Goal: Task Accomplishment & Management: Use online tool/utility

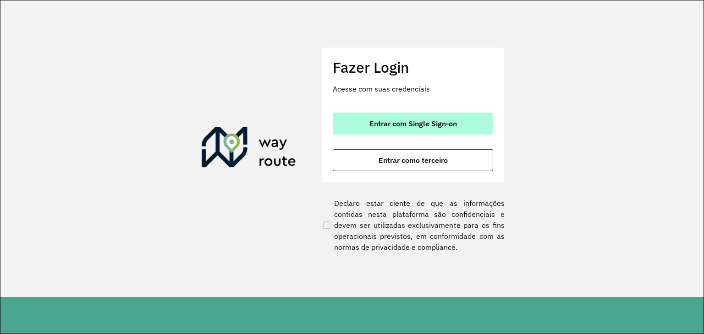
click at [410, 115] on button "Entrar com Single Sign-on" at bounding box center [413, 124] width 160 height 22
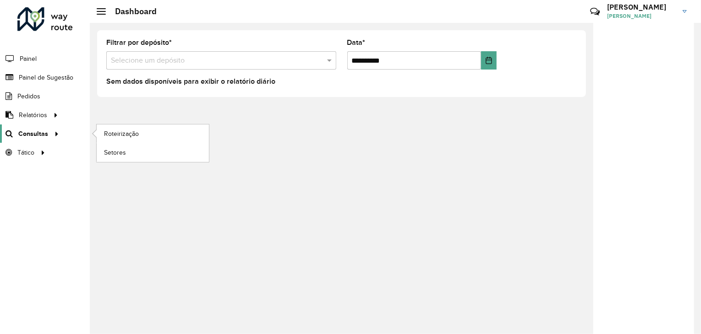
click at [39, 134] on span "Consultas" at bounding box center [33, 134] width 30 height 10
click at [115, 131] on span "Roteirização" at bounding box center [122, 134] width 37 height 10
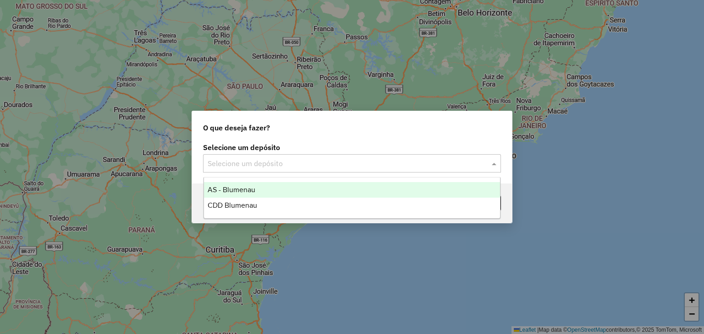
click at [268, 158] on input "text" at bounding box center [343, 163] width 270 height 11
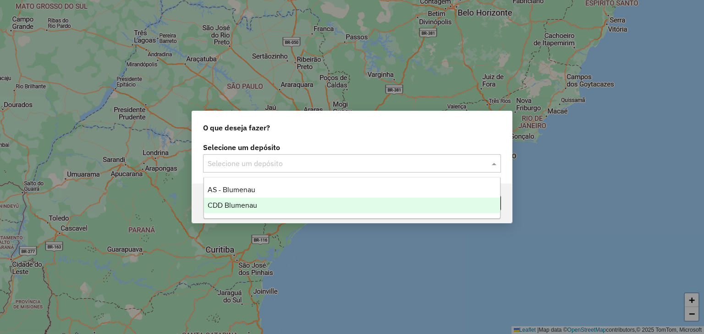
click at [239, 204] on span "CDD Blumenau" at bounding box center [232, 206] width 49 height 8
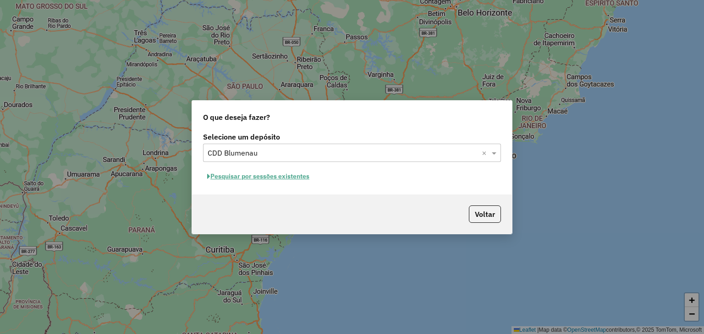
click at [291, 175] on button "Pesquisar por sessões existentes" at bounding box center [258, 176] width 110 height 14
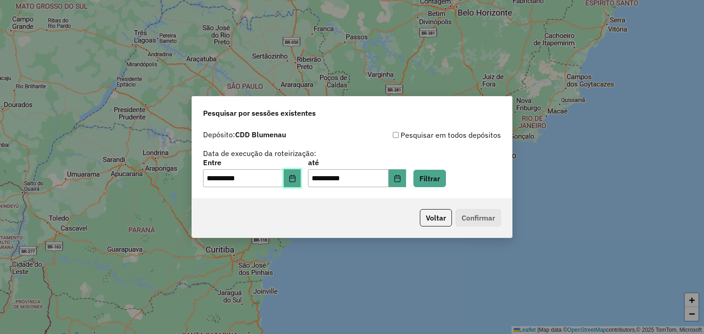
click at [295, 178] on icon "Choose Date" at bounding box center [292, 178] width 7 height 7
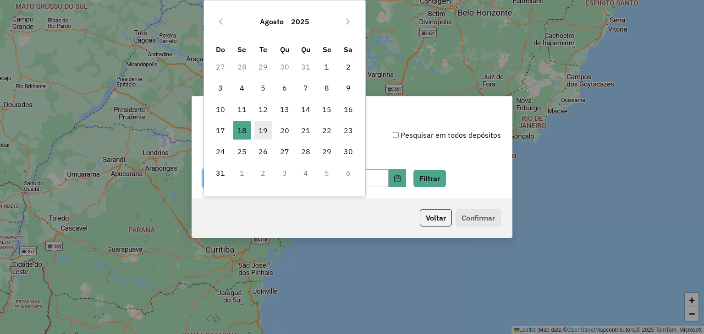
click at [261, 131] on span "19" at bounding box center [263, 130] width 18 height 18
type input "**********"
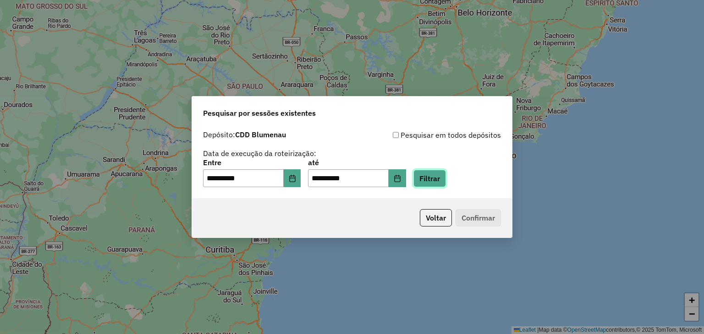
click at [443, 177] on button "Filtrar" at bounding box center [429, 178] width 33 height 17
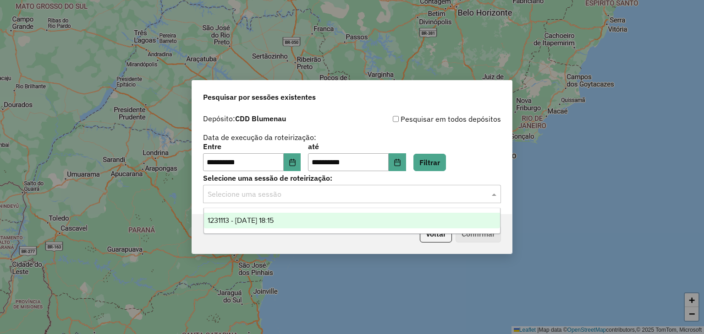
click at [383, 200] on input "text" at bounding box center [343, 194] width 270 height 11
click at [304, 222] on div "1231113 - 19/08/2025 18:15" at bounding box center [352, 221] width 296 height 16
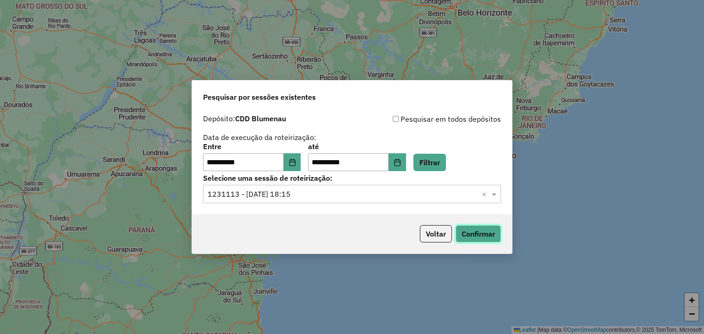
click at [462, 240] on button "Confirmar" at bounding box center [477, 233] width 45 height 17
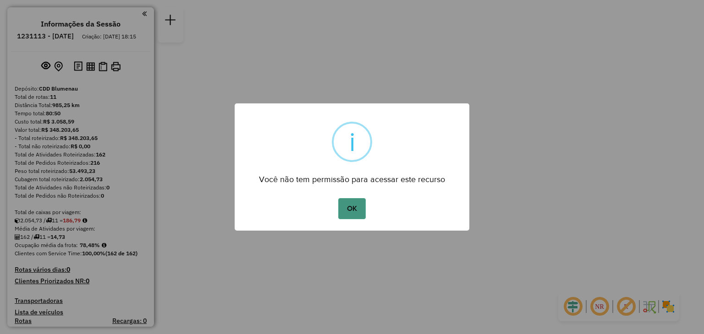
click at [348, 210] on button "OK" at bounding box center [351, 208] width 27 height 21
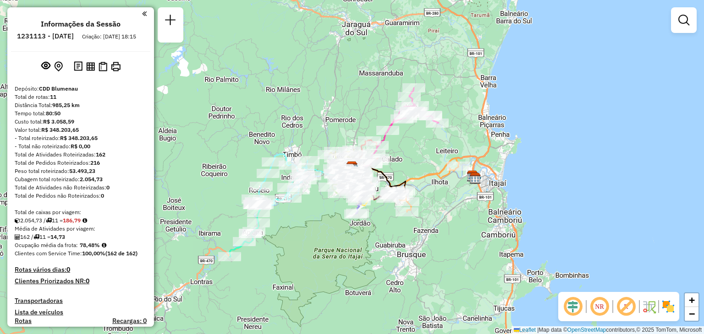
click at [317, 220] on div "Janela de atendimento Grade de atendimento Capacidade Transportadoras Veículos …" at bounding box center [352, 167] width 704 height 334
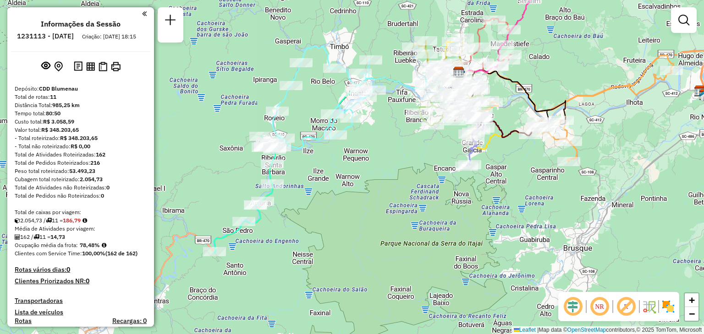
drag, startPoint x: 274, startPoint y: 215, endPoint x: 346, endPoint y: 173, distance: 83.5
click at [346, 173] on div "Janela de atendimento Grade de atendimento Capacidade Transportadoras Veículos …" at bounding box center [352, 167] width 704 height 334
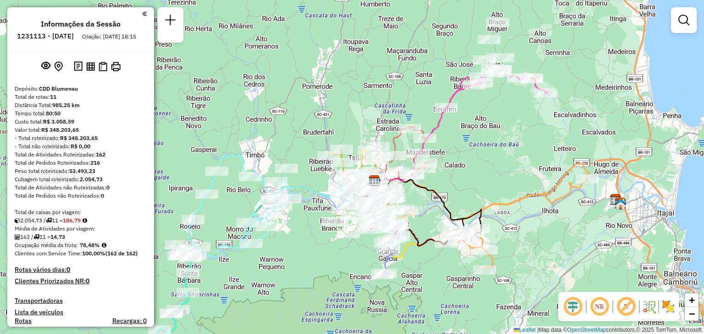
drag, startPoint x: 343, startPoint y: 160, endPoint x: 223, endPoint y: 272, distance: 163.7
click at [223, 272] on div "Janela de atendimento Grade de atendimento Capacidade Transportadoras Veículos …" at bounding box center [352, 167] width 704 height 334
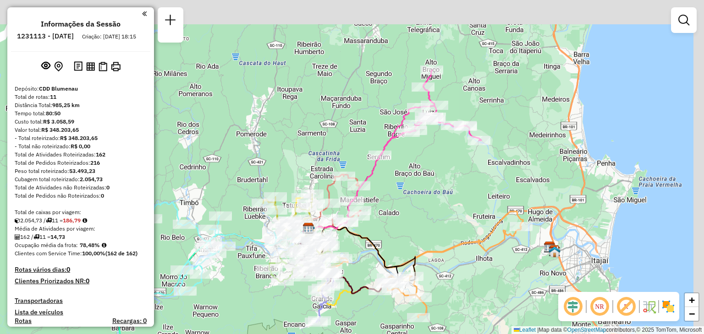
drag, startPoint x: 540, startPoint y: 156, endPoint x: 486, endPoint y: 197, distance: 67.7
click at [486, 197] on div "Janela de atendimento Grade de atendimento Capacidade Transportadoras Veículos …" at bounding box center [352, 167] width 704 height 334
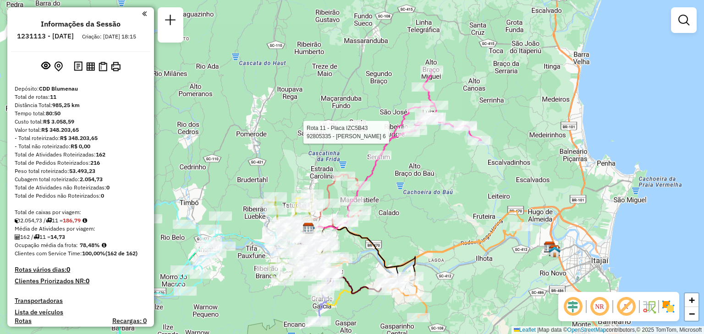
select select "**********"
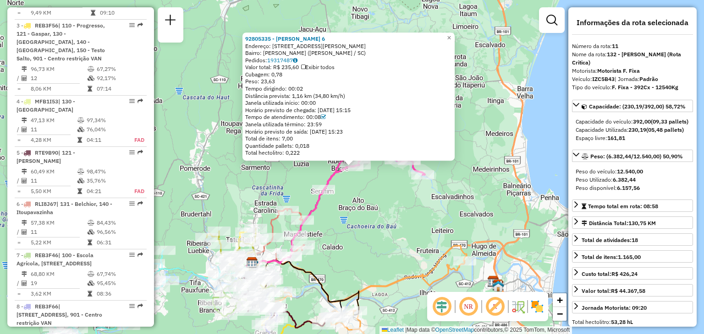
scroll to position [656, 0]
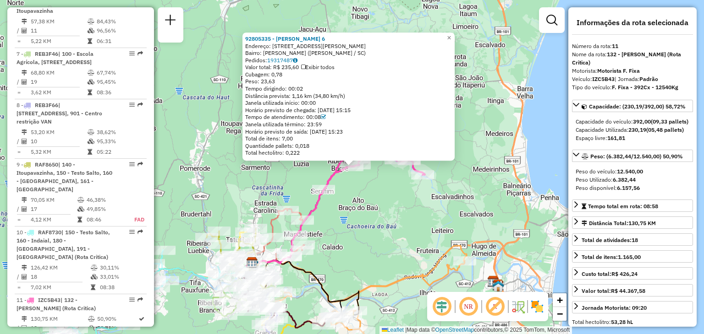
click at [424, 200] on div "Rota 11 - Placa IZC5B43 92801259 - EVALDINO RONCHI ME 92805335 - [PERSON_NAME] …" at bounding box center [352, 167] width 704 height 334
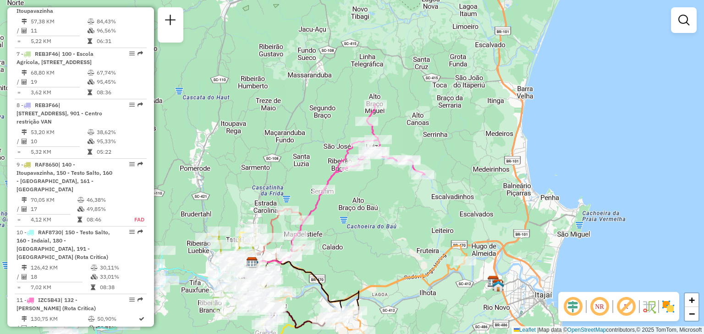
drag, startPoint x: 376, startPoint y: 208, endPoint x: 431, endPoint y: 191, distance: 57.8
click at [423, 193] on div "Janela de atendimento Grade de atendimento Capacidade Transportadoras Veículos …" at bounding box center [352, 167] width 704 height 334
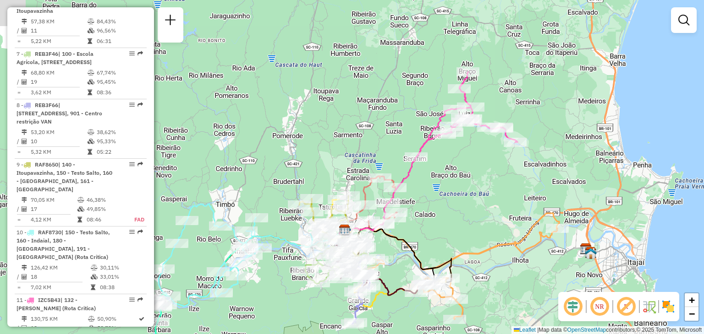
click at [430, 190] on div "Janela de atendimento Grade de atendimento Capacidade Transportadoras Veículos …" at bounding box center [352, 167] width 704 height 334
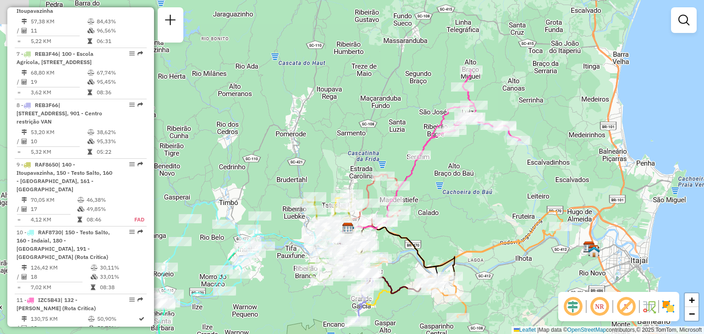
drag, startPoint x: 456, startPoint y: 217, endPoint x: 506, endPoint y: 159, distance: 76.0
click at [498, 169] on div "Janela de atendimento Grade de atendimento Capacidade Transportadoras Veículos …" at bounding box center [352, 167] width 704 height 334
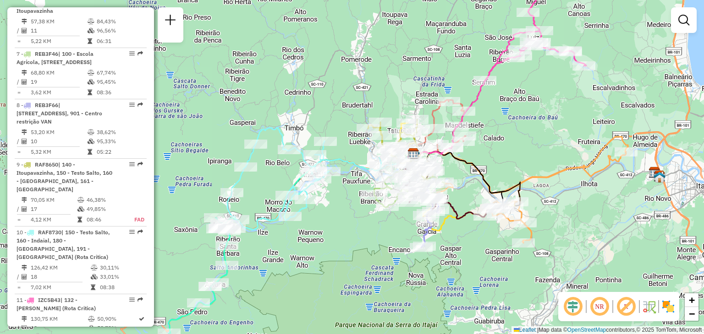
drag, startPoint x: 296, startPoint y: 229, endPoint x: 339, endPoint y: 210, distance: 46.7
click at [333, 213] on div "Janela de atendimento Grade de atendimento Capacidade Transportadoras Veículos …" at bounding box center [352, 167] width 704 height 334
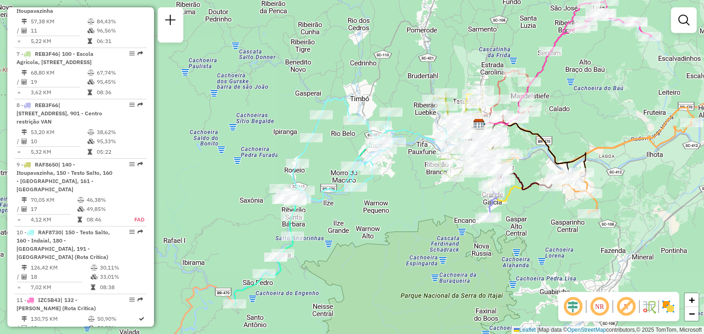
drag, startPoint x: 242, startPoint y: 201, endPoint x: 214, endPoint y: 151, distance: 57.6
click at [229, 175] on div "Janela de atendimento Grade de atendimento Capacidade Transportadoras Veículos …" at bounding box center [352, 167] width 704 height 334
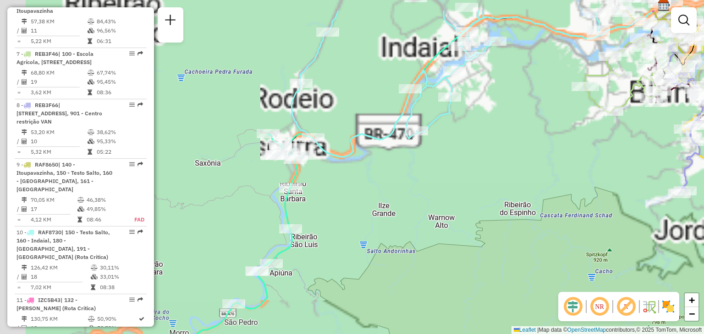
drag, startPoint x: 352, startPoint y: 204, endPoint x: 358, endPoint y: 200, distance: 7.2
click at [354, 205] on div "Janela de atendimento Grade de atendimento Capacidade Transportadoras Veículos …" at bounding box center [352, 167] width 704 height 334
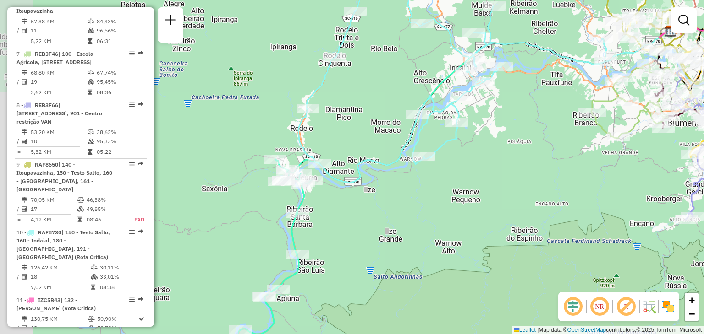
drag, startPoint x: 364, startPoint y: 222, endPoint x: 365, endPoint y: 232, distance: 9.6
click at [367, 235] on div "Janela de atendimento Grade de atendimento Capacidade Transportadoras Veículos …" at bounding box center [352, 167] width 704 height 334
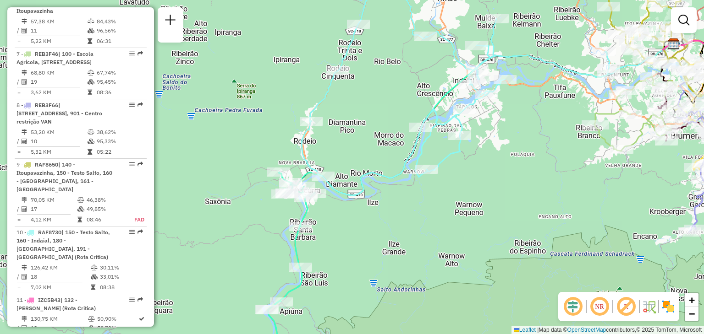
drag, startPoint x: 316, startPoint y: 257, endPoint x: 330, endPoint y: 184, distance: 75.1
click at [326, 208] on div "Rota 1 - Placa IZC5B29 92801112 - [PERSON_NAME] Janela de atendimento Grade de …" at bounding box center [352, 167] width 704 height 334
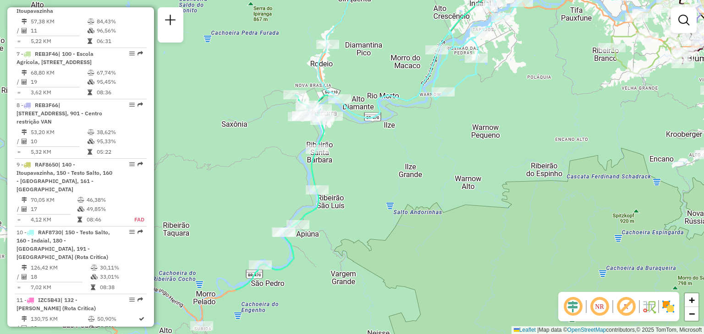
click at [333, 219] on div "Janela de atendimento Grade de atendimento Capacidade Transportadoras Veículos …" at bounding box center [352, 167] width 704 height 334
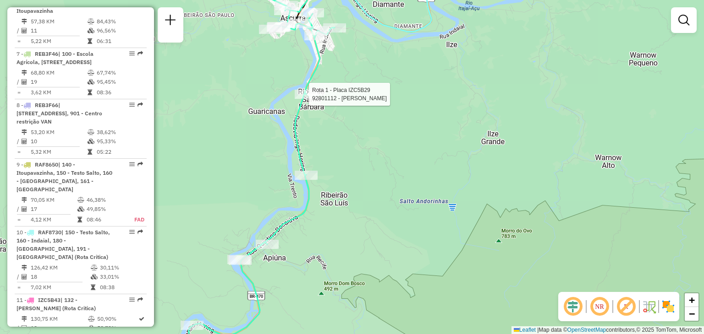
select select "**********"
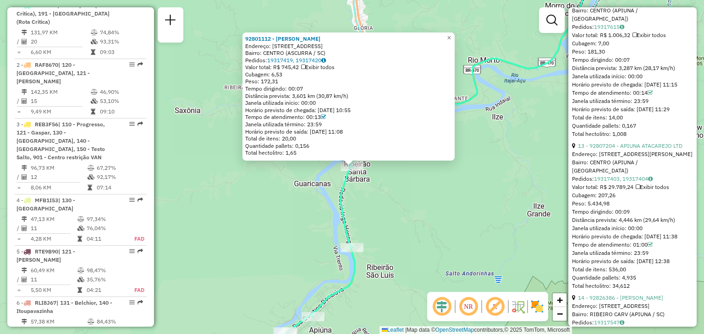
scroll to position [2061, 0]
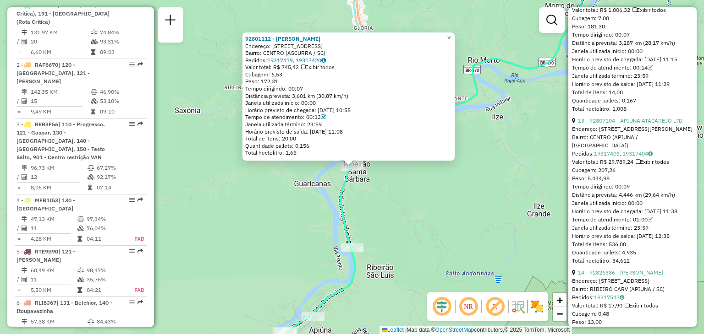
drag, startPoint x: 614, startPoint y: 238, endPoint x: 587, endPoint y: 234, distance: 27.8
click at [587, 183] on div "Peso: 5.434,98" at bounding box center [632, 179] width 121 height 8
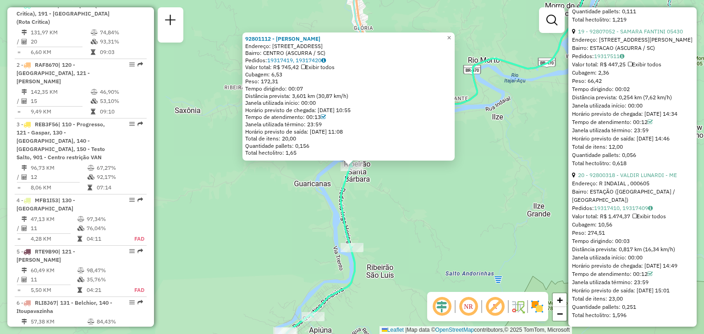
scroll to position [3128, 0]
click at [476, 221] on div "92801112 - [PERSON_NAME]: R RIBEIRAO [GEOGRAPHIC_DATA] SN 52 Bairro: [GEOGRAPHI…" at bounding box center [352, 167] width 704 height 334
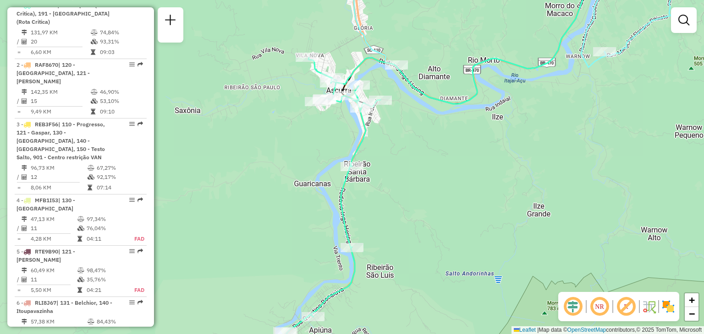
drag, startPoint x: 439, startPoint y: 244, endPoint x: 471, endPoint y: 235, distance: 33.8
click at [471, 235] on div "Janela de atendimento Grade de atendimento Capacidade Transportadoras Veículos …" at bounding box center [352, 167] width 704 height 334
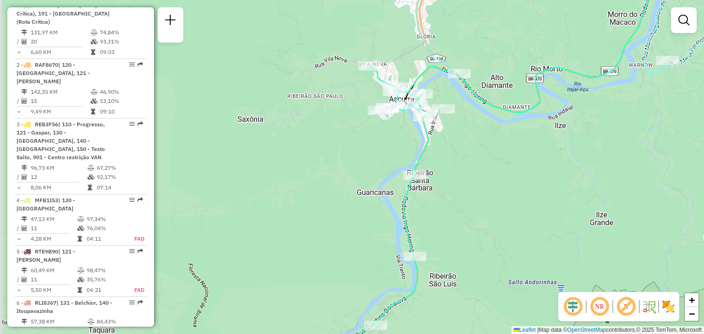
drag, startPoint x: 436, startPoint y: 226, endPoint x: 478, endPoint y: 255, distance: 50.8
click at [478, 255] on div "Janela de atendimento Grade de atendimento Capacidade Transportadoras Veículos …" at bounding box center [352, 167] width 704 height 334
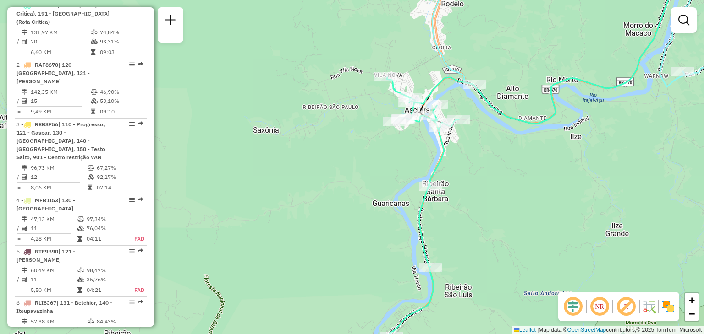
drag, startPoint x: 493, startPoint y: 211, endPoint x: 501, endPoint y: 206, distance: 9.9
click at [501, 206] on div "Janela de atendimento Grade de atendimento Capacidade Transportadoras Veículos …" at bounding box center [352, 167] width 704 height 334
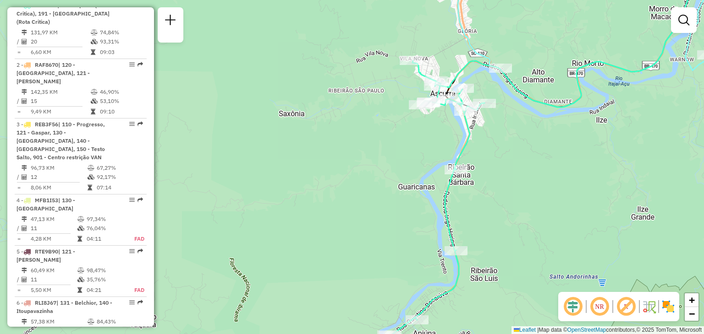
click at [464, 187] on div "Janela de atendimento Grade de atendimento Capacidade Transportadoras Veículos …" at bounding box center [352, 167] width 704 height 334
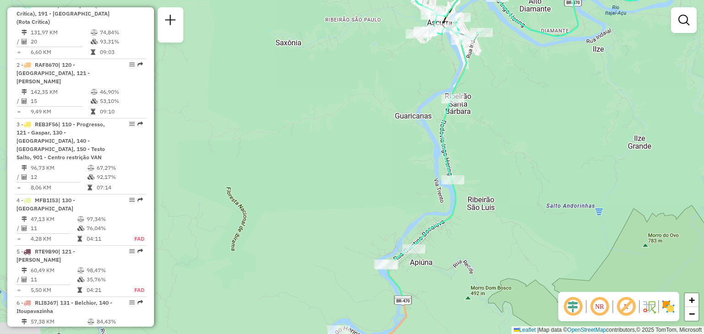
drag, startPoint x: 454, startPoint y: 274, endPoint x: 458, endPoint y: 220, distance: 54.2
click at [458, 226] on div "Rota 1 - Placa IZC5B29 92807958 - [PERSON_NAME] de atendimento Grade de atendim…" at bounding box center [352, 167] width 704 height 334
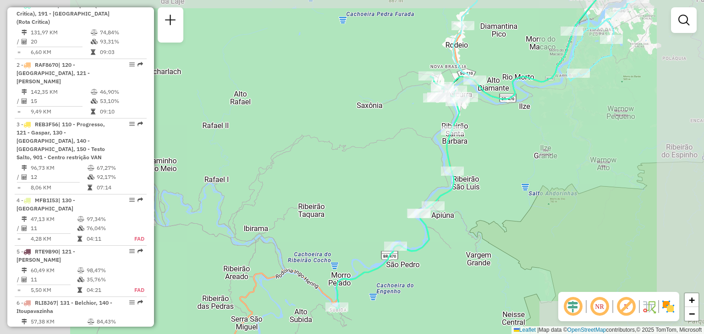
drag, startPoint x: 459, startPoint y: 222, endPoint x: 469, endPoint y: 176, distance: 46.6
click at [467, 187] on div "Janela de atendimento Grade de atendimento Capacidade Transportadoras Veículos …" at bounding box center [352, 167] width 704 height 334
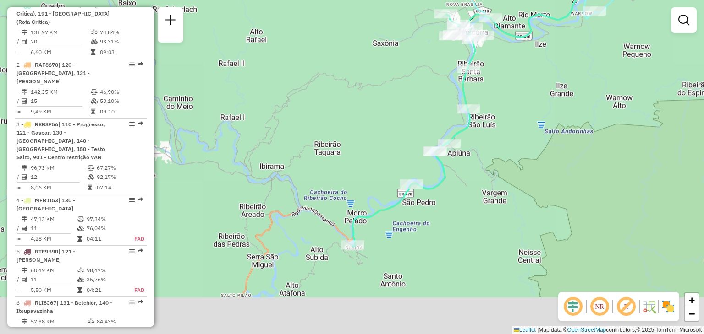
drag, startPoint x: 432, startPoint y: 236, endPoint x: 432, endPoint y: 204, distance: 31.6
click at [432, 208] on div "Janela de atendimento Grade de atendimento Capacidade Transportadoras Veículos …" at bounding box center [352, 167] width 704 height 334
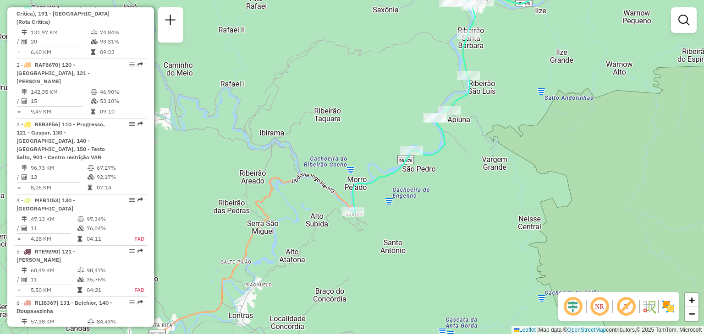
click at [444, 201] on div "Rota 1 - Placa IZC5B29 92810877 - RECANTO DO BARRIL CAFE COLONIAL LTDA Janela d…" at bounding box center [352, 167] width 704 height 334
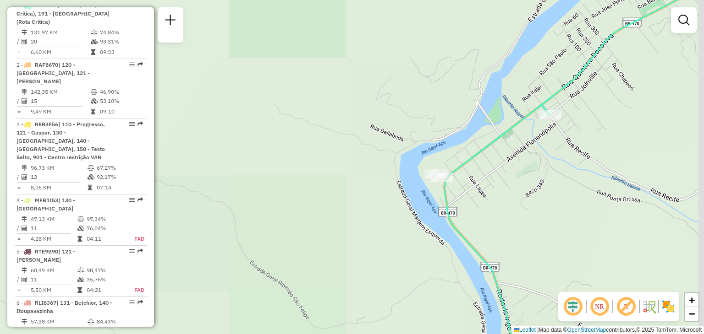
drag, startPoint x: 437, startPoint y: 184, endPoint x: 424, endPoint y: 219, distance: 38.0
click at [425, 231] on div "Janela de atendimento Grade de atendimento Capacidade Transportadoras Veículos …" at bounding box center [352, 167] width 704 height 334
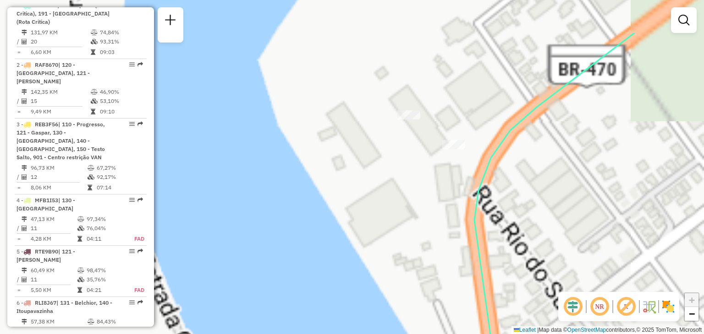
drag, startPoint x: 431, startPoint y: 200, endPoint x: 388, endPoint y: 245, distance: 61.2
click at [388, 268] on div "Janela de atendimento Grade de atendimento Capacidade Transportadoras Veículos …" at bounding box center [352, 167] width 704 height 334
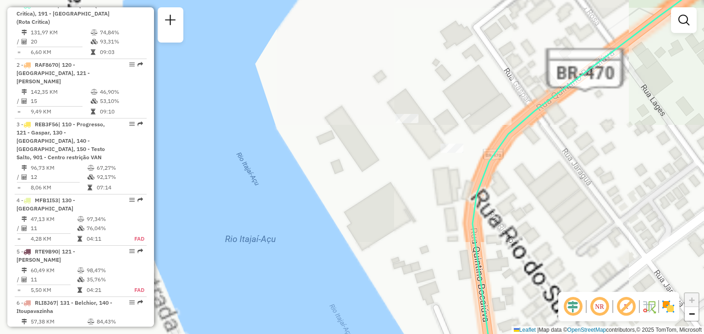
drag, startPoint x: 405, startPoint y: 206, endPoint x: 403, endPoint y: 256, distance: 50.0
click at [403, 256] on div "Janela de atendimento Grade de atendimento Capacidade Transportadoras Veículos …" at bounding box center [352, 167] width 704 height 334
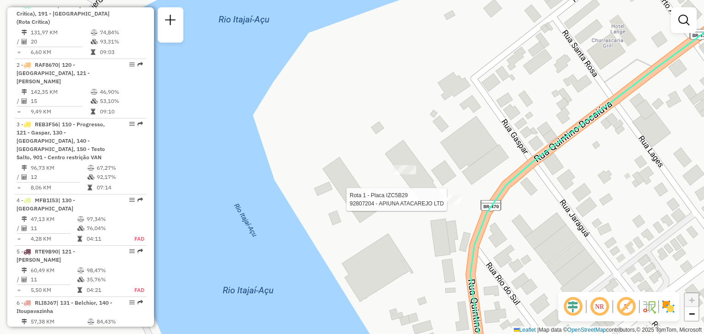
select select "**********"
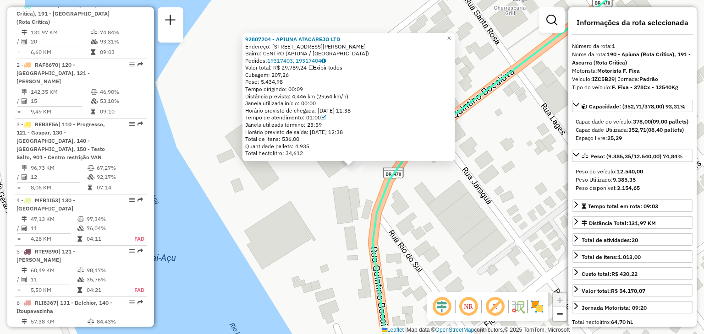
click at [450, 204] on div "92807204 - APIUNA ATACAREJO LTD Endereço: R [STREET_ADDRESS][PERSON_NAME] Pedid…" at bounding box center [352, 167] width 704 height 334
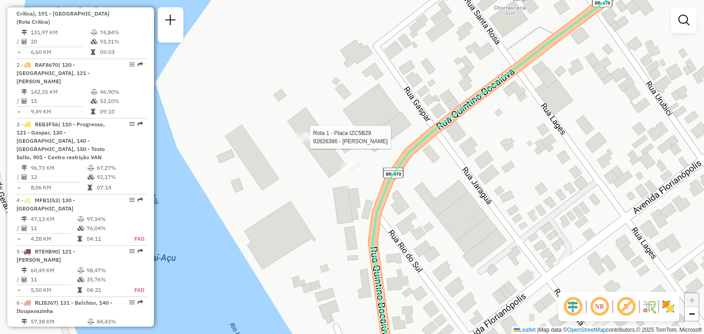
select select "**********"
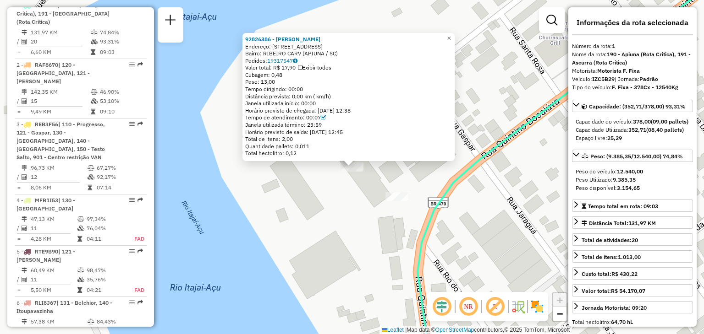
click at [303, 205] on div "92826386 - [PERSON_NAME]: R GERAL RIBEIRAO BASILIO 449 Bairro: RIBEIRO CARV (AP…" at bounding box center [352, 167] width 704 height 334
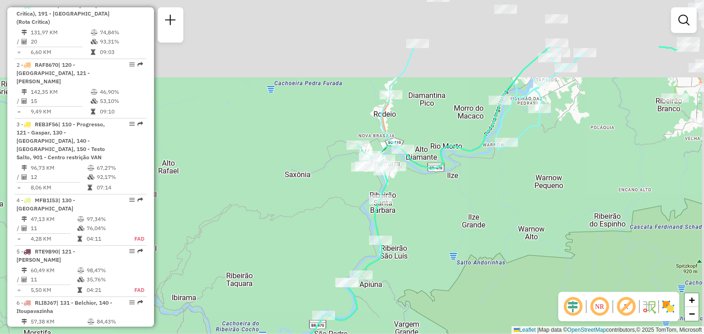
drag, startPoint x: 480, startPoint y: 222, endPoint x: 375, endPoint y: 299, distance: 130.4
click at [378, 306] on div "Janela de atendimento Grade de atendimento Capacidade Transportadoras Veículos …" at bounding box center [352, 167] width 704 height 334
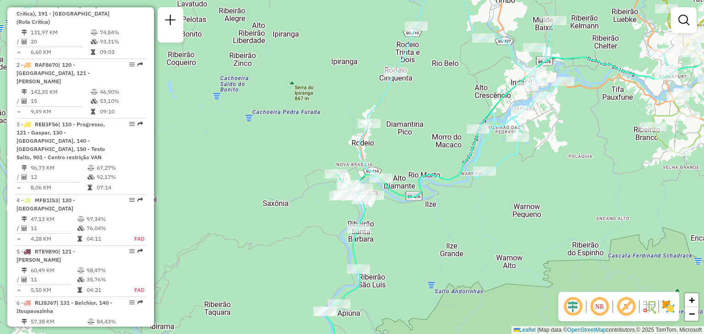
drag, startPoint x: 427, startPoint y: 228, endPoint x: 347, endPoint y: 295, distance: 105.3
click at [349, 295] on div "Janela de atendimento Grade de atendimento Capacidade Transportadoras Veículos …" at bounding box center [352, 167] width 704 height 334
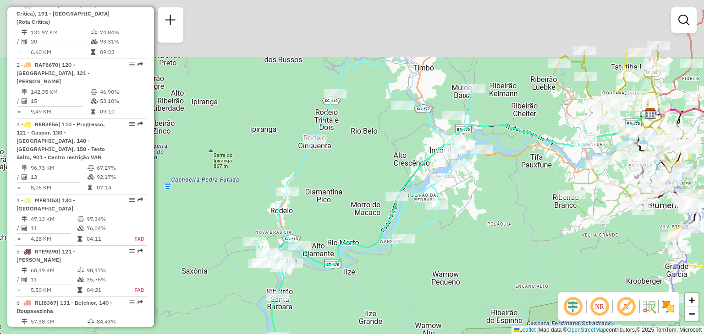
drag, startPoint x: 445, startPoint y: 259, endPoint x: 377, endPoint y: 310, distance: 84.7
click at [377, 310] on div "Janela de atendimento Grade de atendimento Capacidade Transportadoras Veículos …" at bounding box center [352, 167] width 704 height 334
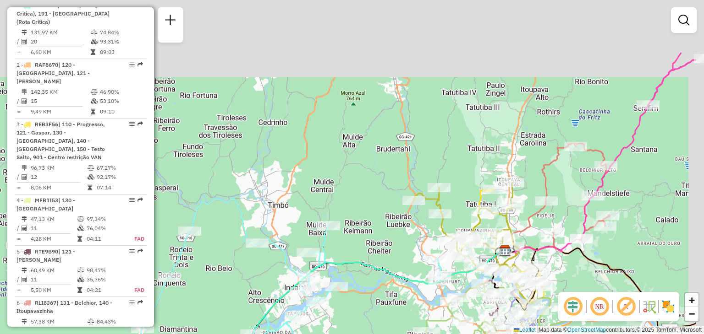
drag, startPoint x: 380, startPoint y: 320, endPoint x: 343, endPoint y: 355, distance: 51.2
click at [432, 256] on div "Janela de atendimento Grade de atendimento Capacidade Transportadoras Veículos …" at bounding box center [352, 167] width 704 height 334
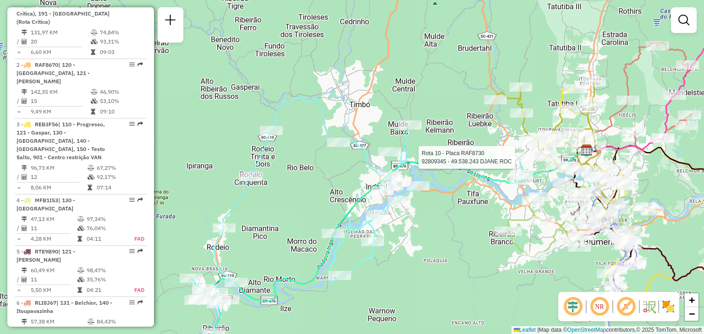
drag, startPoint x: 364, startPoint y: 237, endPoint x: 351, endPoint y: 236, distance: 12.8
click at [351, 236] on icon at bounding box center [368, 200] width 308 height 204
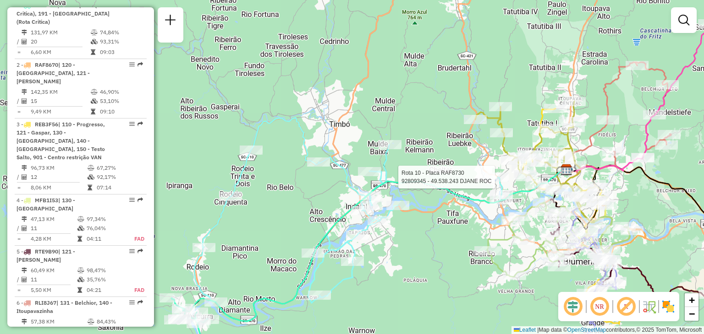
drag, startPoint x: 444, startPoint y: 248, endPoint x: 427, endPoint y: 268, distance: 26.0
click at [427, 268] on div "Rota 10 - Placa RAF8730 92809345 - 49.538.243 DJANE ROC Janela de atendimento G…" at bounding box center [352, 167] width 704 height 334
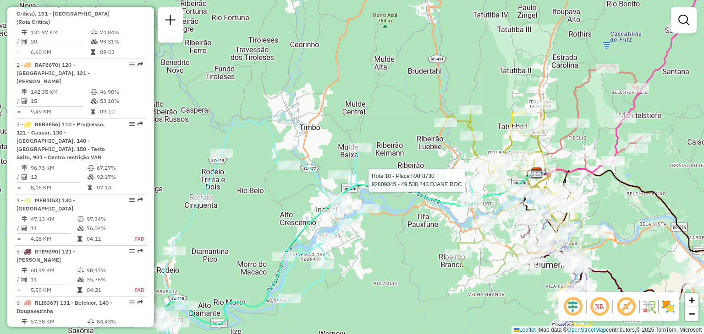
drag, startPoint x: 432, startPoint y: 247, endPoint x: 384, endPoint y: 255, distance: 48.7
click at [388, 255] on div "Rota 10 - Placa RAF8730 92809345 - 49.538.243 DJANE ROC Janela de atendimento G…" at bounding box center [352, 167] width 704 height 334
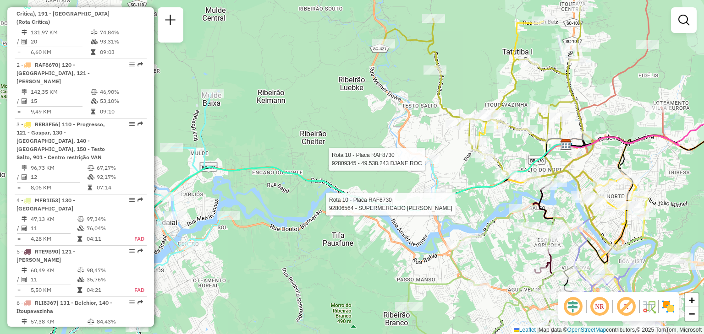
select select "**********"
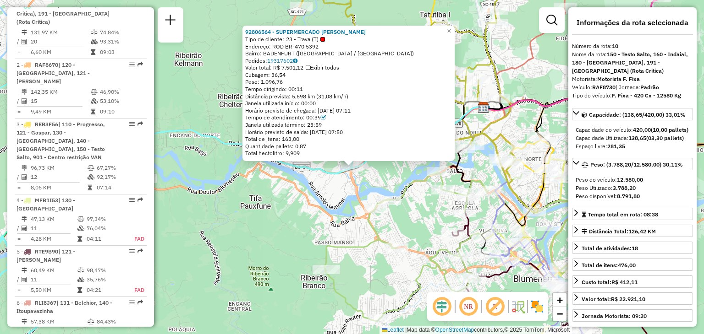
scroll to position [656, 0]
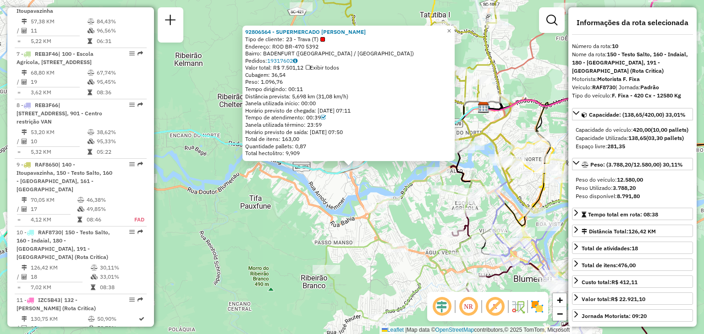
click at [377, 233] on icon at bounding box center [466, 237] width 284 height 168
click at [370, 177] on div "92806564 - SUPERMERCADO ALVES F Tipo de cliente: 23 - Trava (T) Endereço: ROD B…" at bounding box center [352, 167] width 704 height 334
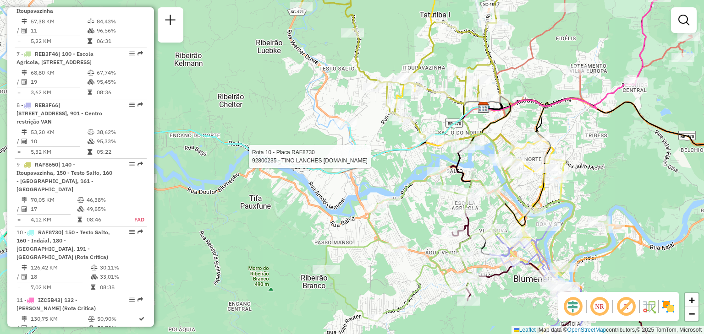
select select "**********"
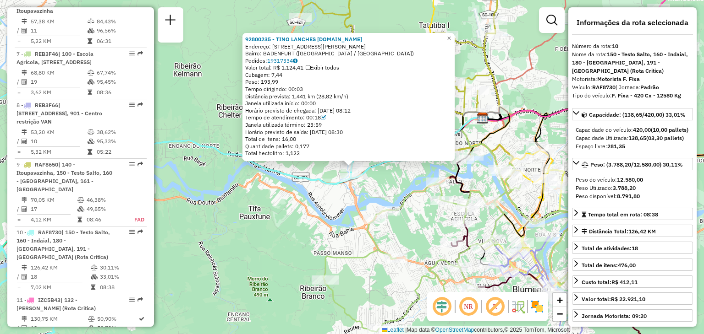
click at [311, 222] on div "92800235 - TINO LANCHES [DOMAIN_NAME] Endereço: [STREET_ADDRESS][PERSON_NAME] B…" at bounding box center [352, 167] width 704 height 334
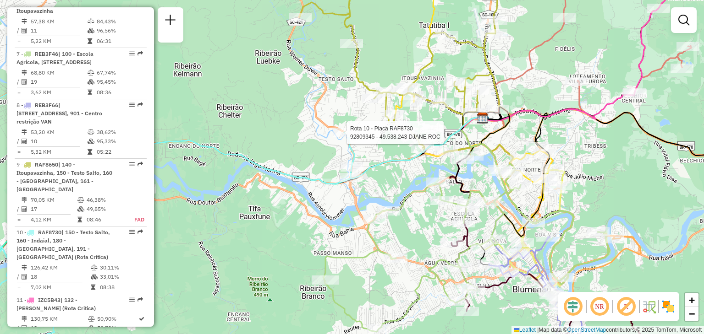
select select "**********"
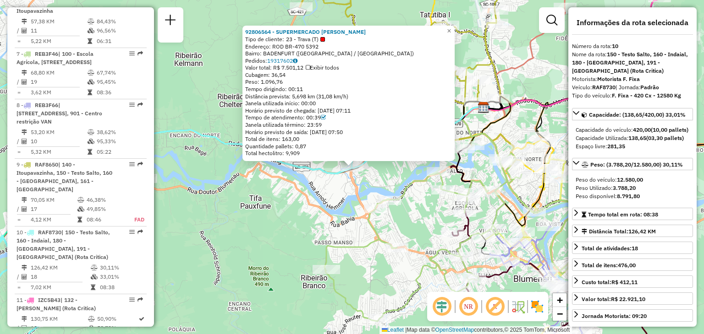
click at [347, 211] on div "92806564 - SUPERMERCADO ALVES F Tipo de cliente: 23 - Trava (T) Endereço: ROD B…" at bounding box center [352, 167] width 704 height 334
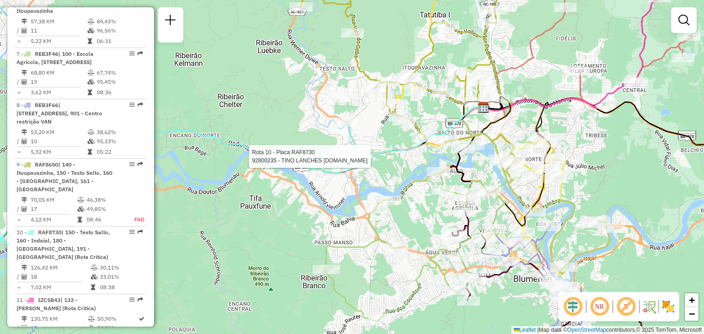
select select "**********"
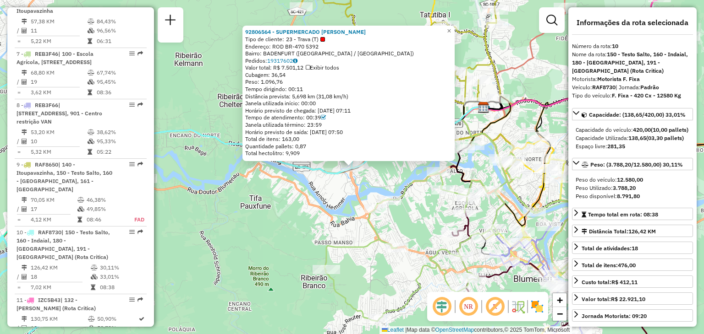
click at [345, 199] on div "92806564 - SUPERMERCADO ALVES F Tipo de cliente: 23 - Trava (T) Endereço: ROD B…" at bounding box center [352, 167] width 704 height 334
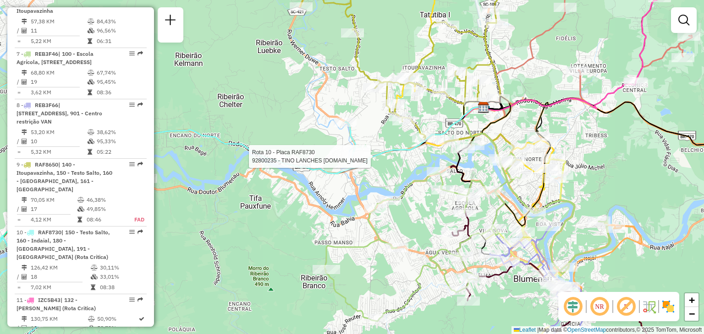
select select "**********"
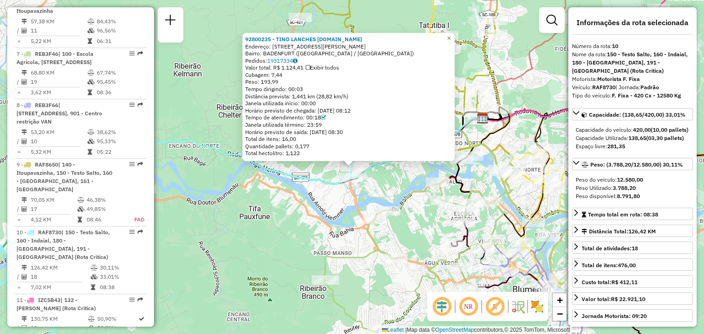
click at [322, 212] on div "92800235 - TINO LANCHES [DOMAIN_NAME] Endereço: [STREET_ADDRESS][PERSON_NAME] B…" at bounding box center [352, 167] width 704 height 334
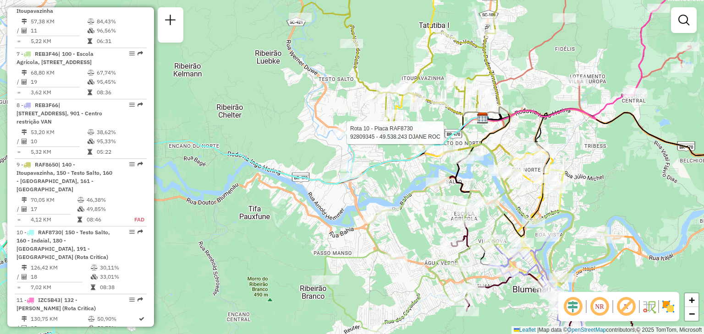
select select "**********"
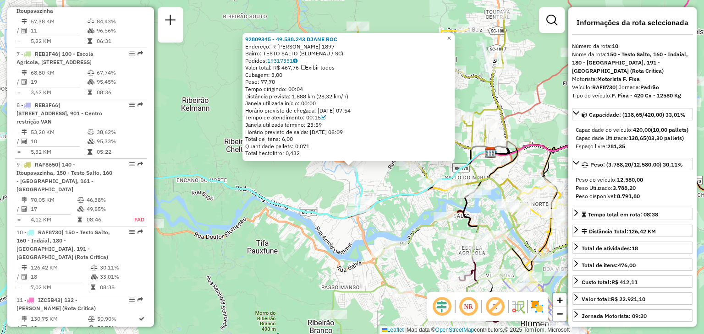
drag, startPoint x: 317, startPoint y: 238, endPoint x: 308, endPoint y: 217, distance: 22.6
click at [313, 227] on div "92809345 - 49.538.243 DJANE ROC Endereço: R [PERSON_NAME] 1897 Bairro: TESTO SA…" at bounding box center [352, 167] width 704 height 334
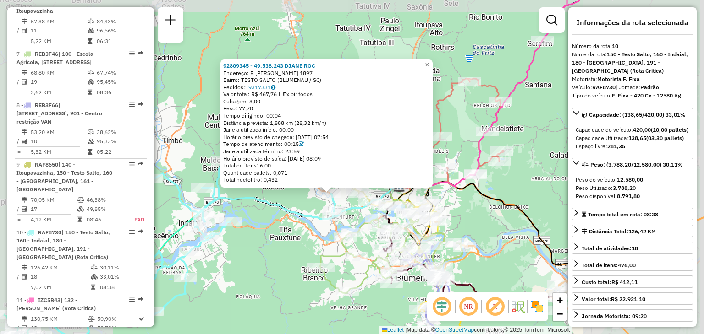
drag, startPoint x: 316, startPoint y: 236, endPoint x: 309, endPoint y: 216, distance: 21.7
click at [314, 226] on div "92809345 - 49.538.243 DJANE ROC Endereço: R [PERSON_NAME] 1897 Bairro: TESTO SA…" at bounding box center [352, 167] width 704 height 334
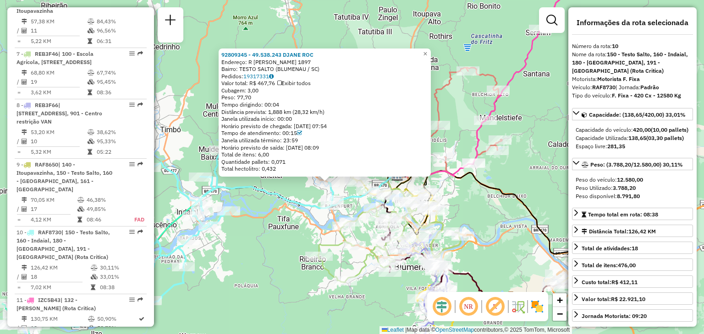
click at [303, 210] on icon at bounding box center [179, 225] width 308 height 204
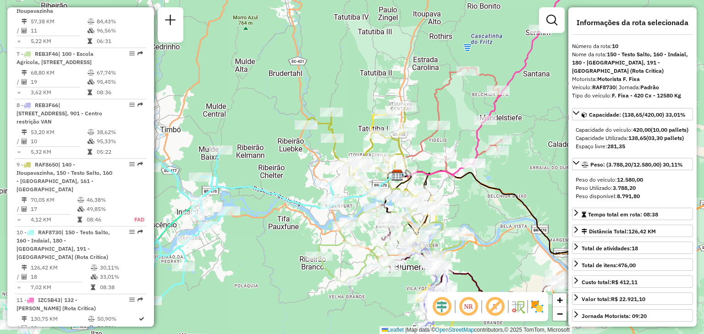
drag, startPoint x: 311, startPoint y: 226, endPoint x: 300, endPoint y: 219, distance: 13.6
click at [306, 223] on div "Janela de atendimento Grade de atendimento Capacidade Transportadoras Veículos …" at bounding box center [352, 167] width 704 height 334
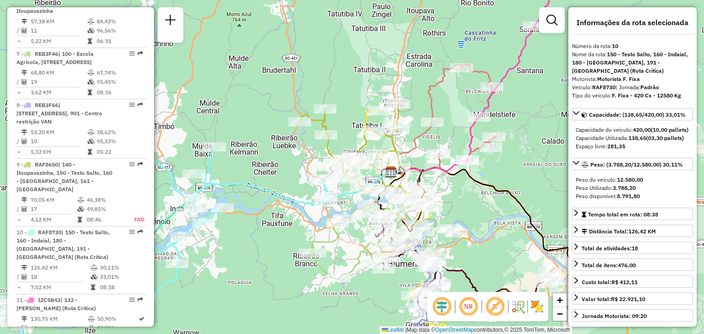
drag, startPoint x: 517, startPoint y: 202, endPoint x: 480, endPoint y: 206, distance: 36.8
click at [483, 206] on icon at bounding box center [482, 220] width 183 height 105
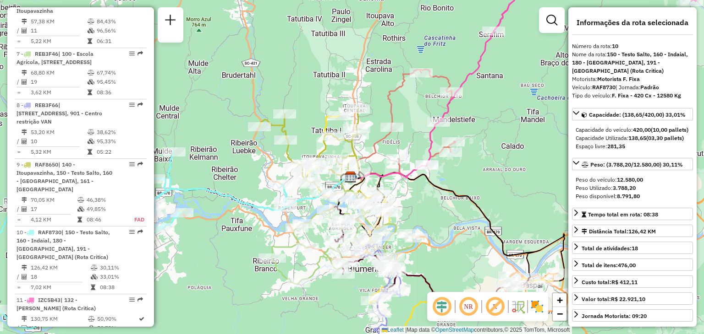
drag, startPoint x: 469, startPoint y: 200, endPoint x: 514, endPoint y: 213, distance: 46.7
click at [514, 213] on icon at bounding box center [442, 225] width 183 height 105
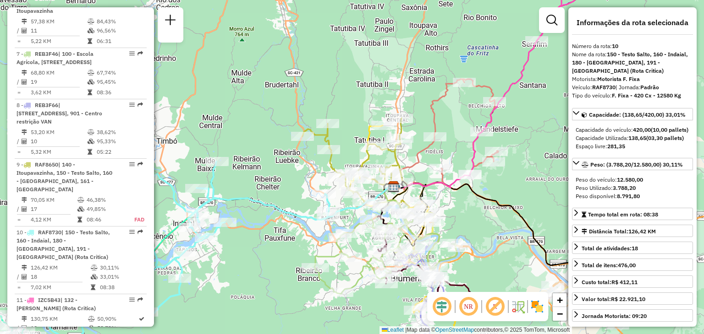
drag, startPoint x: 489, startPoint y: 262, endPoint x: 424, endPoint y: 206, distance: 85.8
click at [431, 210] on div "Janela de atendimento Grade de atendimento Capacidade Transportadoras Veículos …" at bounding box center [352, 167] width 704 height 334
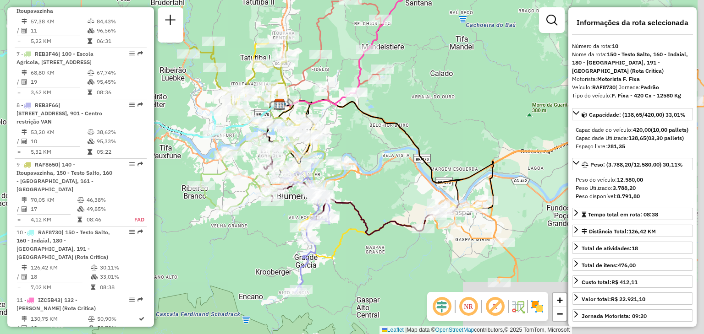
click at [399, 205] on div "Janela de atendimento Grade de atendimento Capacidade Transportadoras Veículos …" at bounding box center [352, 167] width 704 height 334
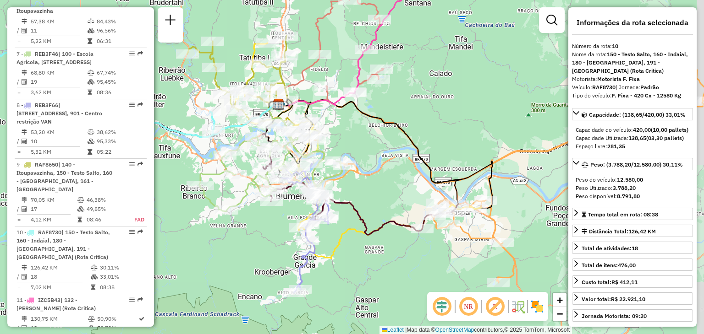
drag, startPoint x: 427, startPoint y: 258, endPoint x: 377, endPoint y: 244, distance: 52.4
click at [377, 244] on div "Janela de atendimento Grade de atendimento Capacidade Transportadoras Veículos …" at bounding box center [352, 167] width 704 height 334
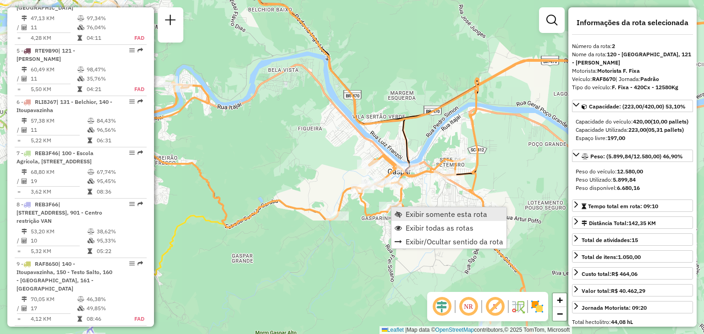
scroll to position [407, 0]
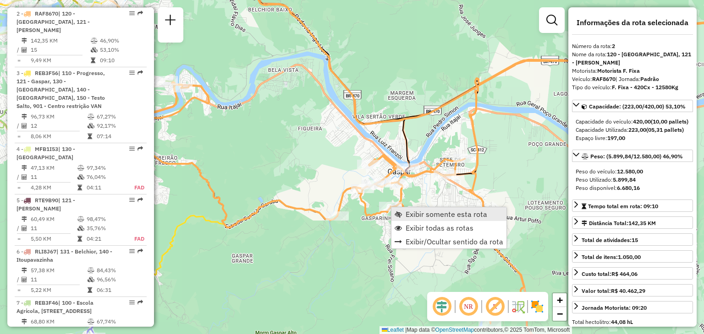
click at [402, 211] on link "Exibir somente esta rota" at bounding box center [448, 215] width 115 height 14
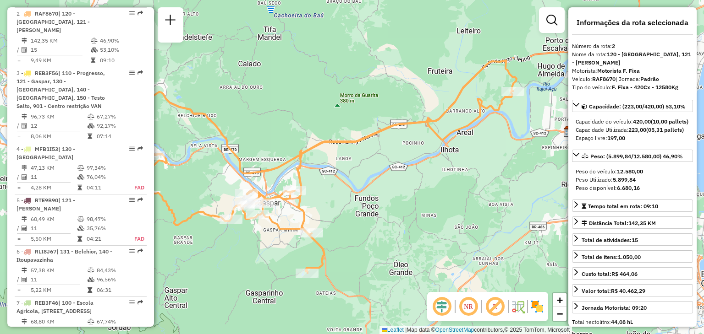
drag, startPoint x: 431, startPoint y: 229, endPoint x: 375, endPoint y: 229, distance: 55.4
click at [375, 229] on div "Janela de atendimento Grade de atendimento Capacidade Transportadoras Veículos …" at bounding box center [352, 167] width 704 height 334
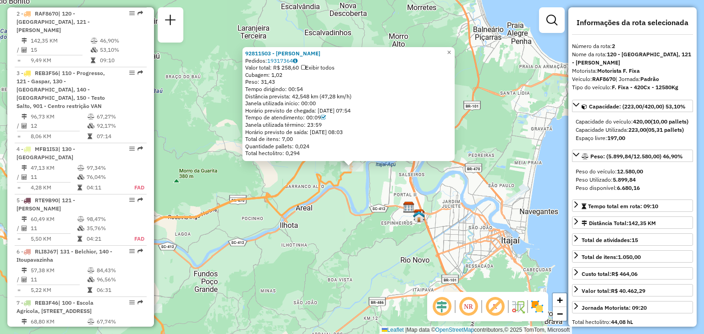
click at [398, 223] on div "92811503 - [PERSON_NAME] Pedidos: 19317364 Valor total: R$ 258,60 Exibir todos …" at bounding box center [352, 167] width 704 height 334
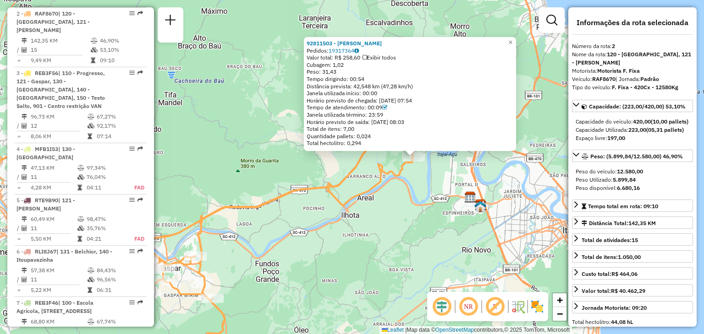
drag, startPoint x: 381, startPoint y: 227, endPoint x: 441, endPoint y: 222, distance: 60.2
click at [431, 224] on div "92811503 - [PERSON_NAME] Pedidos: 19317364 Valor total: R$ 258,60 Exibir todos …" at bounding box center [352, 167] width 704 height 334
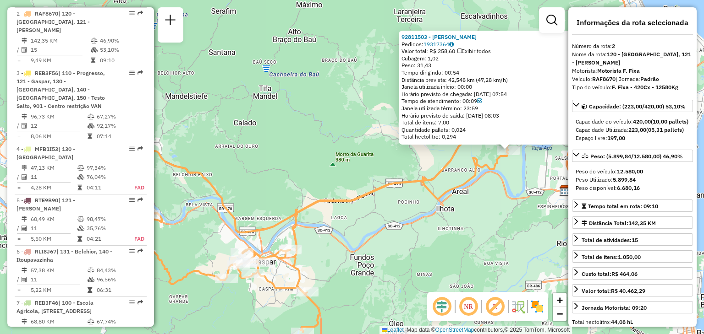
drag, startPoint x: 398, startPoint y: 228, endPoint x: 435, endPoint y: 226, distance: 36.7
click at [435, 226] on div "92811503 - [PERSON_NAME] Pedidos: 19317364 Valor total: R$ 258,60 Exibir todos …" at bounding box center [352, 167] width 704 height 334
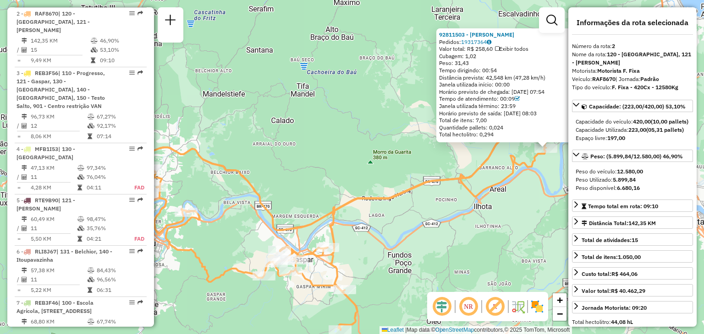
click at [490, 233] on div "92811503 - [PERSON_NAME] Pedidos: 19317364 Valor total: R$ 258,60 Exibir todos …" at bounding box center [352, 167] width 704 height 334
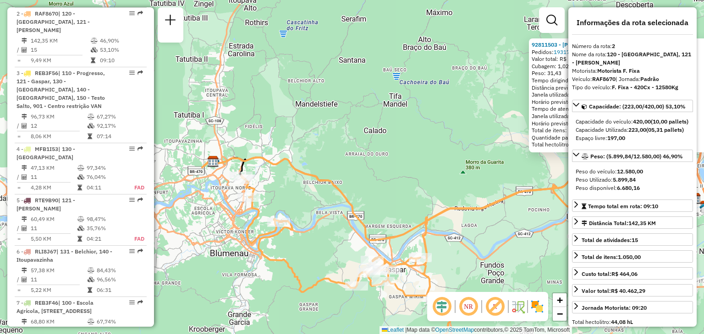
drag, startPoint x: 415, startPoint y: 165, endPoint x: 446, endPoint y: 167, distance: 31.2
click at [446, 167] on div "92811503 - [PERSON_NAME] Pedidos: 19317364 Valor total: R$ 258,60 Exibir todos …" at bounding box center [352, 167] width 704 height 334
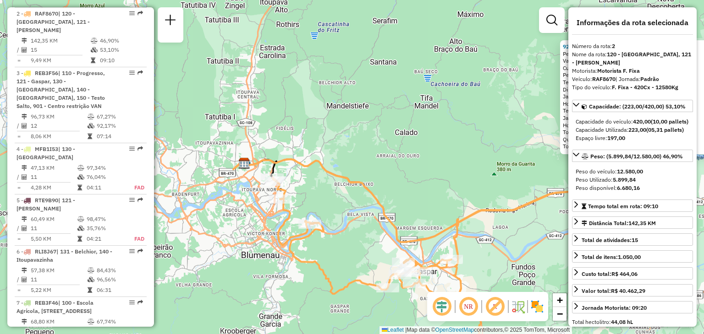
drag, startPoint x: 441, startPoint y: 188, endPoint x: 421, endPoint y: 158, distance: 37.0
click at [434, 174] on div "92811503 - [PERSON_NAME] Pedidos: 19317364 Valor total: R$ 258,60 Exibir todos …" at bounding box center [352, 167] width 704 height 334
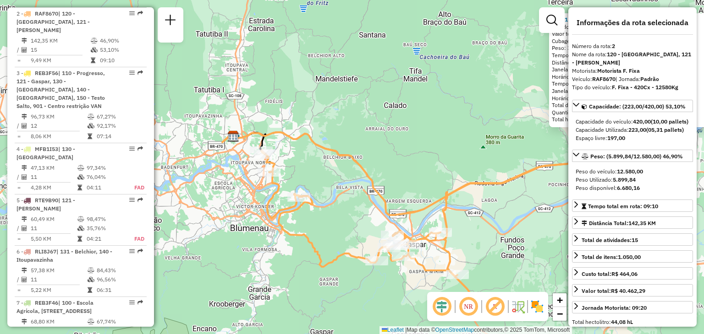
drag, startPoint x: 354, startPoint y: 213, endPoint x: 344, endPoint y: 187, distance: 27.4
click at [348, 195] on div "92811503 - [PERSON_NAME] Pedidos: 19317364 Valor total: R$ 258,60 Exibir todos …" at bounding box center [352, 167] width 704 height 334
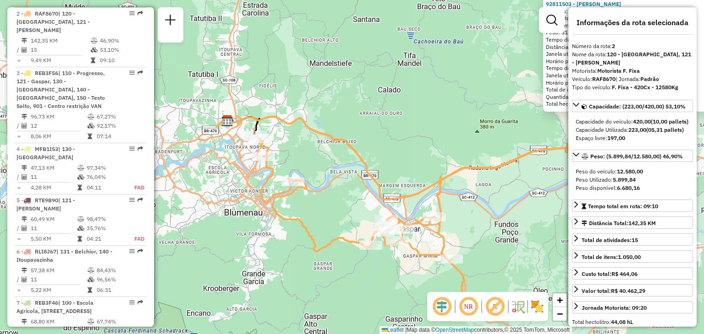
drag, startPoint x: 342, startPoint y: 214, endPoint x: 317, endPoint y: 197, distance: 31.0
click at [322, 200] on div "92811503 - [PERSON_NAME] Pedidos: 19317364 Valor total: R$ 258,60 Exibir todos …" at bounding box center [352, 167] width 704 height 334
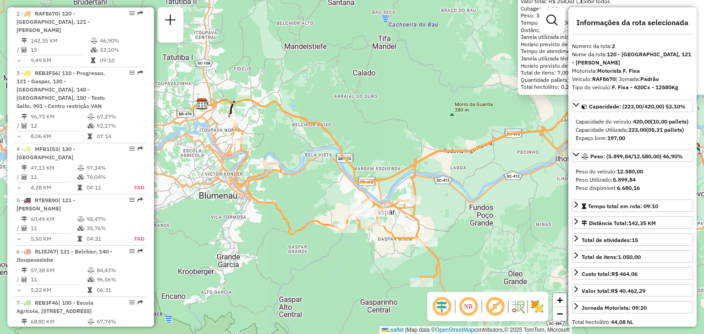
drag, startPoint x: 452, startPoint y: 235, endPoint x: 443, endPoint y: 211, distance: 26.4
click at [443, 213] on div "Rota 2 - Placa RAF8670 92806940 - LAERCIO [PERSON_NAME] 92811503 - [PERSON_NAME…" at bounding box center [352, 167] width 704 height 334
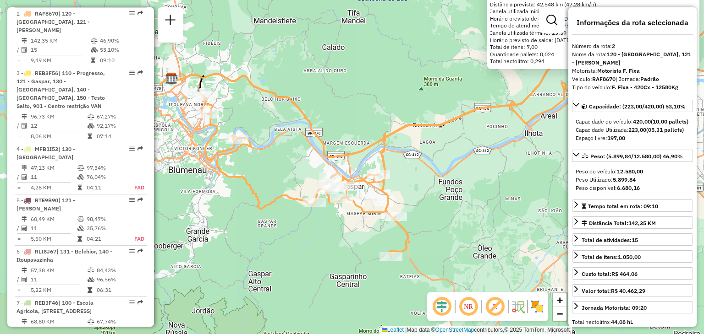
drag, startPoint x: 453, startPoint y: 224, endPoint x: 420, endPoint y: 229, distance: 33.4
click at [421, 229] on div "92811503 - [PERSON_NAME] Pedidos: 19317364 Valor total: R$ 258,60 Exibir todos …" at bounding box center [352, 167] width 704 height 334
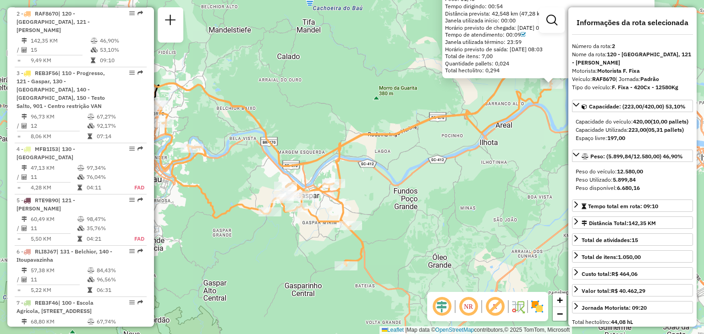
drag, startPoint x: 452, startPoint y: 214, endPoint x: 390, endPoint y: 226, distance: 63.3
click at [390, 227] on div "92811503 - [PERSON_NAME] Pedidos: 19317364 Valor total: R$ 258,60 Exibir todos …" at bounding box center [352, 167] width 704 height 334
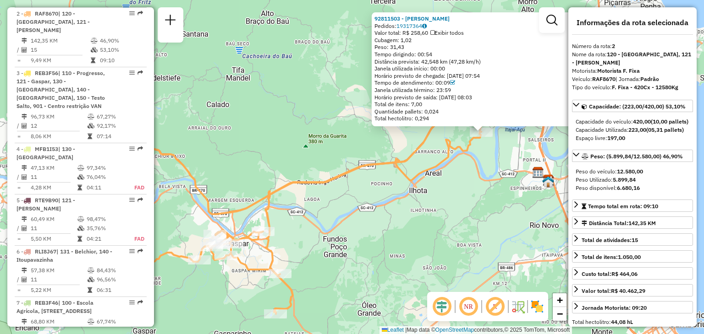
click at [393, 246] on div "92811503 - [PERSON_NAME] Pedidos: 19317364 Valor total: R$ 258,60 Exibir todos …" at bounding box center [352, 167] width 704 height 334
drag, startPoint x: 382, startPoint y: 235, endPoint x: 433, endPoint y: 205, distance: 59.3
click at [423, 211] on div "92811503 - [PERSON_NAME] Pedidos: 19317364 Valor total: R$ 258,60 Exibir todos …" at bounding box center [352, 167] width 704 height 334
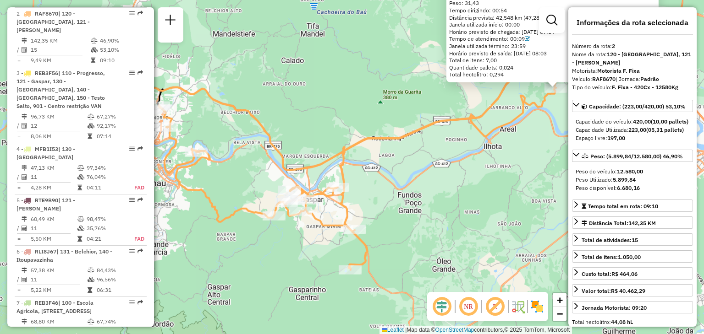
drag, startPoint x: 405, startPoint y: 222, endPoint x: 450, endPoint y: 212, distance: 46.0
click at [450, 212] on div "92811503 - [PERSON_NAME] Pedidos: 19317364 Valor total: R$ 258,60 Exibir todos …" at bounding box center [352, 167] width 704 height 334
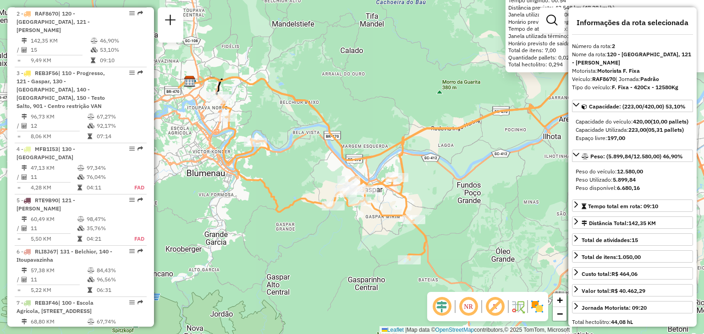
drag, startPoint x: 263, startPoint y: 156, endPoint x: 333, endPoint y: 164, distance: 70.9
click at [333, 164] on div "92811503 - [PERSON_NAME] Pedidos: 19317364 Valor total: R$ 258,60 Exibir todos …" at bounding box center [352, 167] width 704 height 334
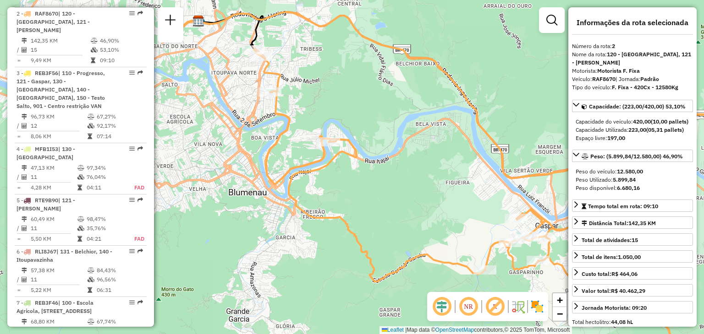
click at [331, 191] on div "92811503 - [PERSON_NAME] Pedidos: 19317364 Valor total: R$ 258,60 Exibir todos …" at bounding box center [352, 167] width 704 height 334
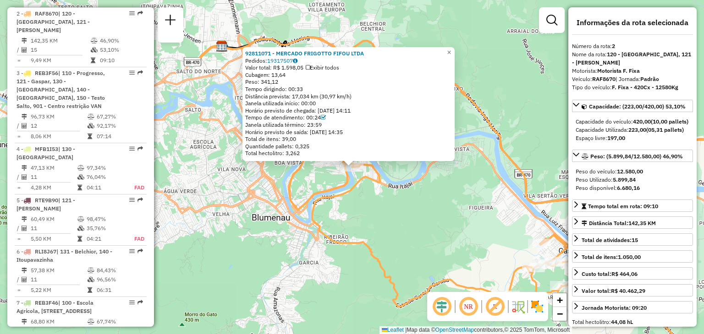
click at [366, 210] on div "92811071 - MERCADO FRIGOTTO FIFOU LTDA Pedidos: 19317507 Valor total: R$ 1.598,…" at bounding box center [352, 167] width 704 height 334
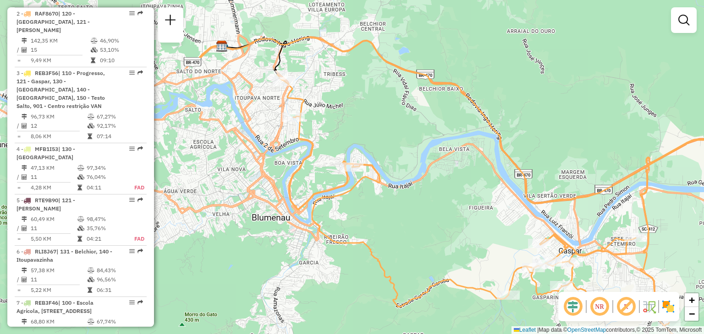
drag, startPoint x: 415, startPoint y: 231, endPoint x: 341, endPoint y: 153, distance: 108.2
click at [387, 185] on div "Janela de atendimento Grade de atendimento Capacidade Transportadoras Veículos …" at bounding box center [352, 167] width 704 height 334
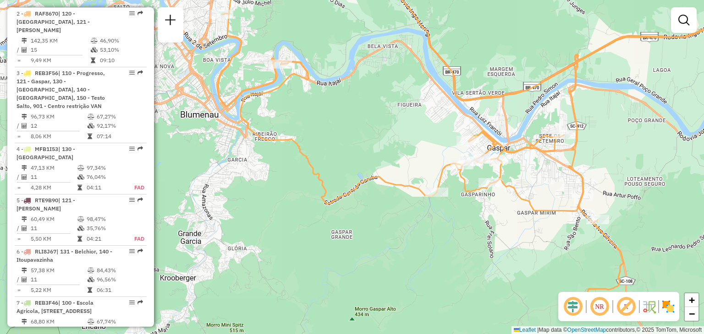
drag, startPoint x: 349, startPoint y: 170, endPoint x: 312, endPoint y: 147, distance: 43.1
click at [325, 154] on div "Janela de atendimento Grade de atendimento Capacidade Transportadoras Veículos …" at bounding box center [352, 167] width 704 height 334
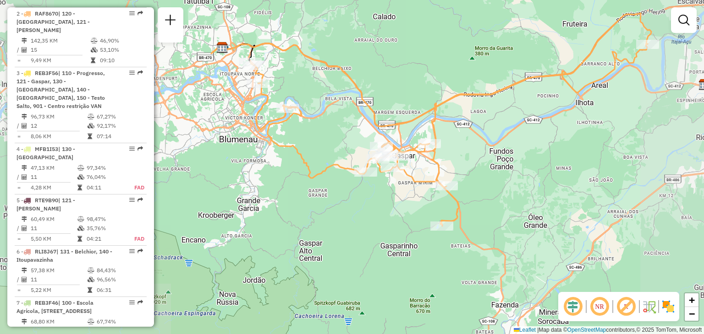
drag, startPoint x: 340, startPoint y: 191, endPoint x: 321, endPoint y: 150, distance: 45.3
click at [322, 153] on div "Janela de atendimento Grade de atendimento Capacidade Transportadoras Veículos …" at bounding box center [352, 167] width 704 height 334
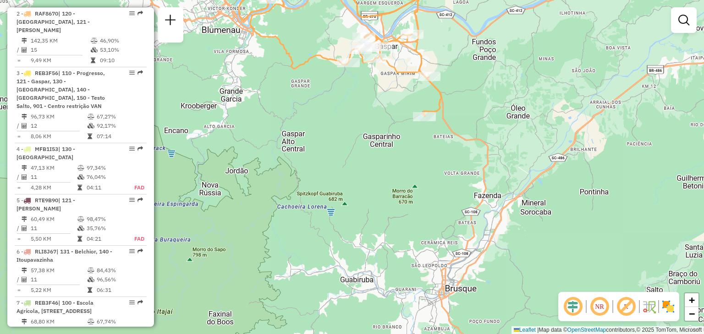
drag, startPoint x: 349, startPoint y: 171, endPoint x: 347, endPoint y: 127, distance: 44.0
click at [347, 133] on div "Janela de atendimento Grade de atendimento Capacidade Transportadoras Veículos …" at bounding box center [352, 167] width 704 height 334
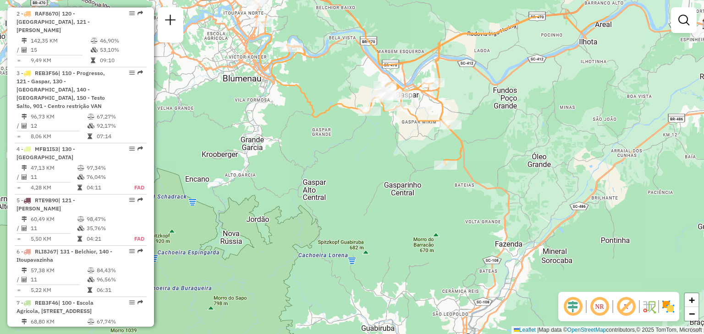
drag, startPoint x: 360, startPoint y: 149, endPoint x: 370, endPoint y: 175, distance: 27.6
click at [370, 175] on div "Janela de atendimento Grade de atendimento Capacidade Transportadoras Veículos …" at bounding box center [352, 167] width 704 height 334
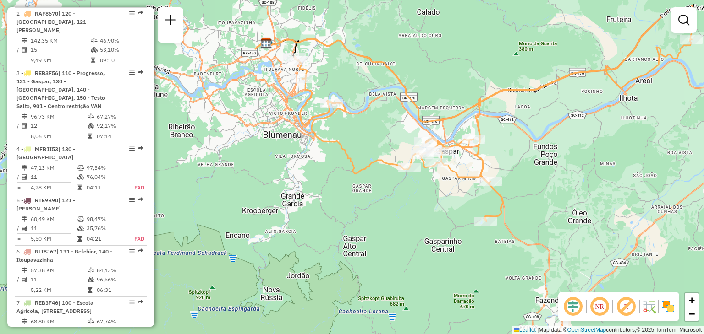
drag, startPoint x: 368, startPoint y: 167, endPoint x: 406, endPoint y: 217, distance: 62.8
click at [406, 217] on div "Janela de atendimento Grade de atendimento Capacidade Transportadoras Veículos …" at bounding box center [352, 167] width 704 height 334
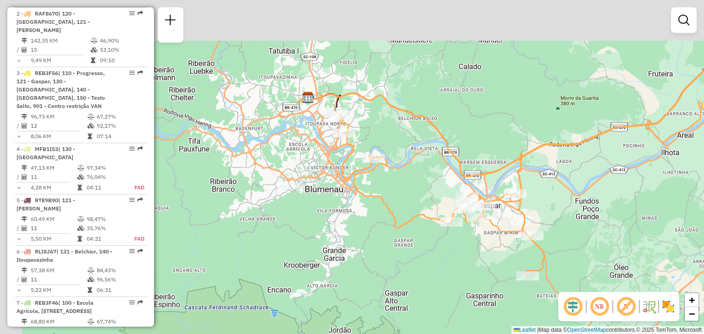
drag, startPoint x: 393, startPoint y: 224, endPoint x: 387, endPoint y: 220, distance: 7.4
click at [394, 225] on icon at bounding box center [534, 185] width 397 height 182
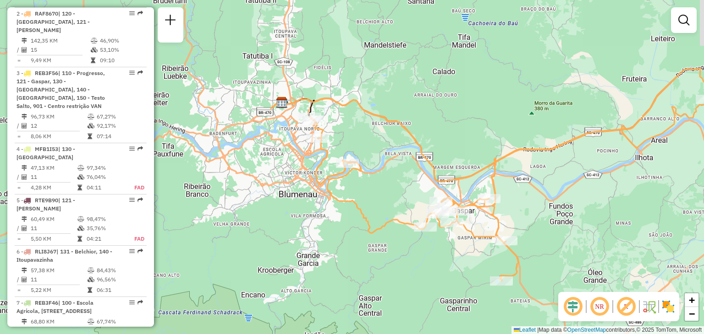
drag, startPoint x: 515, startPoint y: 124, endPoint x: 380, endPoint y: 118, distance: 135.3
click at [384, 116] on div "Janela de atendimento Grade de atendimento Capacidade Transportadoras Veículos …" at bounding box center [352, 167] width 704 height 334
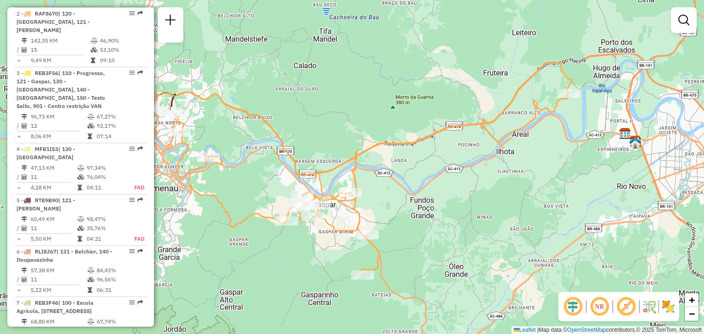
drag, startPoint x: 485, startPoint y: 128, endPoint x: 434, endPoint y: 138, distance: 51.7
click at [434, 138] on icon at bounding box center [369, 184] width 397 height 182
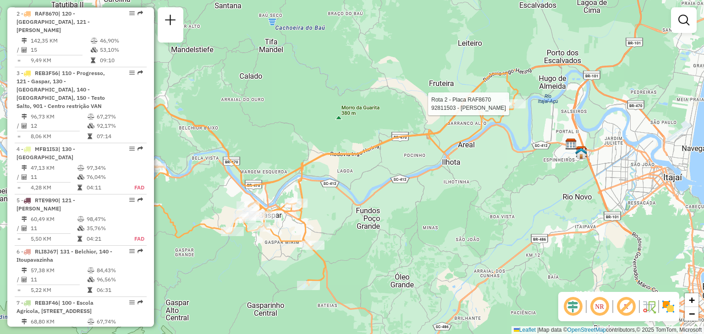
select select "**********"
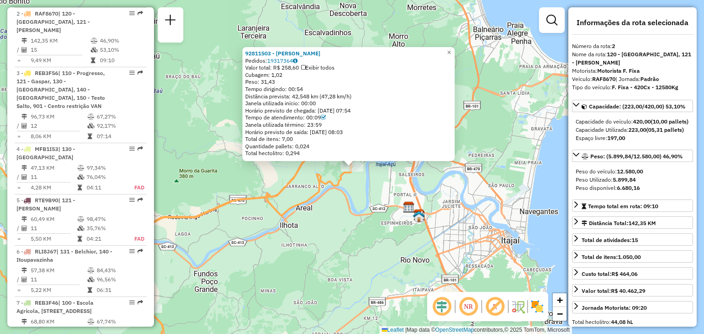
click at [357, 217] on div "92811503 - [PERSON_NAME] Pedidos: 19317364 Valor total: R$ 258,60 Exibir todos …" at bounding box center [352, 167] width 704 height 334
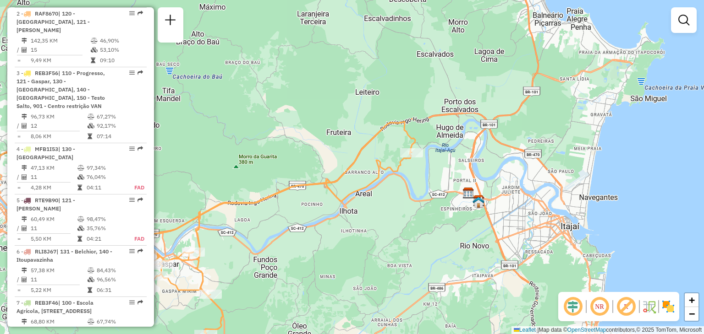
drag, startPoint x: 334, startPoint y: 216, endPoint x: 408, endPoint y: 200, distance: 75.6
click at [408, 200] on div "Janela de atendimento Grade de atendimento Capacidade Transportadoras Veículos …" at bounding box center [352, 167] width 704 height 334
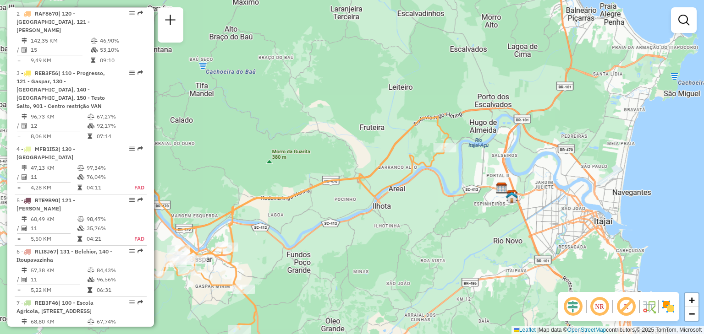
drag, startPoint x: 345, startPoint y: 210, endPoint x: 454, endPoint y: 193, distance: 110.8
click at [449, 194] on div "Janela de atendimento Grade de atendimento Capacidade Transportadoras Veículos …" at bounding box center [352, 167] width 704 height 334
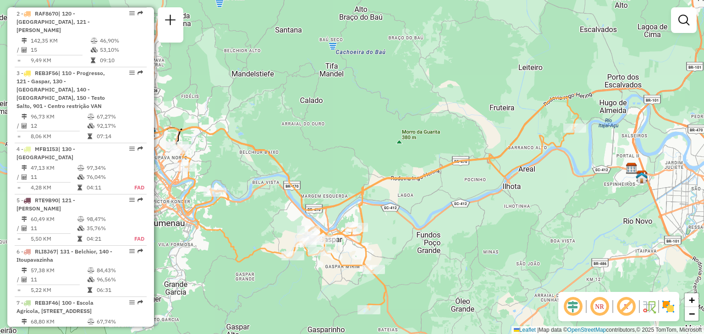
drag, startPoint x: 396, startPoint y: 174, endPoint x: 431, endPoint y: 154, distance: 39.8
click at [429, 155] on icon at bounding box center [375, 219] width 397 height 182
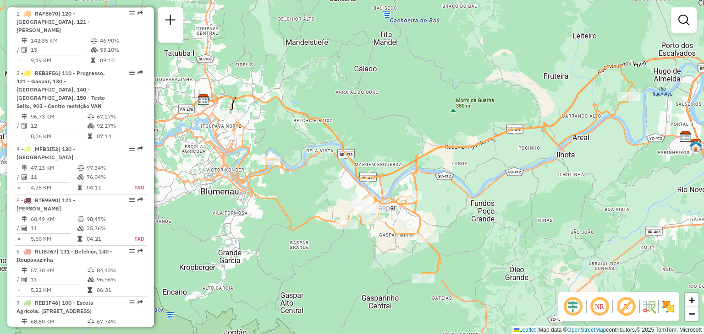
drag, startPoint x: 288, startPoint y: 126, endPoint x: 309, endPoint y: 107, distance: 28.2
click at [299, 115] on div "Janela de atendimento Grade de atendimento Capacidade Transportadoras Veículos …" at bounding box center [352, 167] width 704 height 334
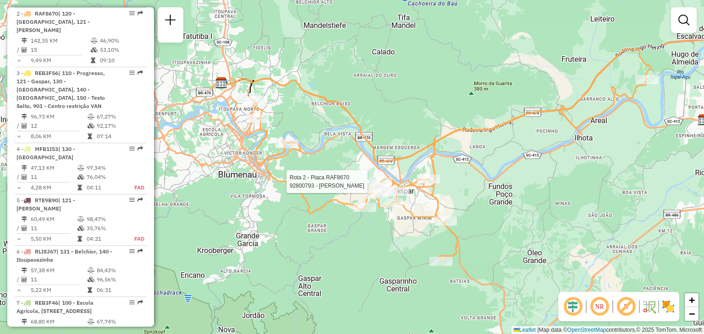
select select "**********"
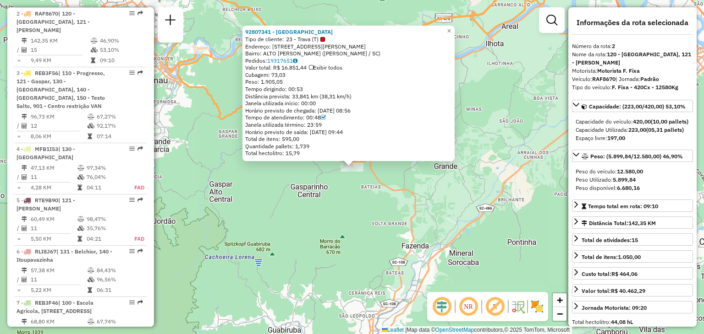
click at [375, 230] on div "92807341 - [GEOGRAPHIC_DATA] Tipo de cliente: 23 - Trava (T) Endereço: [STREET_…" at bounding box center [352, 167] width 704 height 334
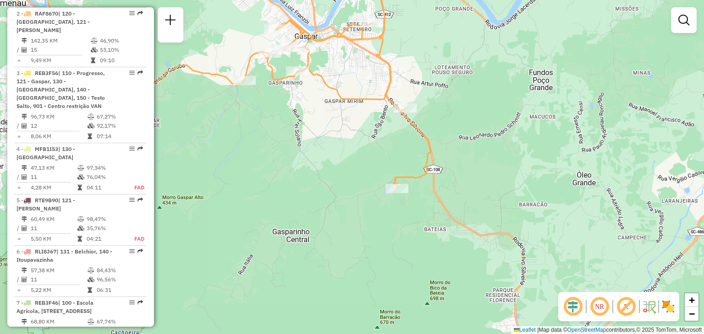
drag, startPoint x: 448, startPoint y: 187, endPoint x: 462, endPoint y: 191, distance: 14.9
click at [461, 191] on div "Janela de atendimento Grade de atendimento Capacidade Transportadoras Veículos …" at bounding box center [352, 167] width 704 height 334
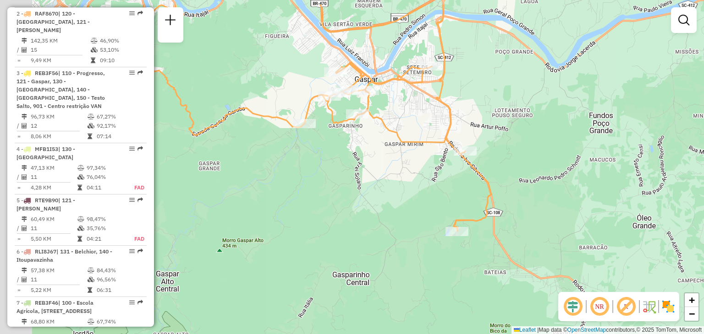
drag, startPoint x: 448, startPoint y: 169, endPoint x: 493, endPoint y: 201, distance: 55.3
click at [492, 200] on div "Janela de atendimento Grade de atendimento Capacidade Transportadoras Veículos …" at bounding box center [352, 167] width 704 height 334
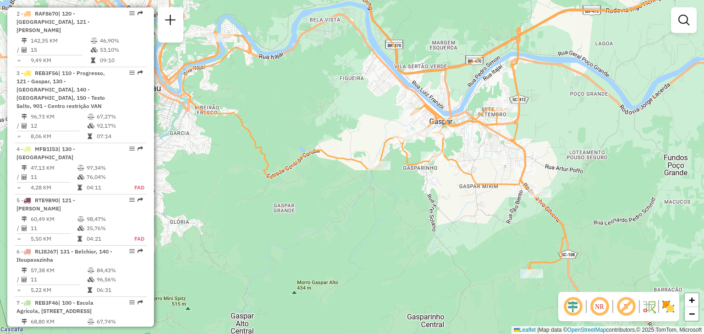
drag, startPoint x: 451, startPoint y: 190, endPoint x: 473, endPoint y: 198, distance: 23.5
click at [473, 198] on div "Janela de atendimento Grade de atendimento Capacidade Transportadoras Veículos …" at bounding box center [352, 167] width 704 height 334
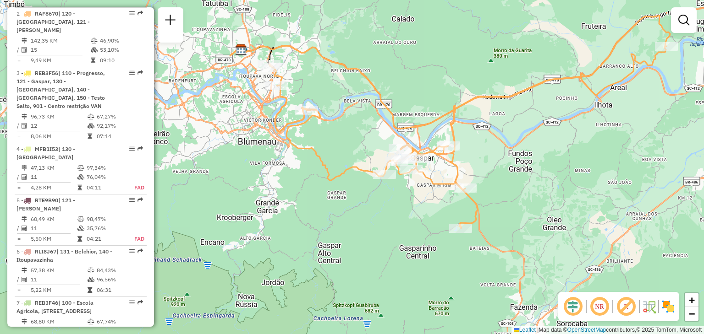
drag, startPoint x: 494, startPoint y: 196, endPoint x: 453, endPoint y: 193, distance: 41.8
click at [462, 194] on div "Janela de atendimento Grade de atendimento Capacidade Transportadoras Veículos …" at bounding box center [352, 167] width 704 height 334
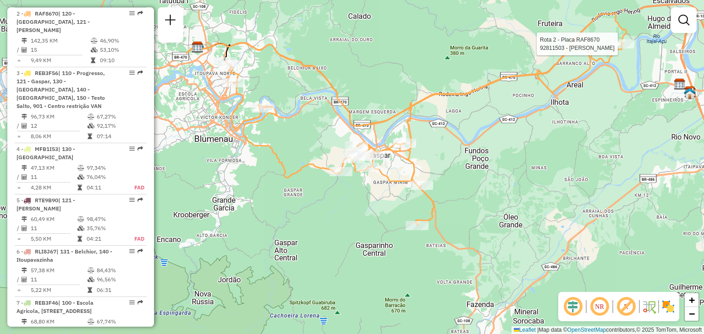
select select "**********"
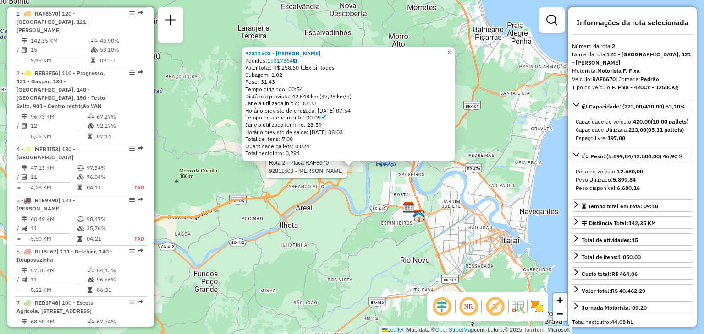
click at [347, 204] on div "Rota 2 - Placa RAF8670 92811503 - [PERSON_NAME] 92811503 - [PERSON_NAME] Pedido…" at bounding box center [352, 167] width 704 height 334
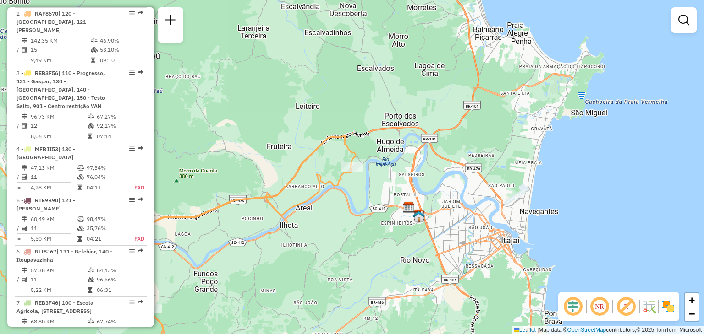
drag, startPoint x: 317, startPoint y: 208, endPoint x: 393, endPoint y: 129, distance: 109.8
click at [369, 154] on div "Janela de atendimento Grade de atendimento Capacidade Transportadoras Veículos …" at bounding box center [352, 167] width 704 height 334
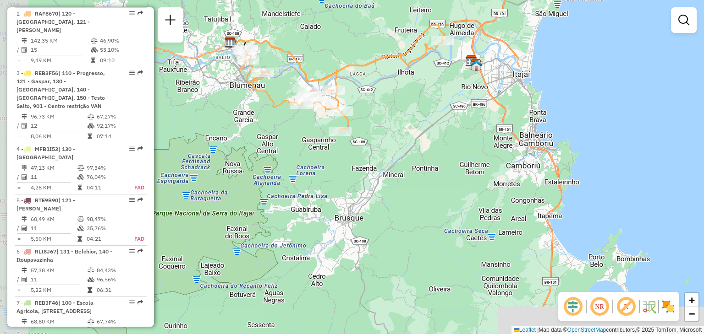
drag, startPoint x: 353, startPoint y: 132, endPoint x: 363, endPoint y: 124, distance: 12.7
click at [362, 125] on div "Rota 2 - Placa RAF8670 92807341 - FAZZENDA PARK HOTEL Janela de atendimento Gra…" at bounding box center [352, 167] width 704 height 334
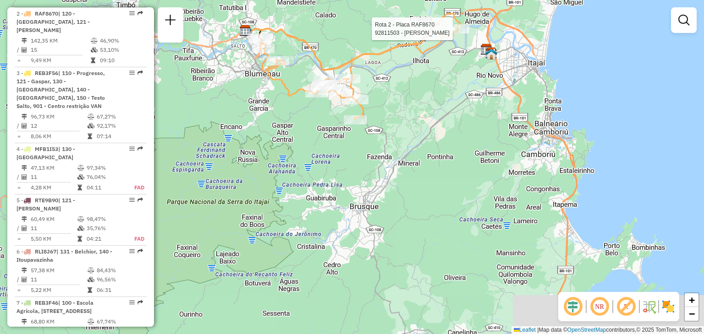
select select "**********"
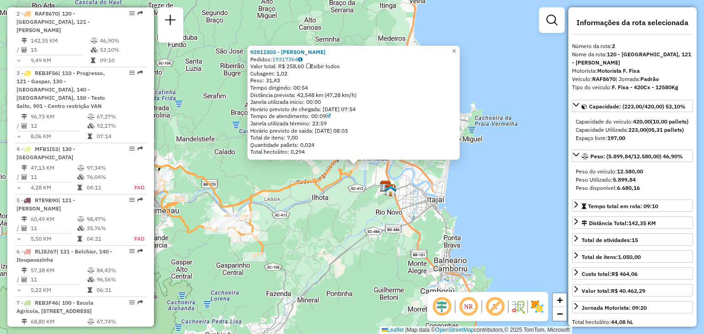
drag, startPoint x: 286, startPoint y: 229, endPoint x: 295, endPoint y: 227, distance: 9.4
click at [295, 227] on div "Rota 2 - Placa RAF8670 92811503 - [PERSON_NAME] 92811503 - [PERSON_NAME] Pedido…" at bounding box center [352, 167] width 704 height 334
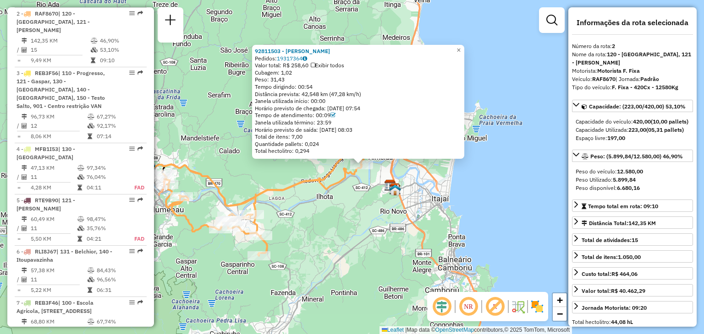
drag, startPoint x: 341, startPoint y: 212, endPoint x: 359, endPoint y: 193, distance: 25.9
click at [344, 208] on div "92811503 - [PERSON_NAME] Pedidos: 19317364 Valor total: R$ 258,60 Exibir todos …" at bounding box center [352, 167] width 704 height 334
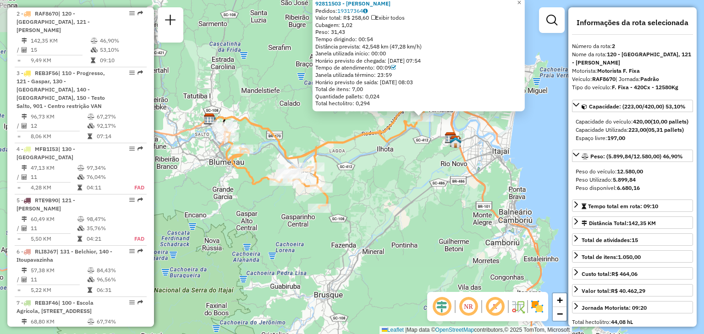
click at [317, 228] on div "Rota 2 - Placa RAF8670 92807341 - [GEOGRAPHIC_DATA] 92811503 - [PERSON_NAME] Pe…" at bounding box center [352, 167] width 704 height 334
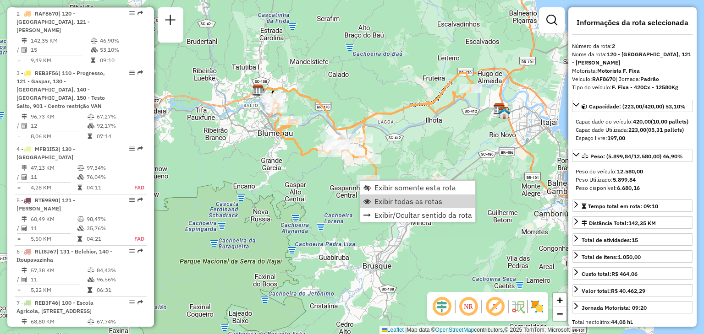
click at [379, 201] on span "Exibir todas as rotas" at bounding box center [408, 201] width 68 height 7
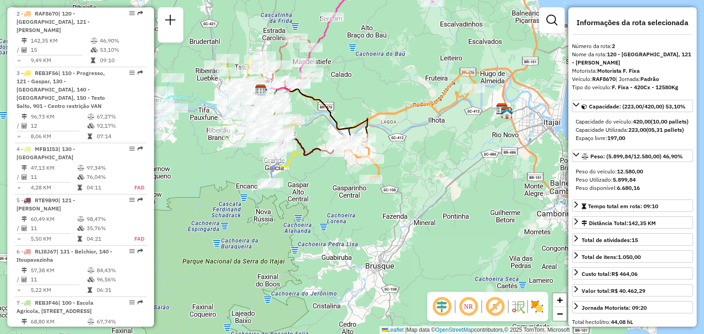
drag, startPoint x: 290, startPoint y: 235, endPoint x: 355, endPoint y: 234, distance: 65.1
click at [358, 231] on div "Janela de atendimento Grade de atendimento Capacidade Transportadoras Veículos …" at bounding box center [352, 167] width 704 height 334
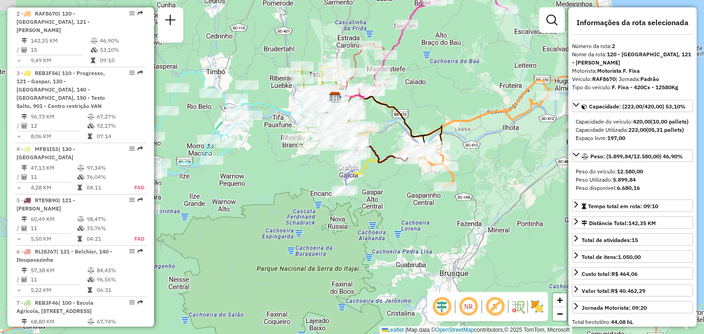
drag, startPoint x: 314, startPoint y: 240, endPoint x: 321, endPoint y: 268, distance: 28.9
click at [321, 268] on div "Janela de atendimento Grade de atendimento Capacidade Transportadoras Veículos …" at bounding box center [352, 167] width 704 height 334
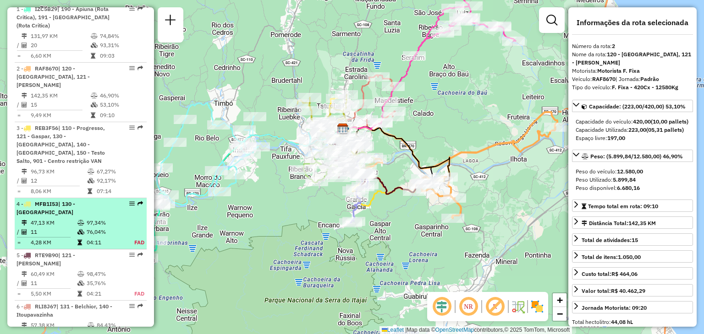
scroll to position [269, 0]
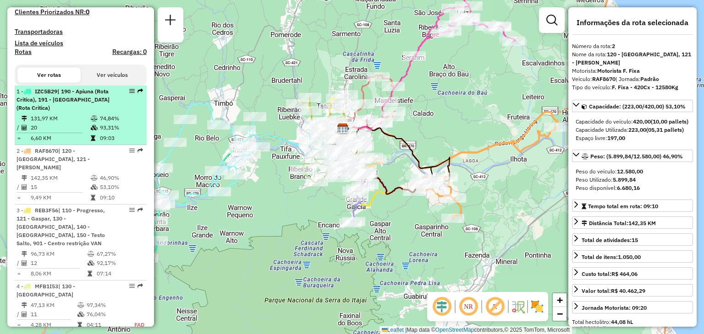
click at [66, 123] on td "20" at bounding box center [60, 127] width 60 height 9
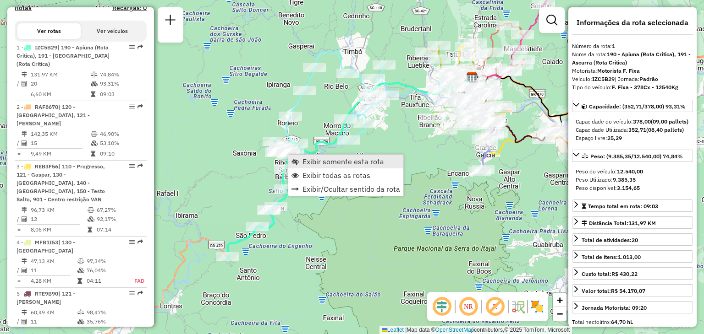
scroll to position [355, 0]
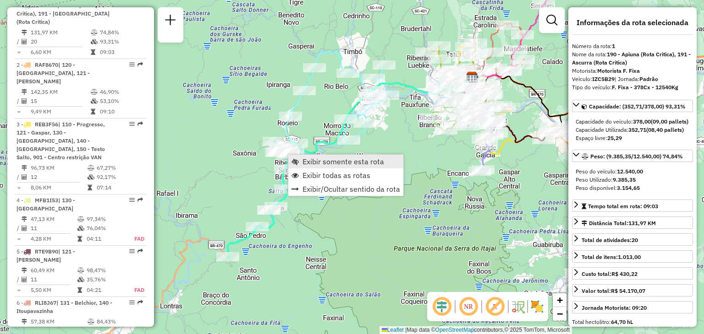
click at [326, 159] on span "Exibir somente esta rota" at bounding box center [343, 161] width 82 height 7
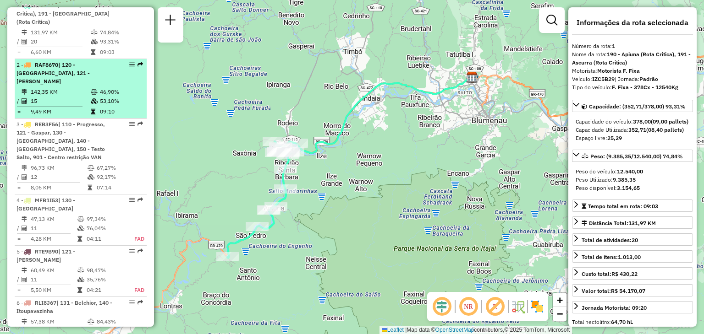
click at [67, 87] on td "142,35 KM" at bounding box center [60, 91] width 60 height 9
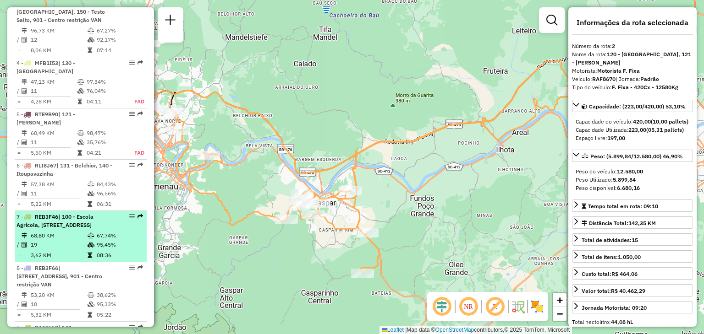
scroll to position [539, 0]
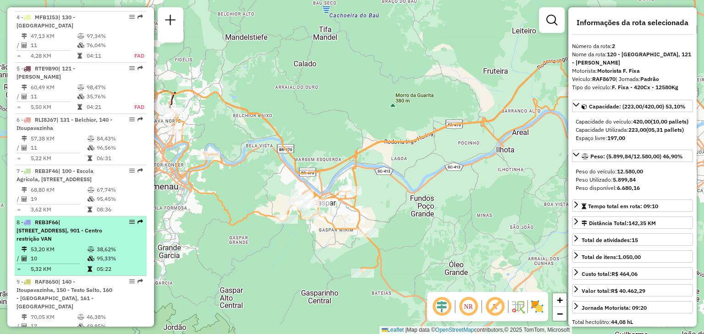
click at [48, 219] on span "| [STREET_ADDRESS], 901 - Centro restrição VAN" at bounding box center [59, 230] width 86 height 23
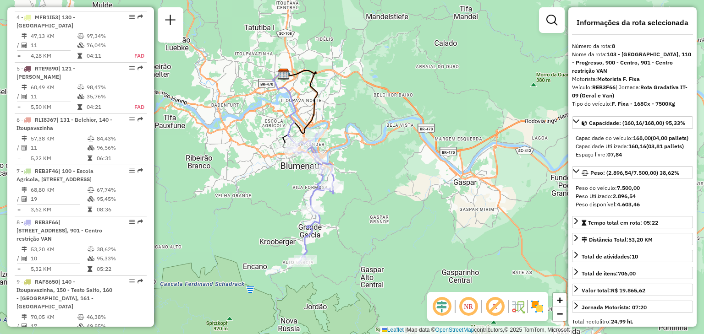
drag, startPoint x: 300, startPoint y: 211, endPoint x: 271, endPoint y: 211, distance: 28.4
click at [271, 211] on div "Janela de atendimento Grade de atendimento Capacidade Transportadoras Veículos …" at bounding box center [352, 167] width 704 height 334
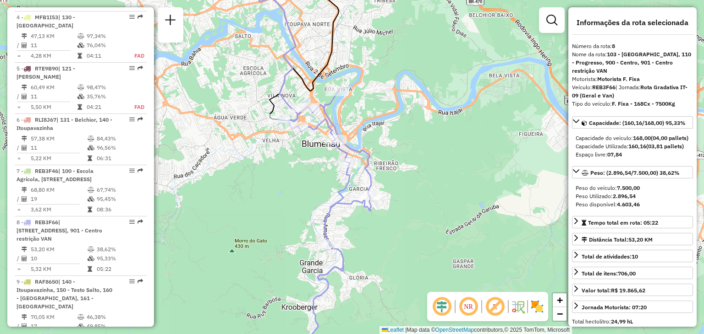
drag, startPoint x: 296, startPoint y: 196, endPoint x: 290, endPoint y: 155, distance: 41.2
click at [291, 172] on div "Rota 8 - Placa REB3F66 92808331 - LUNA GASTRONOMIA LTD Rota 8 - Placa REB3F66 9…" at bounding box center [352, 167] width 704 height 334
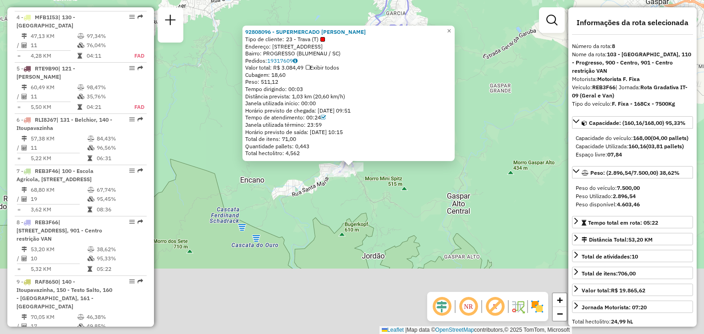
scroll to position [656, 0]
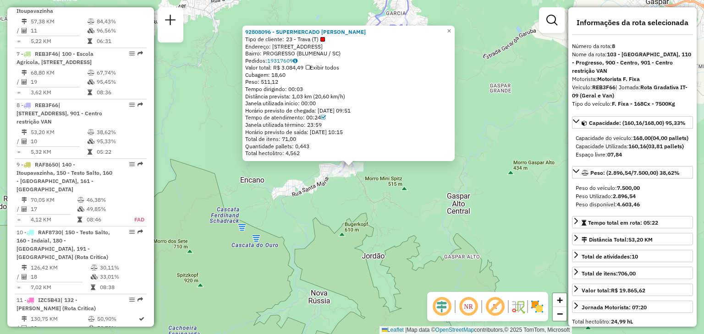
click at [306, 286] on div "92808096 - SUPERMERCADO ALVES F Tipo de cliente: 23 - Trava (T) Endereço: 081 R…" at bounding box center [352, 167] width 704 height 334
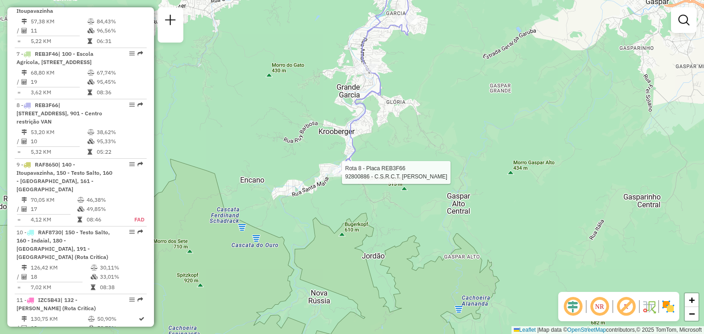
select select "**********"
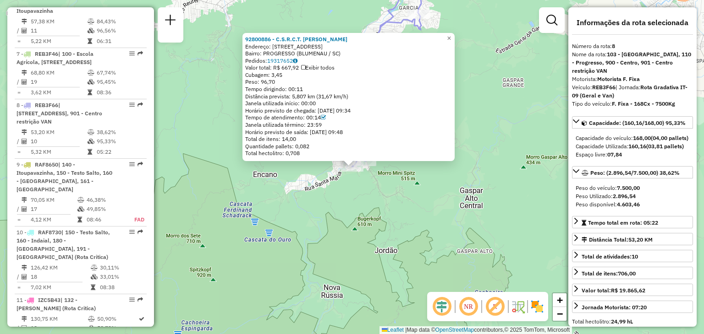
click at [331, 217] on div "Rota 8 - Placa REB3F66 92800886 - C.S.R.C.T. [PERSON_NAME] 92800886 - C.S.R.C.T…" at bounding box center [352, 167] width 704 height 334
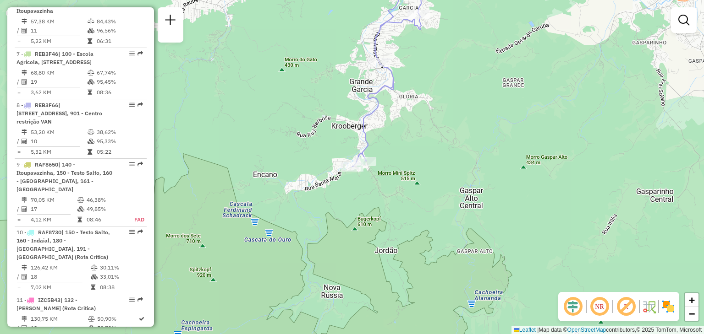
drag, startPoint x: 349, startPoint y: 352, endPoint x: 326, endPoint y: 355, distance: 23.1
click at [326, 334] on html "Aguarde... Pop-up bloqueado! Seu navegador bloqueou automáticamente a abertura …" at bounding box center [352, 167] width 704 height 334
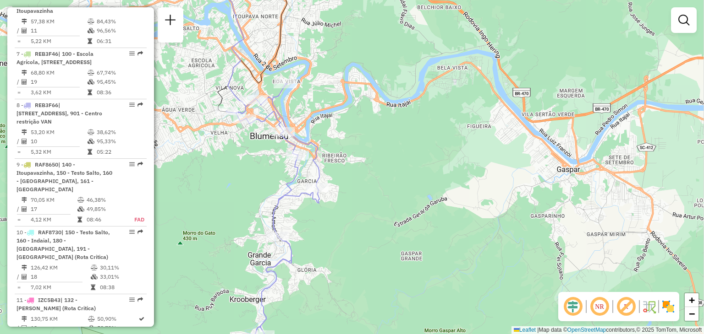
drag, startPoint x: 325, startPoint y: 264, endPoint x: 354, endPoint y: 355, distance: 95.6
click at [354, 334] on html "Aguarde... Pop-up bloqueado! Seu navegador bloqueou automáticamente a abertura …" at bounding box center [352, 167] width 704 height 334
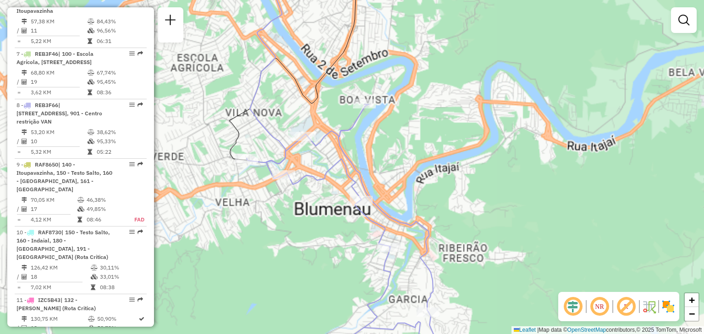
drag, startPoint x: 270, startPoint y: 235, endPoint x: 274, endPoint y: 285, distance: 50.1
click at [274, 285] on div "Janela de atendimento Grade de atendimento Capacidade Transportadoras Veículos …" at bounding box center [352, 167] width 704 height 334
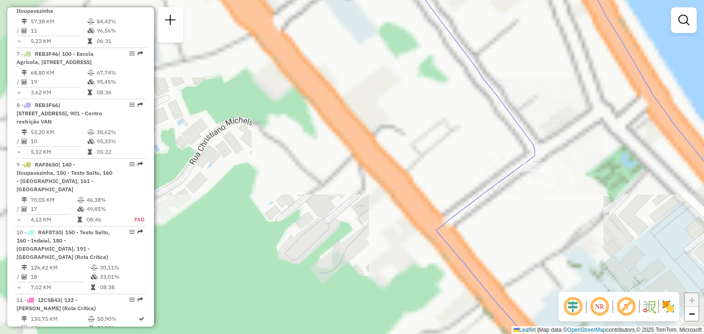
drag, startPoint x: 371, startPoint y: 253, endPoint x: 280, endPoint y: 285, distance: 96.4
click at [283, 284] on div "Janela de atendimento Grade de atendimento Capacidade Transportadoras Veículos …" at bounding box center [352, 167] width 704 height 334
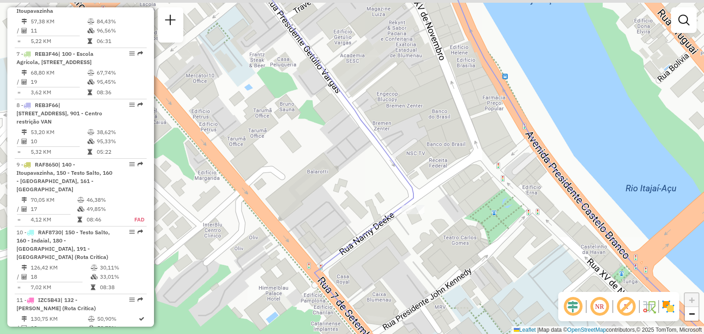
drag, startPoint x: 343, startPoint y: 261, endPoint x: 328, endPoint y: 267, distance: 15.8
click at [329, 267] on icon at bounding box center [502, 174] width 489 height 401
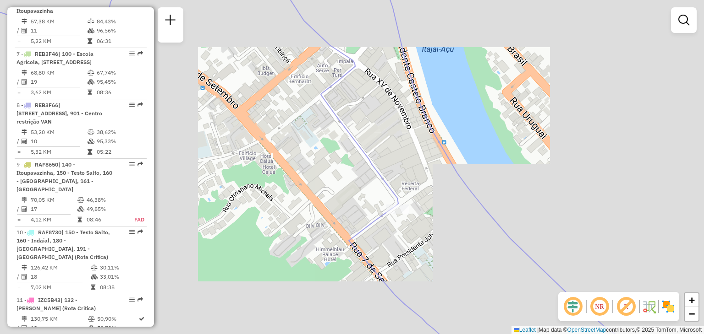
drag, startPoint x: 409, startPoint y: 245, endPoint x: 398, endPoint y: 235, distance: 15.2
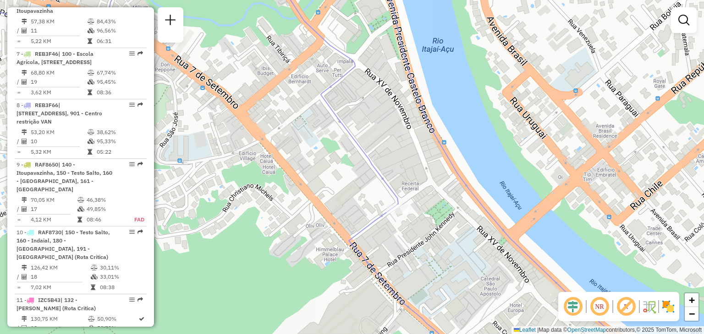
click at [399, 236] on div "Janela de atendimento Grade de atendimento Capacidade Transportadoras Veículos …" at bounding box center [352, 167] width 704 height 334
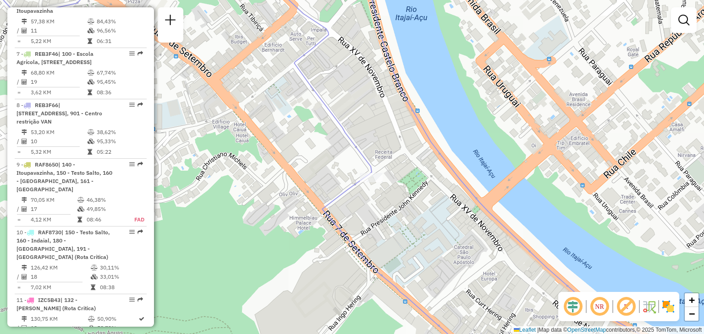
drag, startPoint x: 393, startPoint y: 247, endPoint x: 366, endPoint y: 219, distance: 38.6
click at [369, 220] on div "Janela de atendimento Grade de atendimento Capacidade Transportadoras Veículos …" at bounding box center [352, 167] width 704 height 334
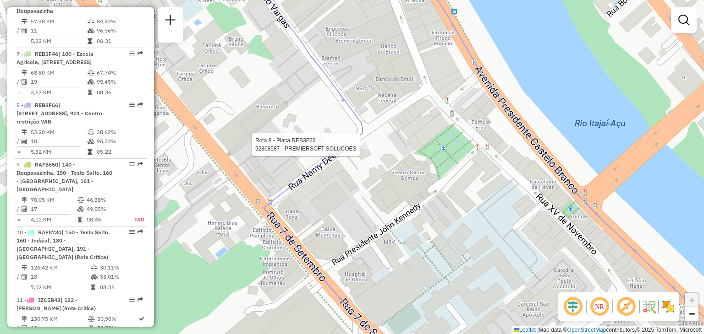
click at [360, 149] on div at bounding box center [361, 144] width 23 height 9
select select "**********"
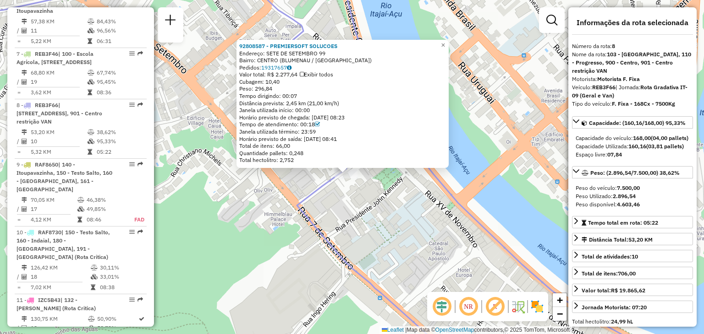
click at [333, 195] on div "92808587 - PREMIERSOFT SOLUCOES Endereço: SETE DE SETEMBRO 99 Bairro: CENTRO ([…" at bounding box center [352, 167] width 704 height 334
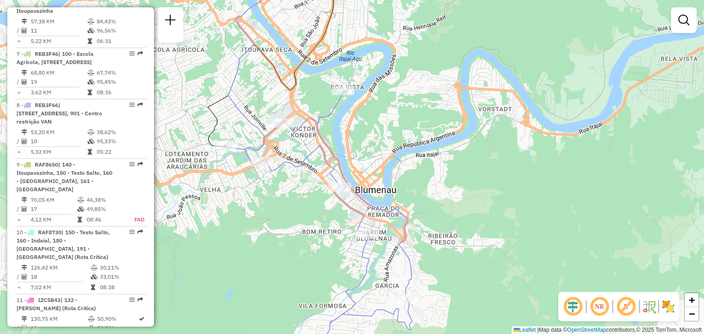
drag, startPoint x: 331, startPoint y: 245, endPoint x: 290, endPoint y: 206, distance: 56.7
click at [305, 220] on div "Rota 8 - Placa REB3F66 92808587 - PREMIERSOFT SOLUCOES Janela de atendimento Gr…" at bounding box center [352, 167] width 704 height 334
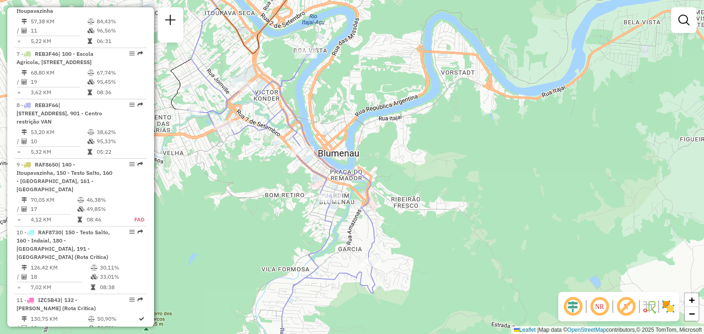
drag, startPoint x: 393, startPoint y: 221, endPoint x: 374, endPoint y: 192, distance: 33.8
click at [380, 202] on div "Janela de atendimento Grade de atendimento Capacidade Transportadoras Veículos …" at bounding box center [352, 167] width 704 height 334
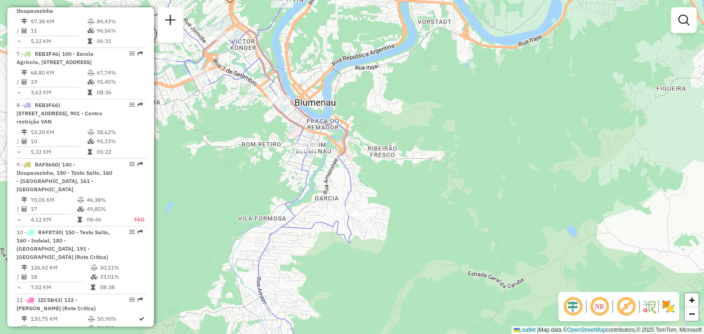
drag, startPoint x: 348, startPoint y: 249, endPoint x: 350, endPoint y: 220, distance: 28.5
click at [349, 230] on div "Janela de atendimento Grade de atendimento Capacidade Transportadoras Veículos …" at bounding box center [352, 167] width 704 height 334
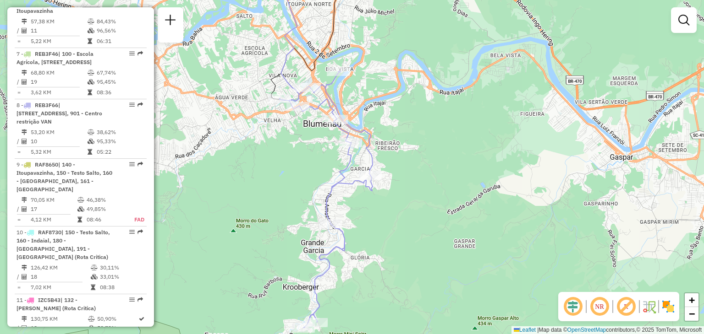
click at [415, 209] on div "Janela de atendimento Grade de atendimento Capacidade Transportadoras Veículos …" at bounding box center [352, 167] width 704 height 334
select select "**********"
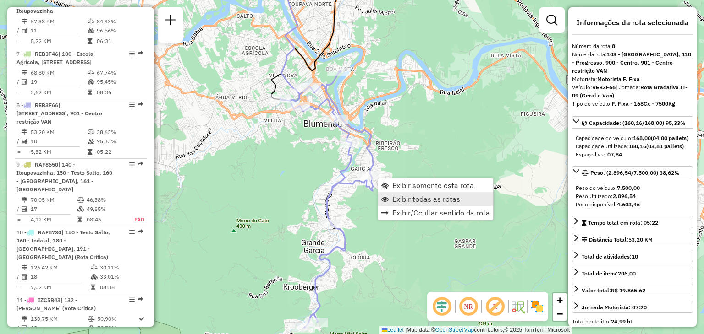
click at [408, 201] on span "Exibir todas as rotas" at bounding box center [426, 199] width 68 height 7
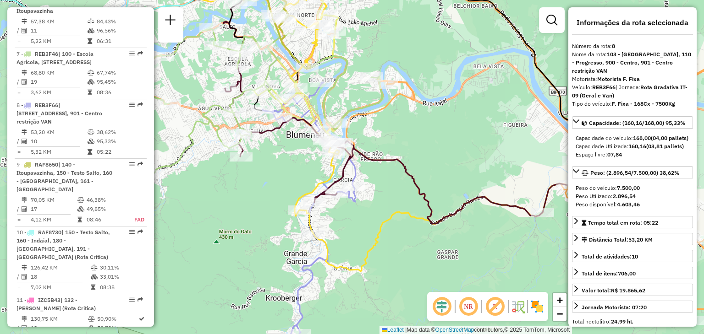
drag, startPoint x: 453, startPoint y: 162, endPoint x: 315, endPoint y: 251, distance: 164.7
click at [337, 229] on div "Janela de atendimento Grade de atendimento Capacidade Transportadoras Veículos …" at bounding box center [352, 167] width 704 height 334
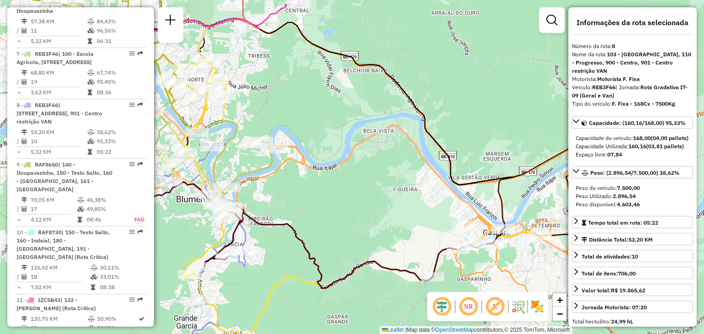
drag, startPoint x: 366, startPoint y: 237, endPoint x: 285, endPoint y: 191, distance: 93.3
click at [291, 194] on div "Janela de atendimento Grade de atendimento Capacidade Transportadoras Veículos …" at bounding box center [352, 167] width 704 height 334
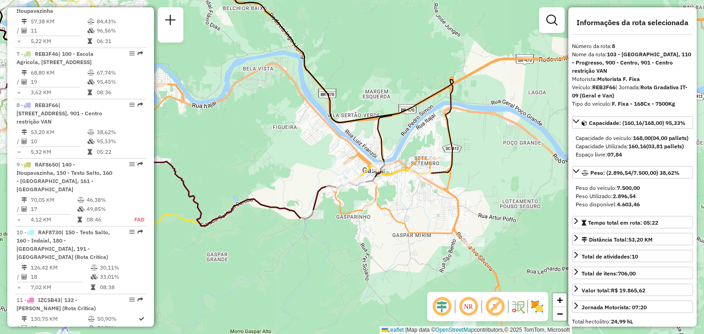
drag, startPoint x: 413, startPoint y: 187, endPoint x: 415, endPoint y: 199, distance: 12.0
click at [415, 199] on div "Janela de atendimento Grade de atendimento Capacidade Transportadoras Veículos …" at bounding box center [352, 167] width 704 height 334
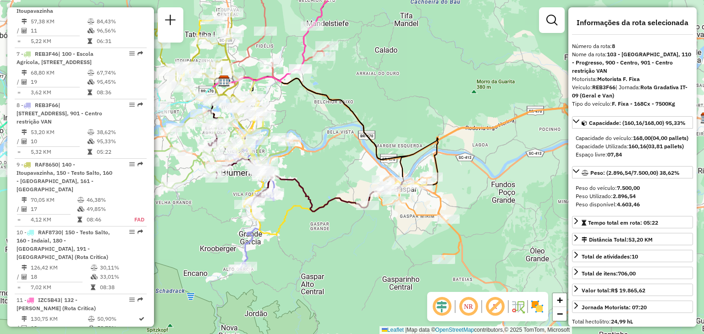
drag, startPoint x: 412, startPoint y: 250, endPoint x: 421, endPoint y: 246, distance: 9.3
click at [421, 246] on div "Janela de atendimento Grade de atendimento Capacidade Transportadoras Veículos …" at bounding box center [352, 167] width 704 height 334
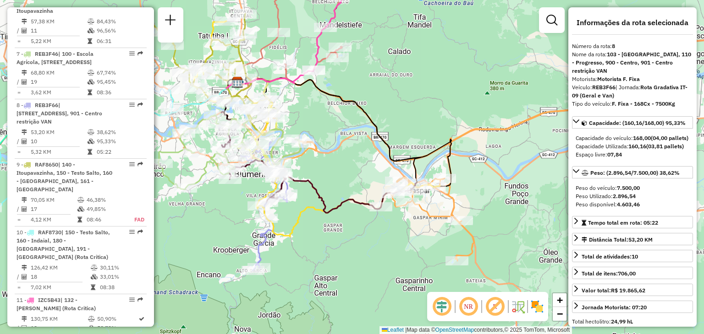
drag, startPoint x: 376, startPoint y: 169, endPoint x: 415, endPoint y: 205, distance: 53.5
click at [415, 205] on div "Rota 2 - Placa RAF8670 92800793 - [PERSON_NAME] Janela de atendimento Grade de …" at bounding box center [352, 167] width 704 height 334
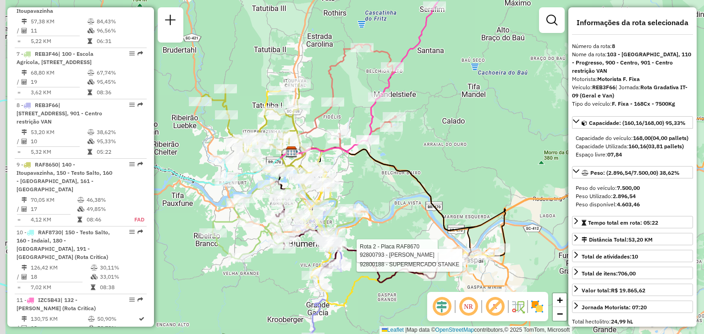
drag, startPoint x: 389, startPoint y: 151, endPoint x: 414, endPoint y: 218, distance: 71.5
click at [414, 217] on div "Rota 2 - Placa RAF8670 92800188 - SUPERMERCADO STANKE Rota 2 - Placa RAF8670 92…" at bounding box center [352, 167] width 704 height 334
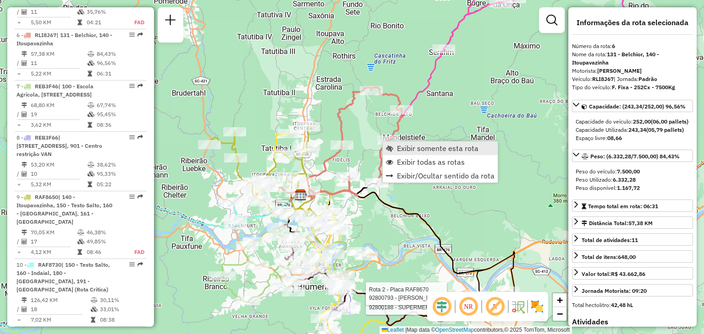
scroll to position [620, 0]
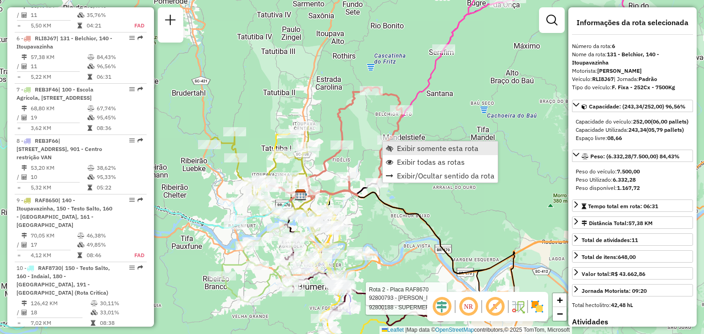
click at [397, 146] on span "Exibir somente esta rota" at bounding box center [438, 148] width 82 height 7
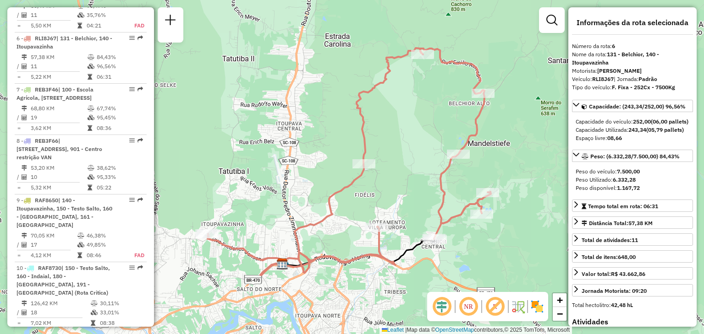
drag, startPoint x: 393, startPoint y: 156, endPoint x: 378, endPoint y: 131, distance: 28.8
click at [380, 134] on div "Janela de atendimento Grade de atendimento Capacidade Transportadoras Veículos …" at bounding box center [352, 167] width 704 height 334
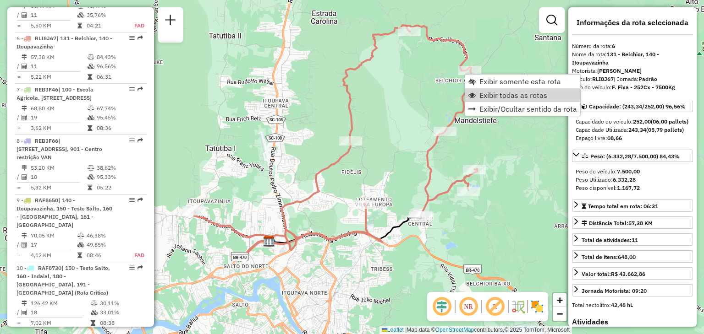
drag, startPoint x: 485, startPoint y: 93, endPoint x: 483, endPoint y: 120, distance: 27.5
click at [485, 92] on span "Exibir todas as rotas" at bounding box center [513, 95] width 68 height 7
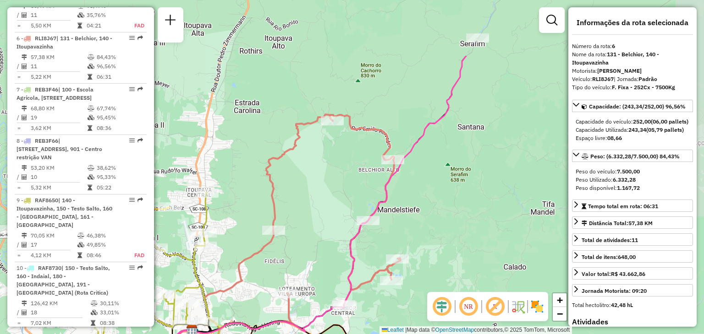
drag, startPoint x: 489, startPoint y: 142, endPoint x: 420, endPoint y: 203, distance: 92.2
click at [420, 203] on div "Janela de atendimento Grade de atendimento Capacidade Transportadoras Veículos …" at bounding box center [352, 167] width 704 height 334
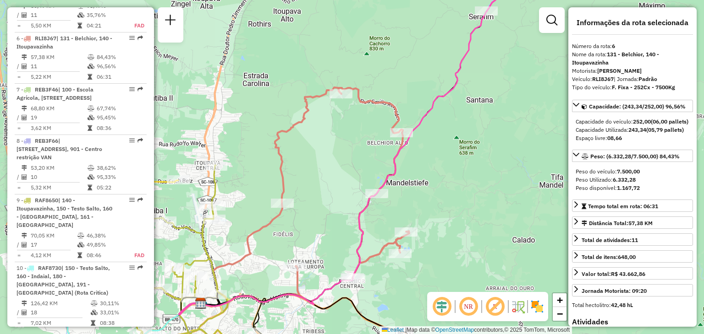
drag, startPoint x: 291, startPoint y: 164, endPoint x: 401, endPoint y: 105, distance: 125.0
click at [361, 125] on div "Janela de atendimento Grade de atendimento Capacidade Transportadoras Veículos …" at bounding box center [352, 167] width 704 height 334
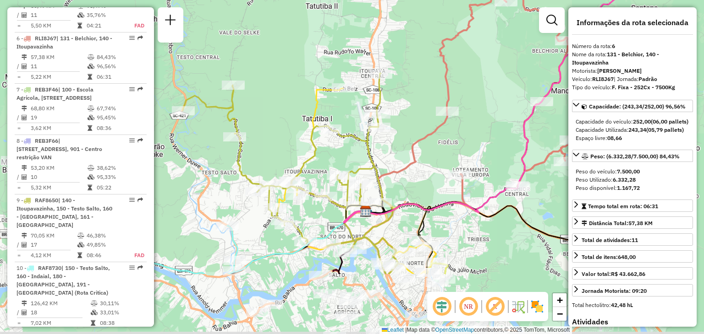
drag, startPoint x: 292, startPoint y: 143, endPoint x: 307, endPoint y: 133, distance: 18.2
click at [304, 137] on div "Janela de atendimento Grade de atendimento Capacidade Transportadoras Veículos …" at bounding box center [352, 167] width 704 height 334
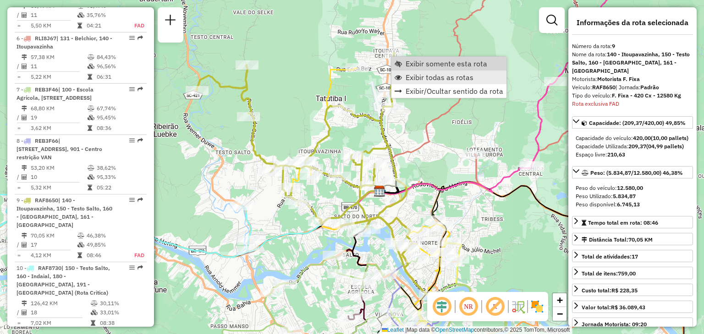
scroll to position [656, 0]
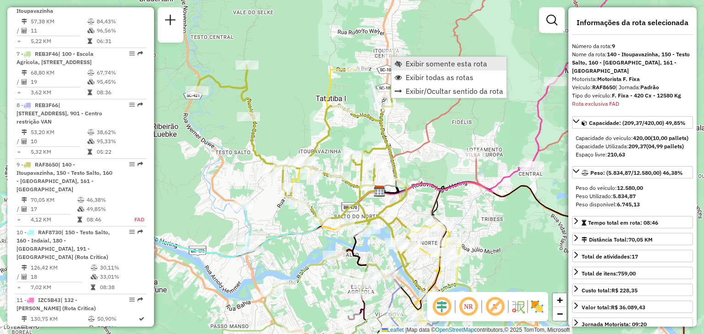
click at [411, 66] on span "Exibir somente esta rota" at bounding box center [446, 63] width 82 height 7
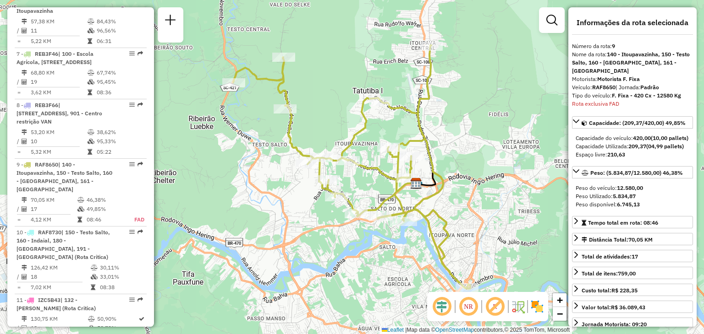
click at [468, 161] on div "Janela de atendimento Grade de atendimento Capacidade Transportadoras Veículos …" at bounding box center [352, 167] width 704 height 334
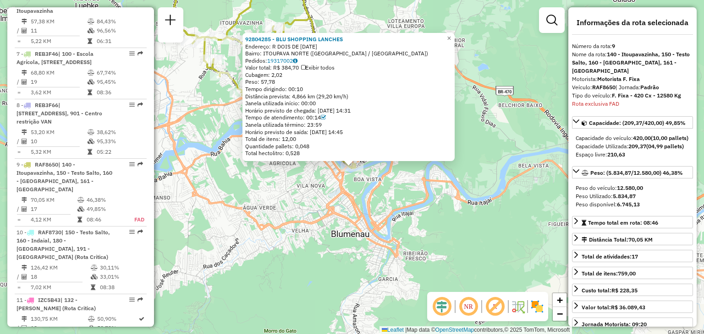
click at [454, 225] on div "92804285 - BLU SHOPPING LANCHES Endereço: R DOIS DE [DATE] Bairro: [GEOGRAPHIC_…" at bounding box center [352, 167] width 704 height 334
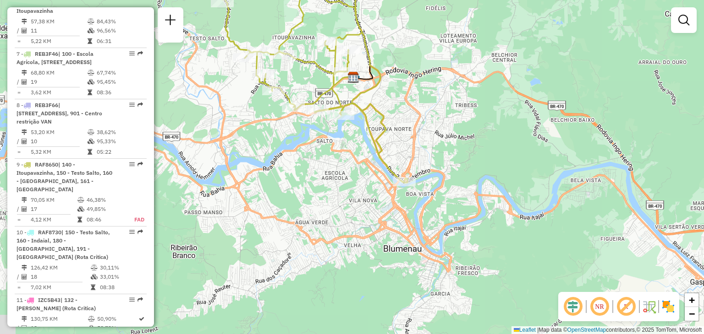
drag, startPoint x: 496, startPoint y: 242, endPoint x: 492, endPoint y: 234, distance: 9.0
click at [527, 252] on div "Janela de atendimento Grade de atendimento Capacidade Transportadoras Veículos …" at bounding box center [352, 167] width 704 height 334
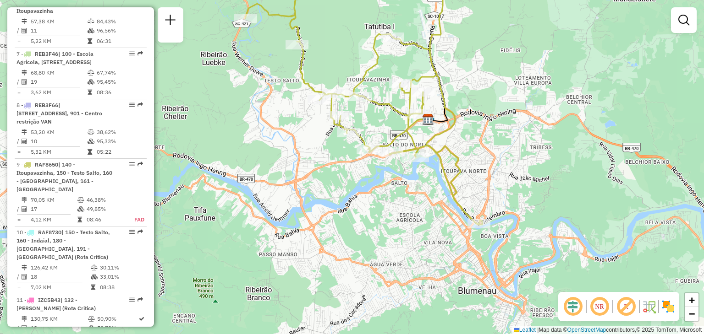
drag, startPoint x: 403, startPoint y: 180, endPoint x: 426, endPoint y: 213, distance: 40.2
click at [426, 213] on div "Janela de atendimento Grade de atendimento Capacidade Transportadoras Veículos …" at bounding box center [352, 167] width 704 height 334
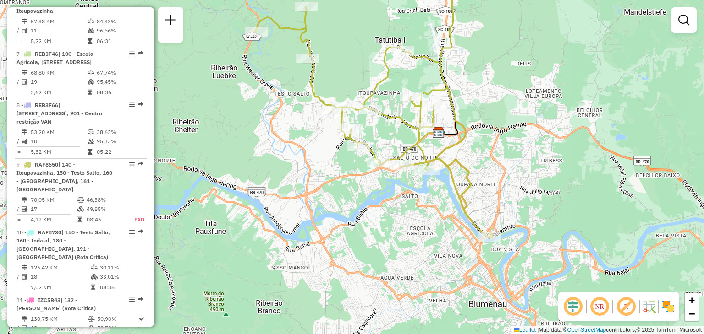
drag, startPoint x: 379, startPoint y: 184, endPoint x: 384, endPoint y: 214, distance: 31.0
click at [384, 214] on div "Janela de atendimento Grade de atendimento Capacidade Transportadoras Veículos …" at bounding box center [352, 167] width 704 height 334
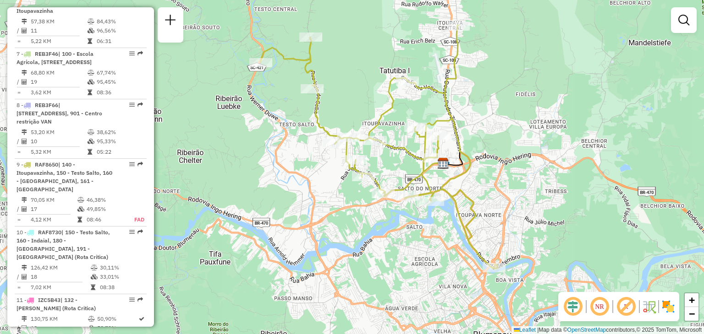
drag, startPoint x: 490, startPoint y: 148, endPoint x: 528, endPoint y: 210, distance: 72.2
click at [527, 208] on div "Janela de atendimento Grade de atendimento Capacidade Transportadoras Veículos …" at bounding box center [352, 167] width 704 height 334
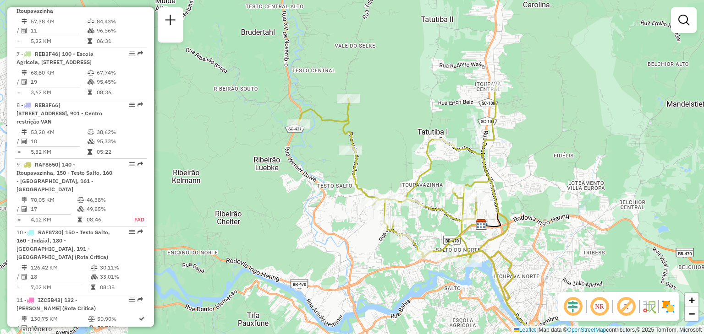
click at [496, 166] on div "Janela de atendimento Grade de atendimento Capacidade Transportadoras Veículos …" at bounding box center [352, 167] width 704 height 334
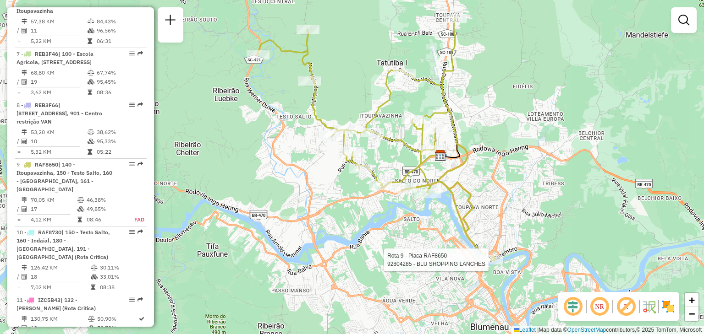
select select "**********"
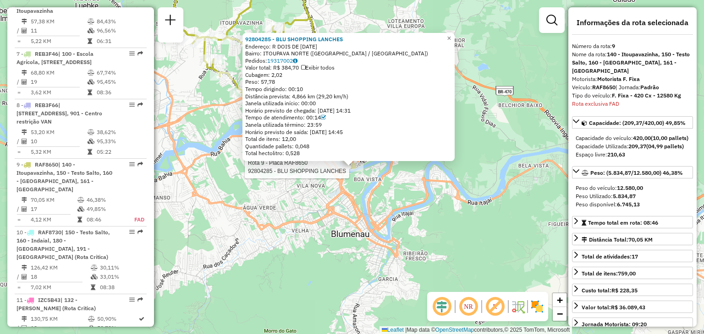
click at [257, 194] on div "Rota 9 - Placa RAF8650 92804285 - BLU SHOPPING LANCHES 92804285 - BLU SHOPPING …" at bounding box center [352, 167] width 704 height 334
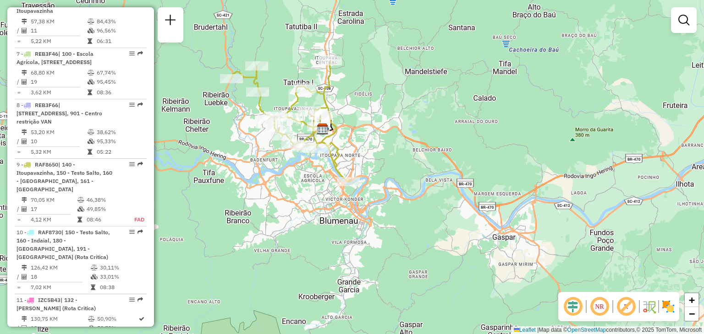
drag, startPoint x: 328, startPoint y: 191, endPoint x: 354, endPoint y: 222, distance: 39.7
click at [354, 222] on div "Janela de atendimento Grade de atendimento Capacidade Transportadoras Veículos …" at bounding box center [352, 167] width 704 height 334
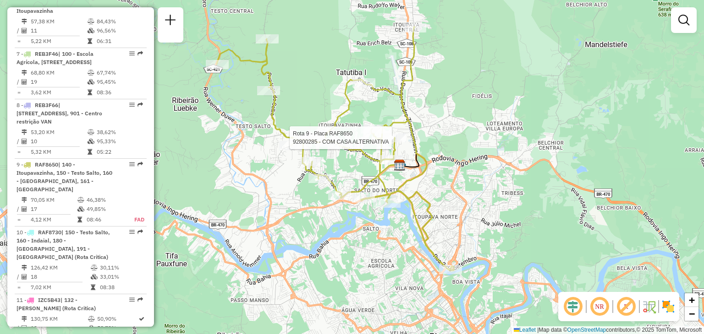
select select "**********"
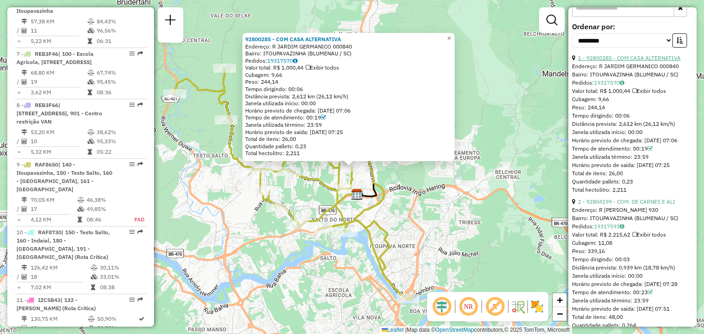
scroll to position [366, 0]
click at [300, 229] on div at bounding box center [296, 224] width 23 height 9
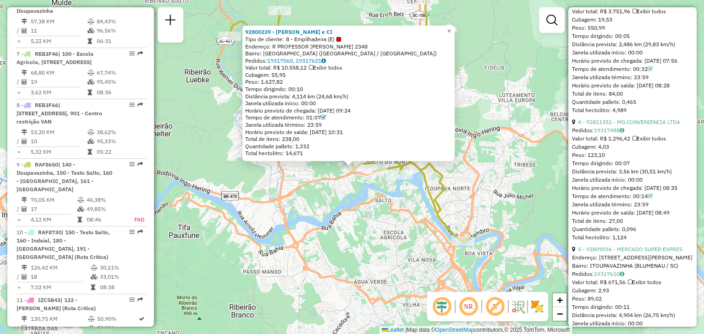
scroll to position [733, 0]
click at [451, 252] on div "92800239 - [PERSON_NAME] e CI Tipo de cliente: 8 - Empilhadeira (E) Endereço: R…" at bounding box center [352, 167] width 704 height 334
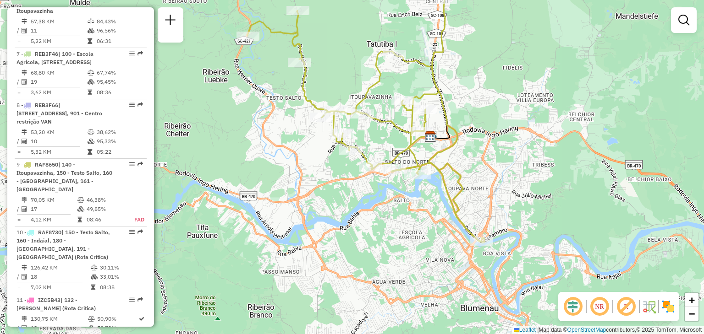
drag, startPoint x: 387, startPoint y: 239, endPoint x: 412, endPoint y: 239, distance: 25.2
click at [409, 239] on div "Janela de atendimento Grade de atendimento Capacidade Transportadoras Veículos …" at bounding box center [352, 167] width 704 height 334
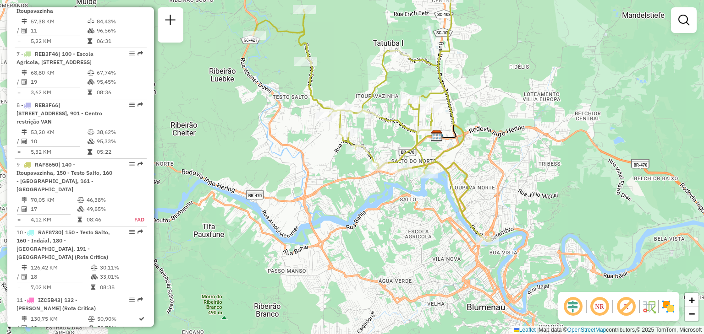
drag, startPoint x: 295, startPoint y: 139, endPoint x: 343, endPoint y: 126, distance: 49.5
click at [337, 127] on div "Janela de atendimento Grade de atendimento Capacidade Transportadoras Veículos …" at bounding box center [352, 167] width 704 height 334
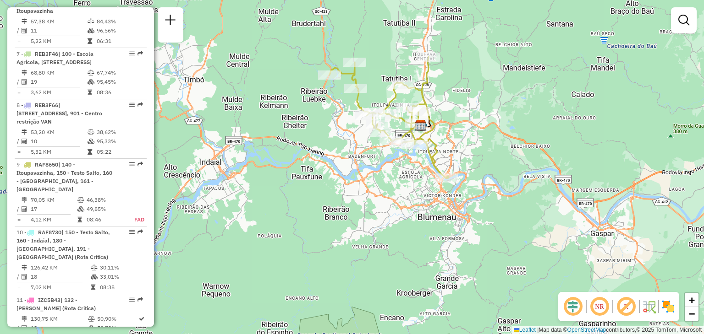
drag, startPoint x: 372, startPoint y: 150, endPoint x: 367, endPoint y: 204, distance: 54.3
click at [367, 204] on div "Janela de atendimento Grade de atendimento Capacidade Transportadoras Veículos …" at bounding box center [352, 167] width 704 height 334
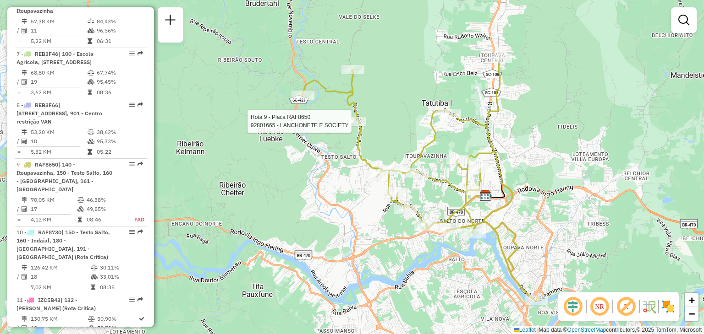
select select "**********"
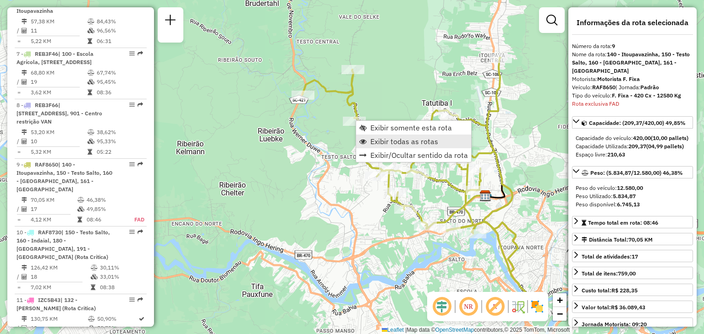
click at [389, 142] on span "Exibir todas as rotas" at bounding box center [404, 141] width 68 height 7
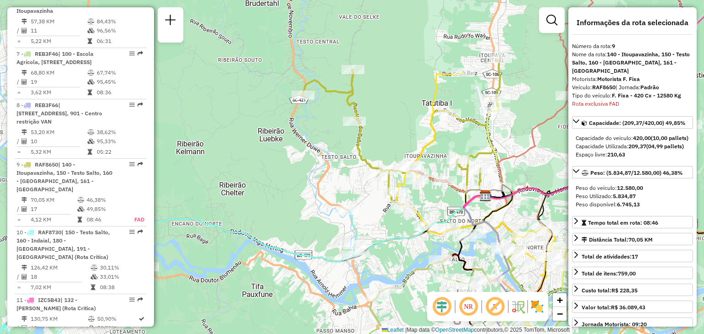
drag, startPoint x: 334, startPoint y: 165, endPoint x: 412, endPoint y: 149, distance: 79.5
click at [392, 153] on div "Janela de atendimento Grade de atendimento Capacidade Transportadoras Veículos …" at bounding box center [352, 167] width 704 height 334
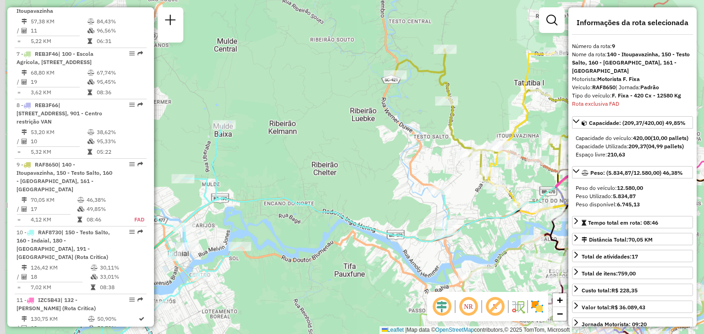
drag, startPoint x: 388, startPoint y: 152, endPoint x: 408, endPoint y: 148, distance: 20.6
click at [408, 148] on div "Janela de atendimento Grade de atendimento Capacidade Transportadoras Veículos …" at bounding box center [352, 167] width 704 height 334
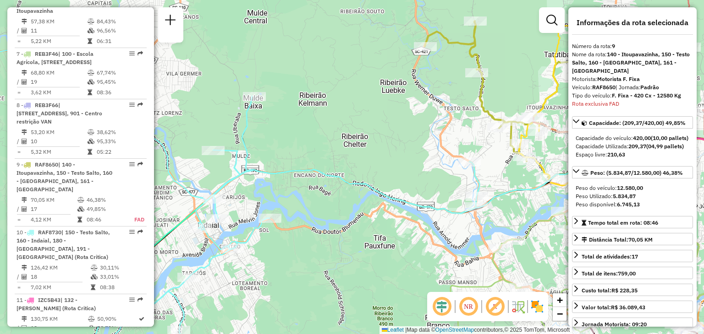
drag, startPoint x: 324, startPoint y: 158, endPoint x: 279, endPoint y: 153, distance: 45.1
click at [291, 153] on div "Janela de atendimento Grade de atendimento Capacidade Transportadoras Veículos …" at bounding box center [352, 167] width 704 height 334
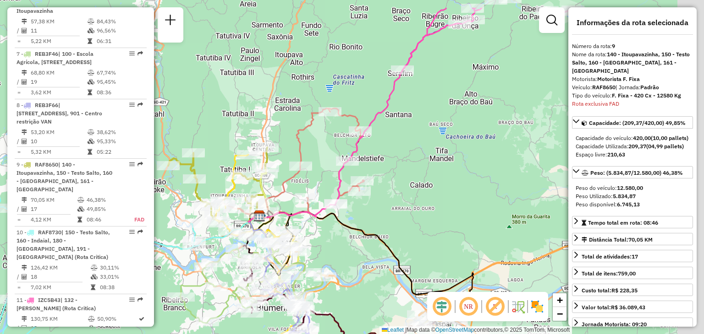
drag, startPoint x: 403, startPoint y: 151, endPoint x: 369, endPoint y: 174, distance: 41.3
click at [371, 173] on div "Janela de atendimento Grade de atendimento Capacidade Transportadoras Veículos …" at bounding box center [352, 167] width 704 height 334
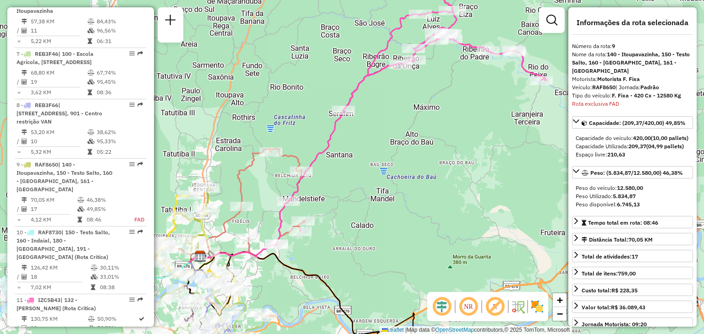
drag, startPoint x: 400, startPoint y: 151, endPoint x: 376, endPoint y: 166, distance: 28.2
click at [377, 166] on div "Janela de atendimento Grade de atendimento Capacidade Transportadoras Veículos …" at bounding box center [352, 167] width 704 height 334
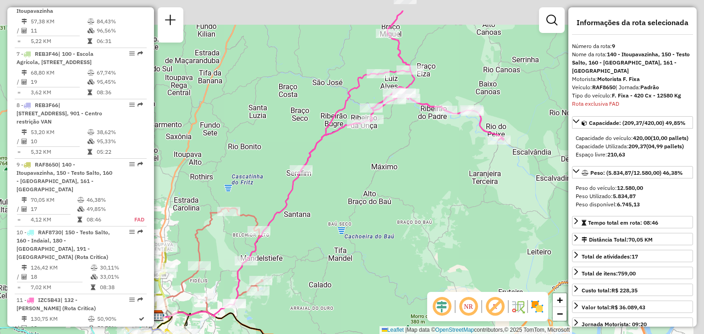
drag, startPoint x: 399, startPoint y: 103, endPoint x: 367, endPoint y: 159, distance: 65.1
click at [372, 157] on div "Janela de atendimento Grade de atendimento Capacidade Transportadoras Veículos …" at bounding box center [352, 167] width 704 height 334
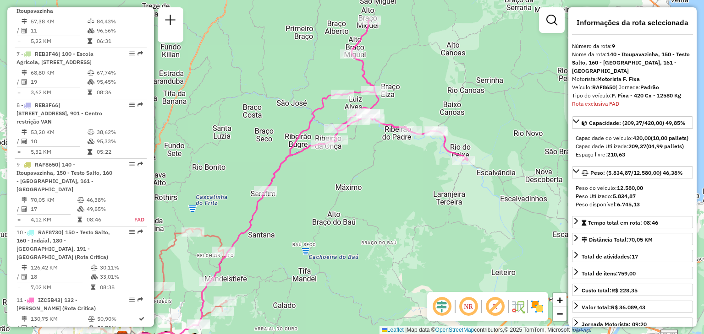
drag, startPoint x: 371, startPoint y: 144, endPoint x: 359, endPoint y: 150, distance: 13.1
click at [363, 149] on div "Janela de atendimento Grade de atendimento Capacidade Transportadoras Veículos …" at bounding box center [352, 167] width 704 height 334
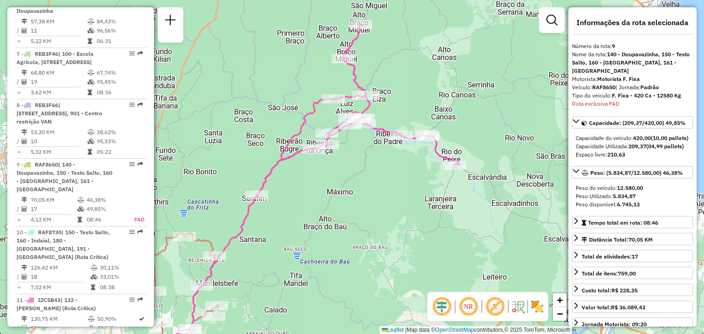
drag, startPoint x: 395, startPoint y: 96, endPoint x: 388, endPoint y: 107, distance: 13.1
click at [390, 107] on div "Rota 11 - Placa IZC5B43 92826009 - JEFERSON [PERSON_NAME] de atendimento Grade …" at bounding box center [352, 167] width 704 height 334
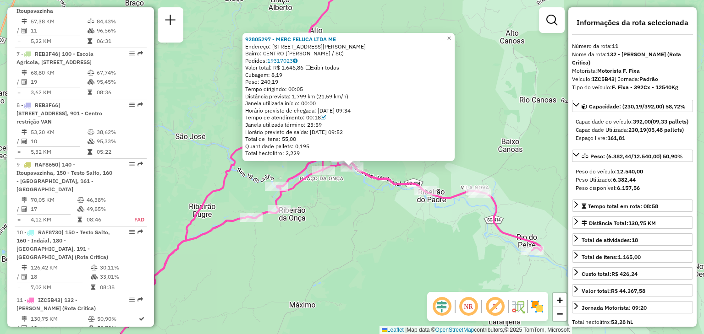
click at [382, 211] on div "92805297 - MERC FELUCA LTDA ME Endereço: [STREET_ADDRESS][PERSON_NAME] ([PERSON…" at bounding box center [352, 167] width 704 height 334
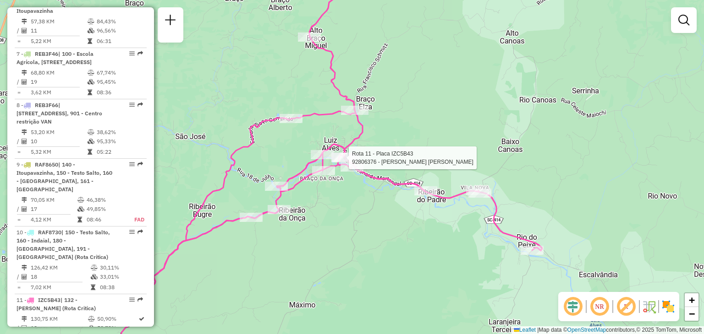
select select "**********"
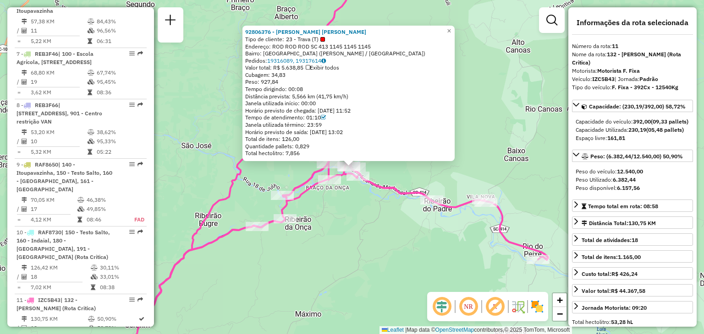
click at [354, 211] on div "92806376 - [PERSON_NAME] [PERSON_NAME] SU Tipo de cliente: 23 - Trava (T) Ender…" at bounding box center [352, 167] width 704 height 334
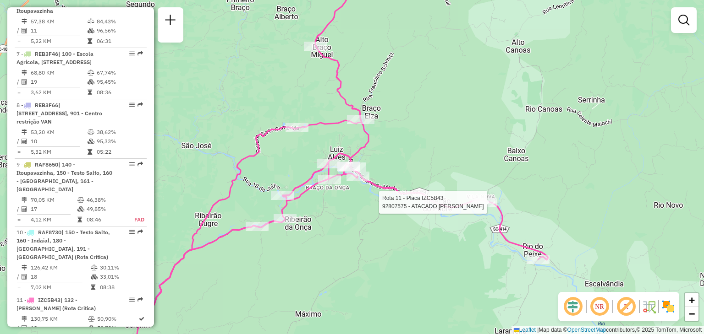
select select "**********"
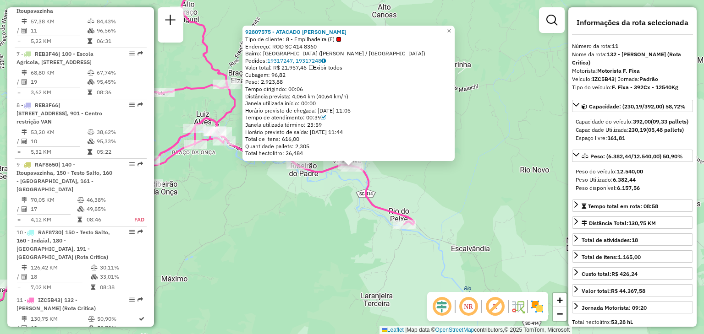
click at [337, 220] on div "92807575 - ATACADO NILO GOEDERT Tipo de cliente: 8 - Empilhadeira (E) Endereço:…" at bounding box center [352, 167] width 704 height 334
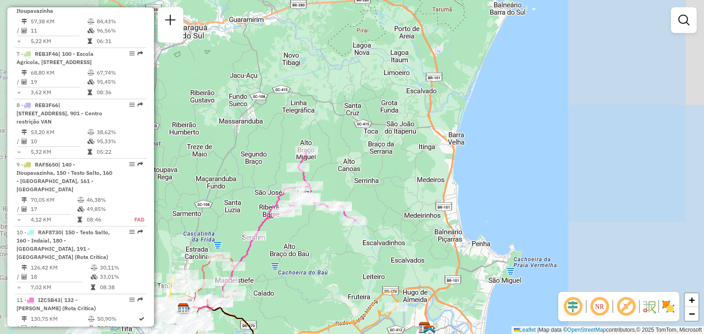
drag, startPoint x: 317, startPoint y: 229, endPoint x: 331, endPoint y: 202, distance: 29.9
click at [326, 210] on div "Janela de atendimento Grade de atendimento Capacidade Transportadoras Veículos …" at bounding box center [352, 167] width 704 height 334
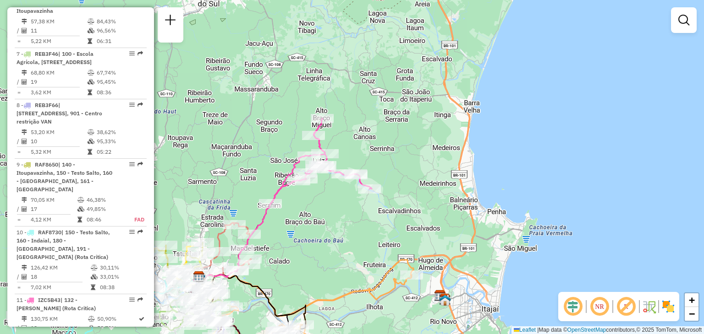
drag, startPoint x: 345, startPoint y: 224, endPoint x: 372, endPoint y: 180, distance: 51.8
click at [365, 191] on div "Janela de atendimento Grade de atendimento Capacidade Transportadoras Veículos …" at bounding box center [352, 167] width 704 height 334
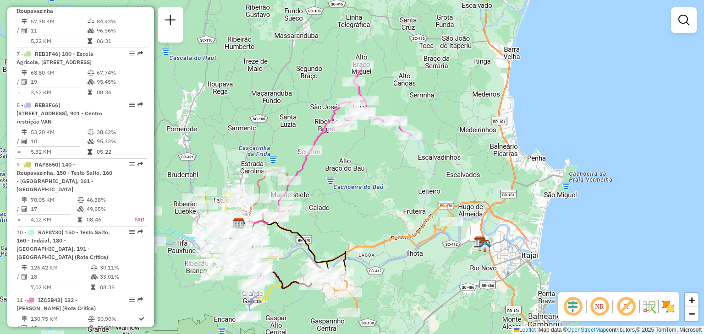
drag, startPoint x: 353, startPoint y: 206, endPoint x: 383, endPoint y: 191, distance: 33.8
click at [378, 193] on div "Janela de atendimento Grade de atendimento Capacidade Transportadoras Veículos …" at bounding box center [352, 167] width 704 height 334
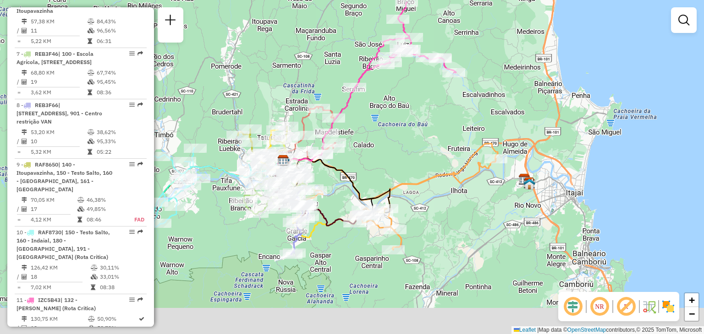
drag, startPoint x: 393, startPoint y: 154, endPoint x: 395, endPoint y: 147, distance: 7.1
click at [395, 147] on div "Janela de atendimento Grade de atendimento Capacidade Transportadoras Veículos …" at bounding box center [352, 167] width 704 height 334
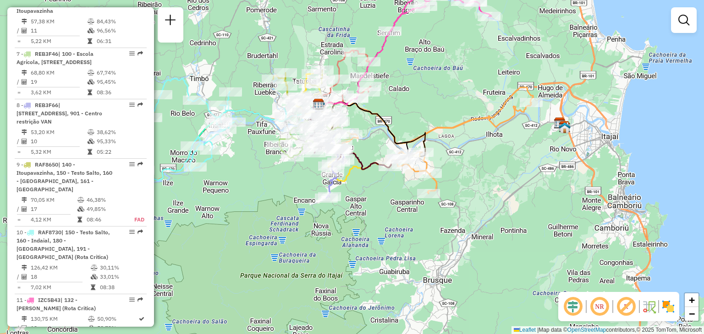
drag, startPoint x: 463, startPoint y: 215, endPoint x: 495, endPoint y: 191, distance: 39.9
click at [493, 192] on div "Janela de atendimento Grade de atendimento Capacidade Transportadoras Veículos …" at bounding box center [352, 167] width 704 height 334
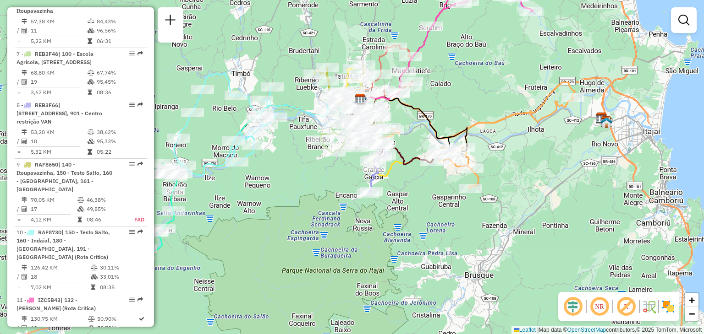
drag, startPoint x: 404, startPoint y: 208, endPoint x: 437, endPoint y: 208, distance: 32.1
click at [437, 208] on div "Janela de atendimento Grade de atendimento Capacidade Transportadoras Veículos …" at bounding box center [352, 167] width 704 height 334
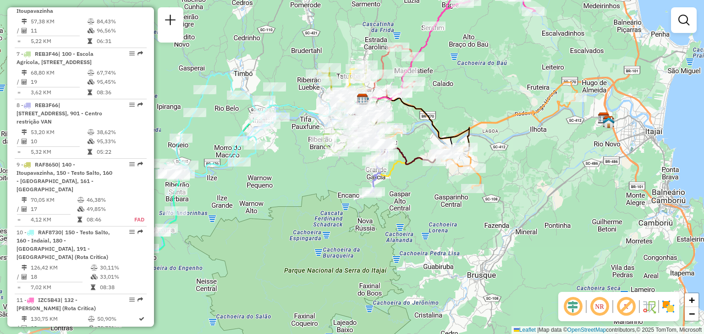
drag, startPoint x: 324, startPoint y: 195, endPoint x: 330, endPoint y: 194, distance: 6.0
click at [330, 194] on div "Janela de atendimento Grade de atendimento Capacidade Transportadoras Veículos …" at bounding box center [352, 167] width 704 height 334
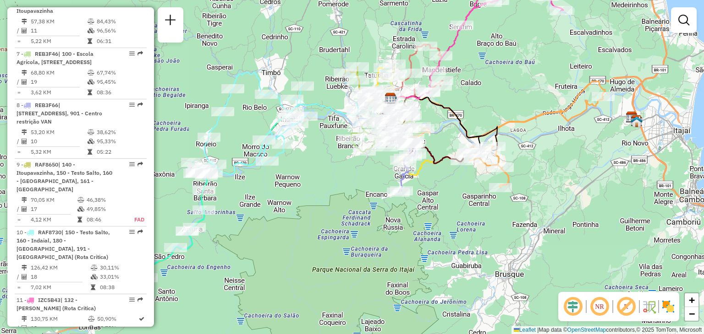
click at [326, 194] on div "Janela de atendimento Grade de atendimento Capacidade Transportadoras Veículos …" at bounding box center [352, 167] width 704 height 334
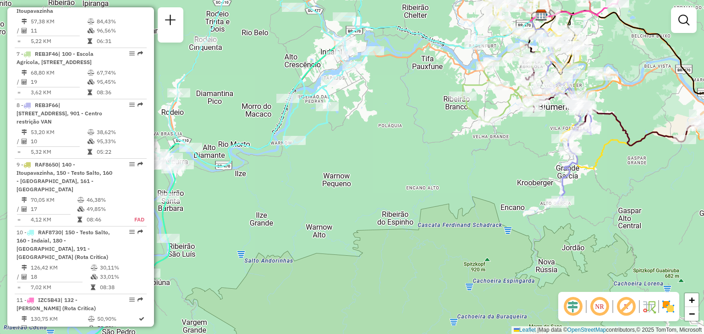
drag, startPoint x: 306, startPoint y: 185, endPoint x: 344, endPoint y: 189, distance: 38.3
click at [343, 189] on div "Janela de atendimento Grade de atendimento Capacidade Transportadoras Veículos …" at bounding box center [352, 167] width 704 height 334
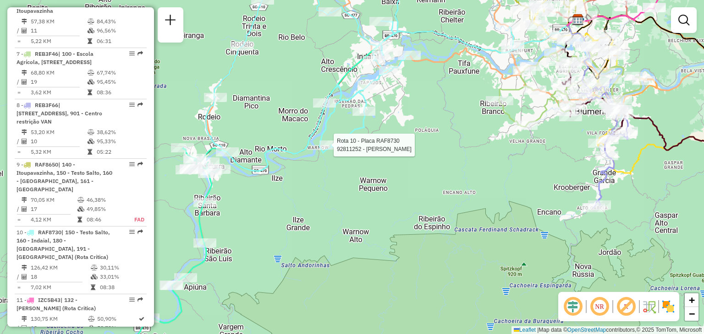
select select "**********"
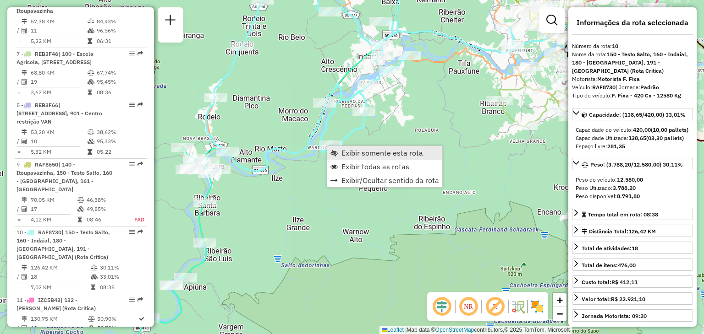
click at [355, 149] on span "Exibir somente esta rota" at bounding box center [382, 152] width 82 height 7
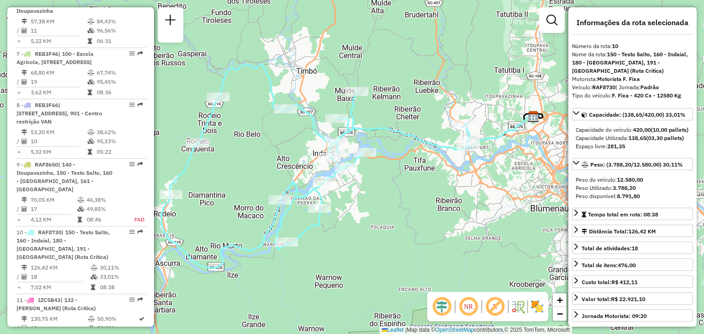
click at [426, 204] on div "Janela de atendimento Grade de atendimento Capacidade Transportadoras Veículos …" at bounding box center [352, 167] width 704 height 334
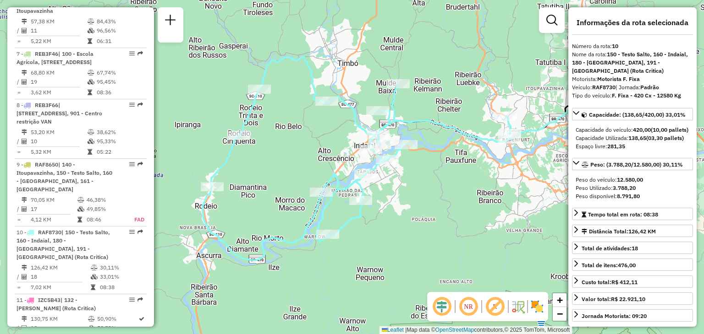
drag, startPoint x: 284, startPoint y: 220, endPoint x: 247, endPoint y: 199, distance: 42.3
click at [246, 199] on div "Janela de atendimento Grade de atendimento Capacidade Transportadoras Veículos …" at bounding box center [352, 167] width 704 height 334
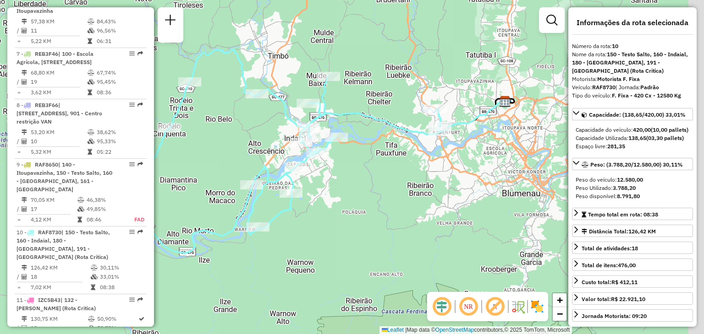
drag, startPoint x: 410, startPoint y: 232, endPoint x: 352, endPoint y: 232, distance: 57.7
click at [352, 231] on div "Janela de atendimento Grade de atendimento Capacidade Transportadoras Veículos …" at bounding box center [352, 167] width 704 height 334
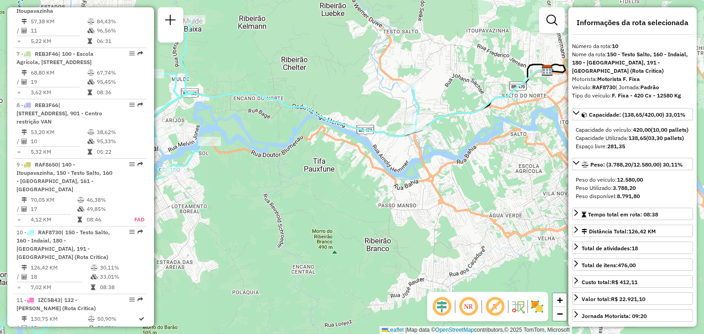
drag, startPoint x: 409, startPoint y: 158, endPoint x: 376, endPoint y: 177, distance: 37.8
click at [378, 176] on div "Janela de atendimento Grade de atendimento Capacidade Transportadoras Veículos …" at bounding box center [352, 167] width 704 height 334
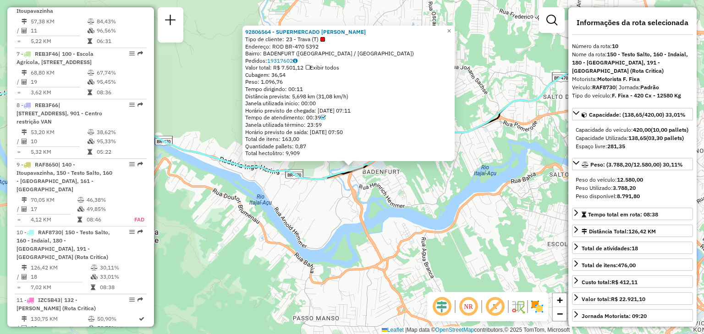
click at [398, 210] on div "92806564 - SUPERMERCADO ALVES F Tipo de cliente: 23 - Trava (T) Endereço: ROD B…" at bounding box center [352, 167] width 704 height 334
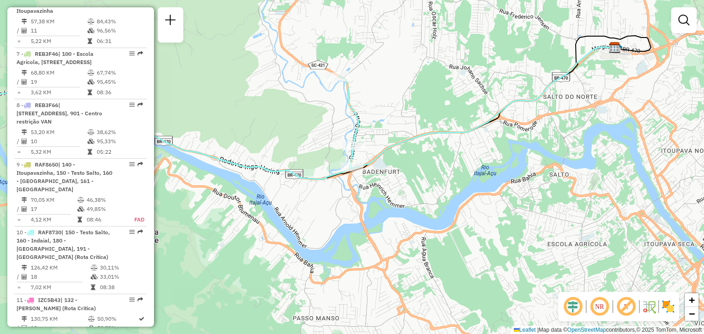
click at [363, 257] on div "Janela de atendimento Grade de atendimento Capacidade Transportadoras Veículos …" at bounding box center [352, 167] width 704 height 334
drag, startPoint x: 398, startPoint y: 221, endPoint x: 403, endPoint y: 237, distance: 17.2
click at [403, 237] on div "Janela de atendimento Grade de atendimento Capacidade Transportadoras Veículos …" at bounding box center [352, 167] width 704 height 334
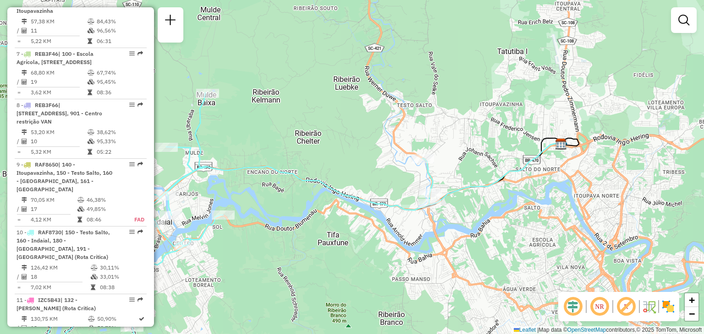
drag, startPoint x: 320, startPoint y: 249, endPoint x: 442, endPoint y: 242, distance: 122.5
click at [426, 242] on div "Janela de atendimento Grade de atendimento Capacidade Transportadoras Veículos …" at bounding box center [352, 167] width 704 height 334
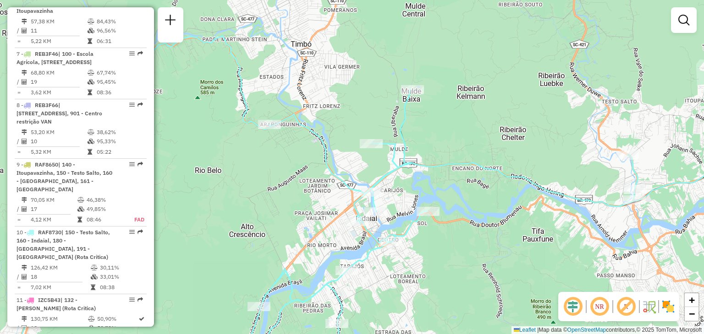
drag, startPoint x: 467, startPoint y: 240, endPoint x: 389, endPoint y: 238, distance: 77.9
click at [389, 238] on div "Janela de atendimento Grade de atendimento Capacidade Transportadoras Veículos …" at bounding box center [352, 167] width 704 height 334
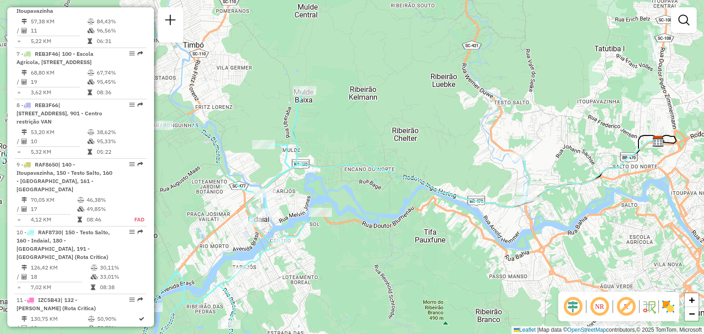
drag, startPoint x: 435, startPoint y: 239, endPoint x: 395, endPoint y: 244, distance: 40.7
click at [390, 244] on div "Janela de atendimento Grade de atendimento Capacidade Transportadoras Veículos …" at bounding box center [352, 167] width 704 height 334
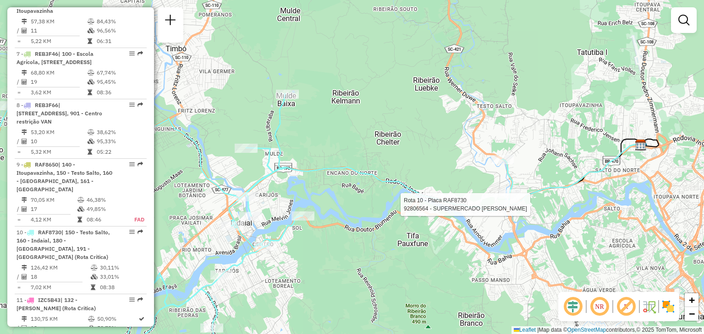
select select "**********"
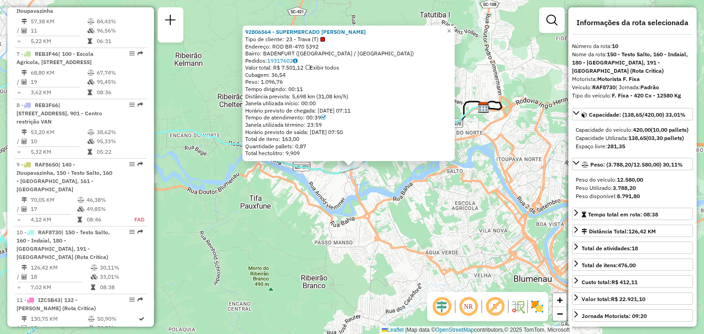
click at [482, 257] on div "92806564 - SUPERMERCADO ALVES F Tipo de cliente: 23 - Trava (T) Endereço: ROD B…" at bounding box center [352, 167] width 704 height 334
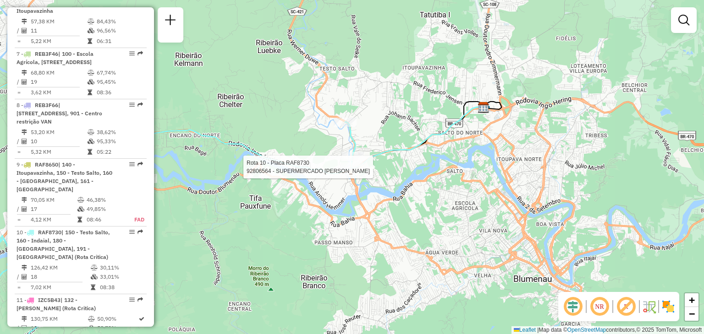
select select "**********"
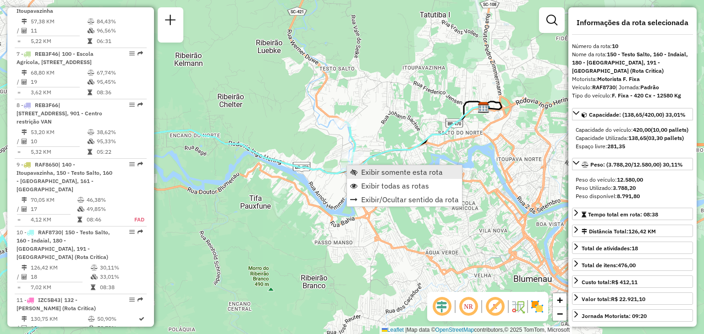
click at [386, 173] on span "Exibir somente esta rota" at bounding box center [402, 172] width 82 height 7
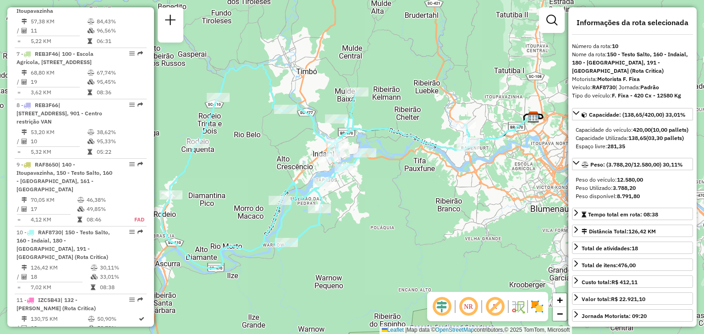
drag, startPoint x: 392, startPoint y: 208, endPoint x: 343, endPoint y: 191, distance: 51.4
click at [348, 191] on div "Janela de atendimento Grade de atendimento Capacidade Transportadoras Veículos …" at bounding box center [352, 167] width 704 height 334
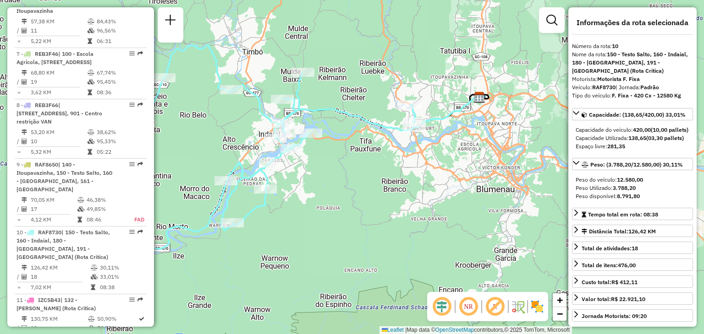
drag, startPoint x: 453, startPoint y: 174, endPoint x: 338, endPoint y: 145, distance: 118.5
click at [411, 162] on div "Janela de atendimento Grade de atendimento Capacidade Transportadoras Veículos …" at bounding box center [352, 167] width 704 height 334
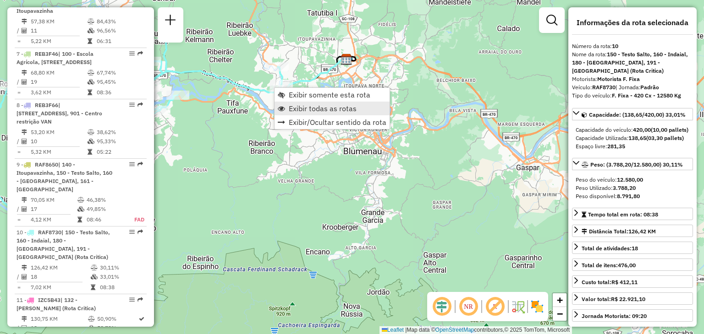
drag, startPoint x: 339, startPoint y: 109, endPoint x: 346, endPoint y: 114, distance: 8.6
click at [339, 109] on span "Exibir todas as rotas" at bounding box center [323, 108] width 68 height 7
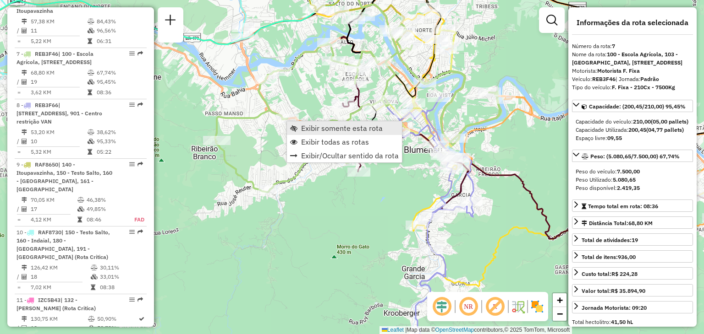
click at [307, 127] on span "Exibir somente esta rota" at bounding box center [342, 128] width 82 height 7
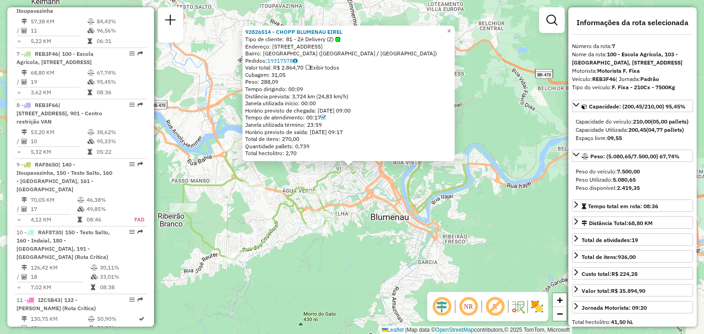
click at [379, 186] on div "92826514 - CHOPP BLUMENAU EIREL Tipo de cliente: 81 - Zé Delivery (Z) Endereço:…" at bounding box center [352, 167] width 704 height 334
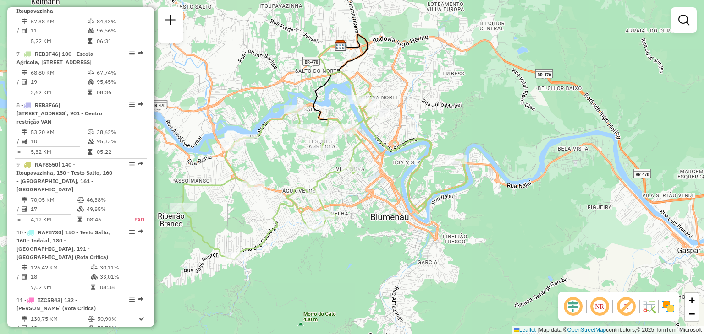
drag, startPoint x: 377, startPoint y: 197, endPoint x: 428, endPoint y: 165, distance: 59.9
click at [428, 165] on div "Janela de atendimento Grade de atendimento Capacidade Transportadoras Veículos …" at bounding box center [352, 167] width 704 height 334
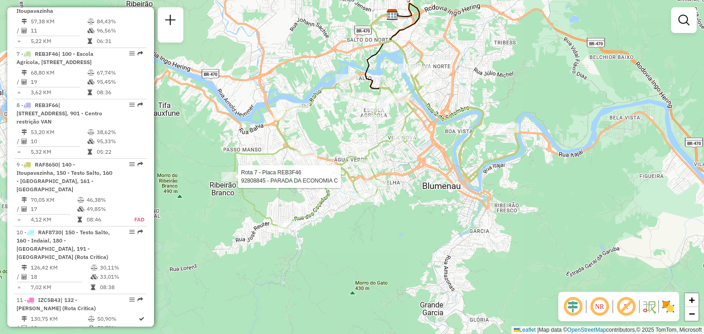
select select "**********"
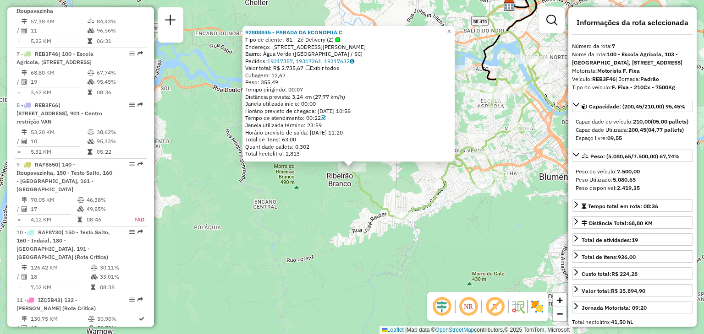
click at [251, 191] on div "92808845 - PARADA DA ECONOMIA C Tipo de cliente: 81 - Zé Delivery (Z) Endereço:…" at bounding box center [352, 167] width 704 height 334
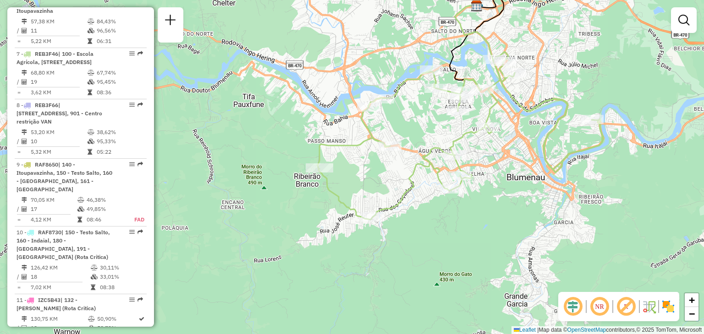
drag, startPoint x: 458, startPoint y: 187, endPoint x: 426, endPoint y: 187, distance: 32.5
click at [426, 187] on div "Janela de atendimento Grade de atendimento Capacidade Transportadoras Veículos …" at bounding box center [352, 167] width 704 height 334
select select "**********"
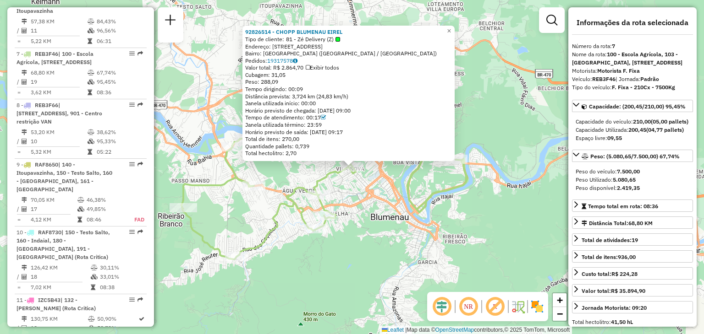
click at [448, 219] on div "92826514 - CHOPP BLUMENAU EIREL Tipo de cliente: 81 - Zé Delivery (Z) Endereço:…" at bounding box center [352, 167] width 704 height 334
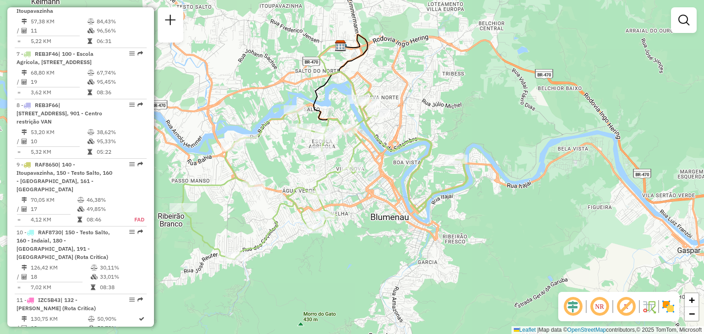
drag, startPoint x: 362, startPoint y: 218, endPoint x: 384, endPoint y: 181, distance: 42.7
click at [376, 197] on div "Janela de atendimento Grade de atendimento Capacidade Transportadoras Veículos …" at bounding box center [352, 167] width 704 height 334
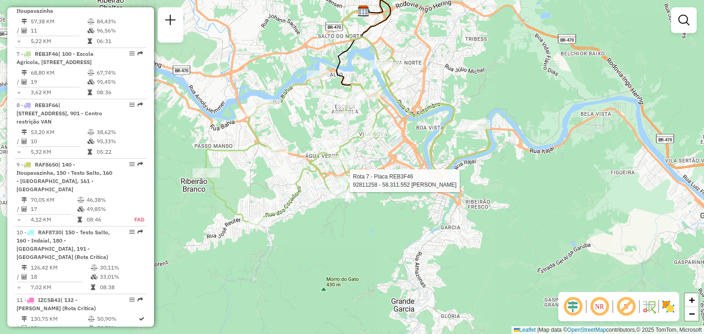
select select "**********"
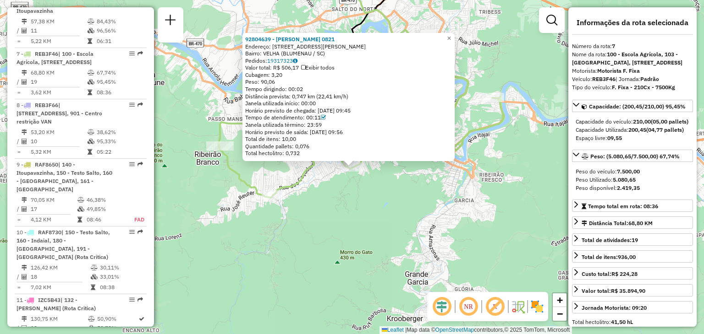
click at [322, 209] on div "92804639 - [PERSON_NAME] 0821 Endereço: R [PERSON_NAME] 3222 Bairro: VELHA ([GE…" at bounding box center [352, 167] width 704 height 334
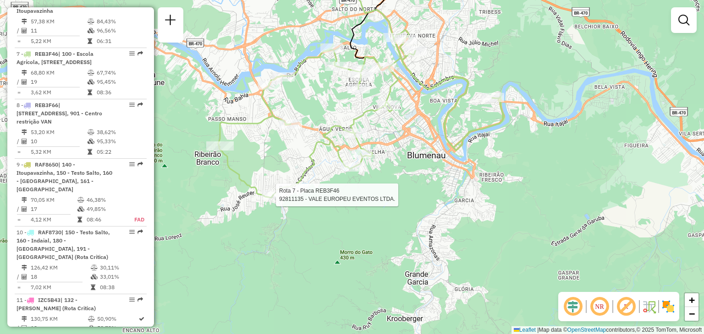
select select "**********"
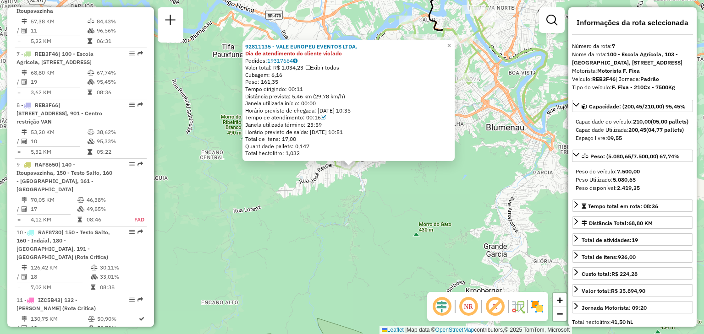
click at [264, 202] on div "92811135 - VALE EUROPEU EVENTOS LTDA. Dia de atendimento do cliente violado Ped…" at bounding box center [352, 167] width 704 height 334
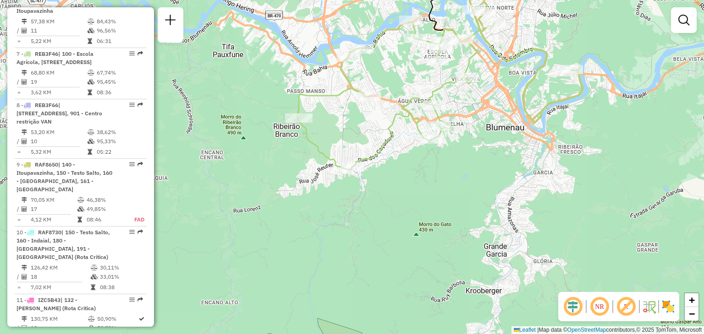
click at [333, 242] on div "Janela de atendimento Grade de atendimento Capacidade Transportadoras Veículos …" at bounding box center [352, 167] width 704 height 334
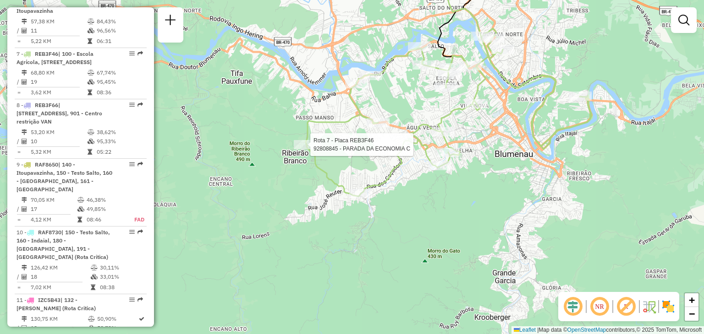
select select "**********"
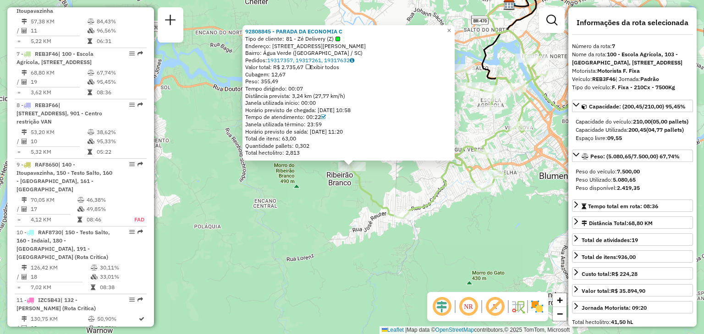
click at [283, 208] on div "92808845 - PARADA DA ECONOMIA C Tipo de cliente: 81 - Zé Delivery (Z) Endereço:…" at bounding box center [352, 167] width 704 height 334
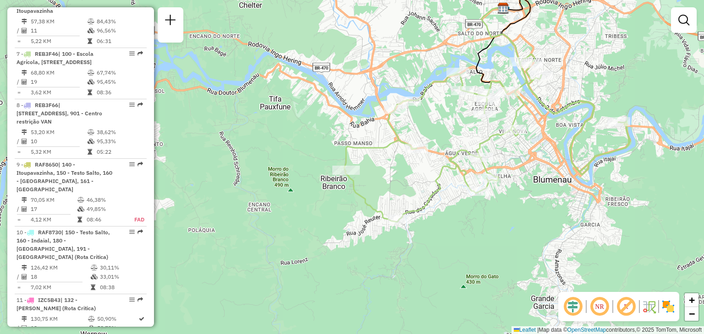
drag, startPoint x: 340, startPoint y: 204, endPoint x: 317, endPoint y: 215, distance: 25.2
click at [322, 213] on div "Janela de atendimento Grade de atendimento Capacidade Transportadoras Veículos …" at bounding box center [352, 167] width 704 height 334
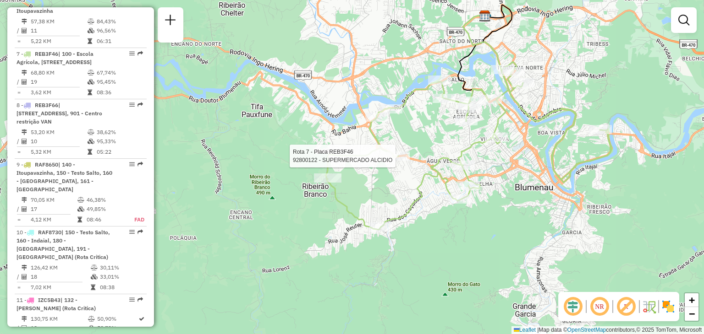
select select "**********"
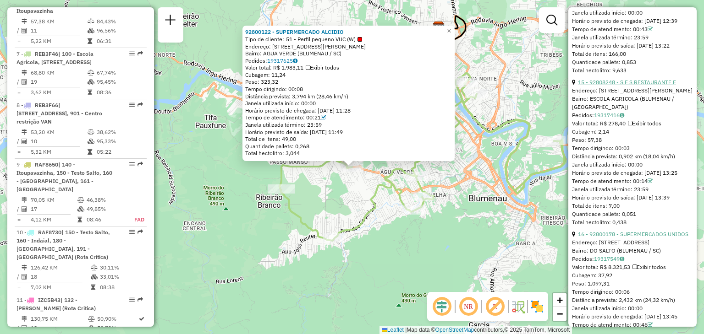
scroll to position [2382, 0]
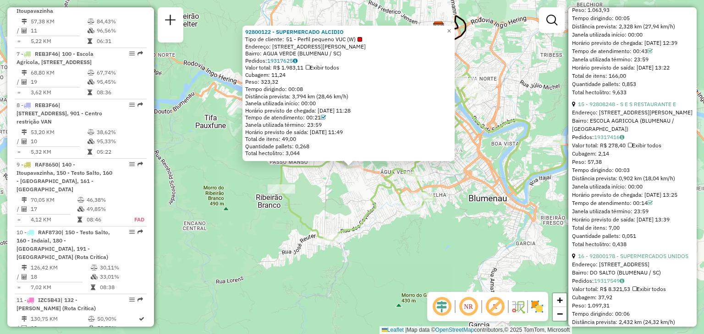
drag, startPoint x: 341, startPoint y: 225, endPoint x: 345, endPoint y: 220, distance: 6.8
click at [341, 225] on div "92800122 - SUPERMERCADO ALCIDIO Tipo de cliente: 51 - Perfil pequeno VUC (W) En…" at bounding box center [352, 167] width 704 height 334
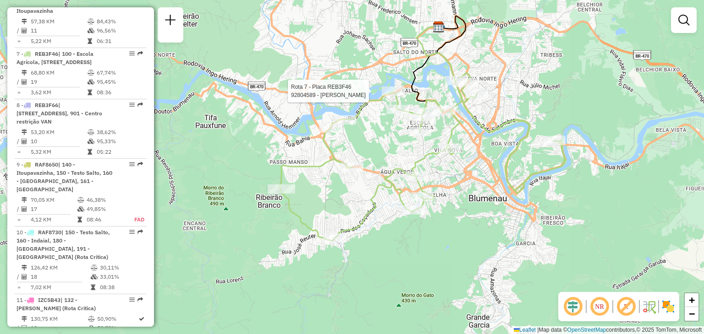
select select "**********"
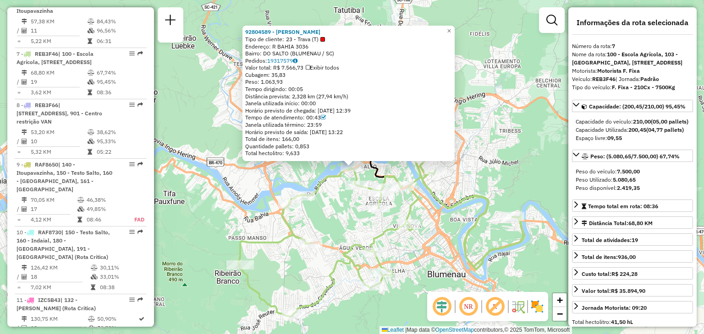
click at [462, 215] on div "92804589 - [PERSON_NAME] Tipo de cliente: 23 - Trava (T) Endereço: R BAHIA 3036…" at bounding box center [352, 167] width 704 height 334
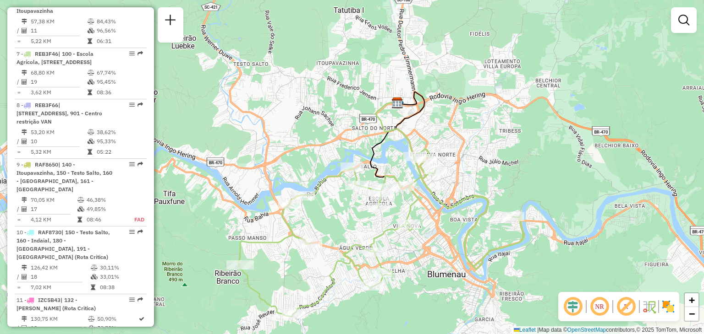
drag, startPoint x: 446, startPoint y: 219, endPoint x: 451, endPoint y: 207, distance: 12.8
click at [451, 208] on div "Janela de atendimento Grade de atendimento Capacidade Transportadoras Veículos …" at bounding box center [352, 167] width 704 height 334
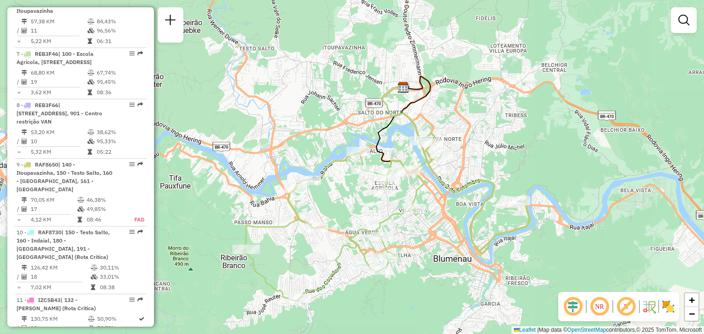
drag, startPoint x: 454, startPoint y: 212, endPoint x: 453, endPoint y: 196, distance: 15.6
click at [453, 197] on div "Janela de atendimento Grade de atendimento Capacidade Transportadoras Veículos …" at bounding box center [352, 167] width 704 height 334
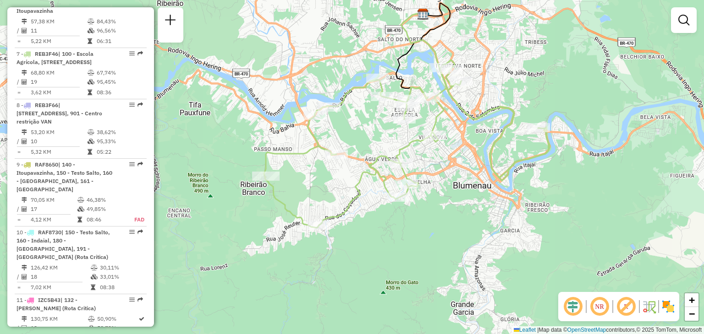
drag, startPoint x: 304, startPoint y: 191, endPoint x: 323, endPoint y: 125, distance: 68.6
click at [323, 125] on div "Janela de atendimento Grade de atendimento Capacidade Transportadoras Veículos …" at bounding box center [352, 167] width 704 height 334
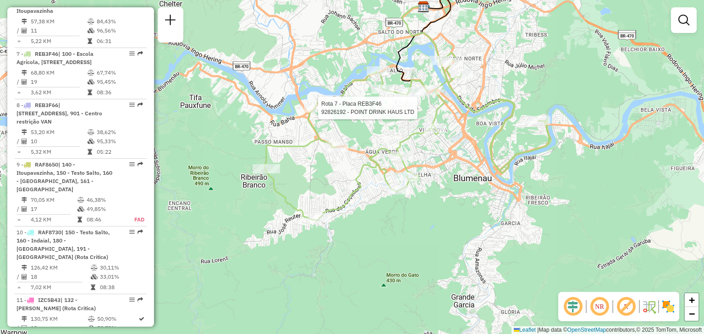
click at [427, 165] on div "Rota 7 - Placa REB3F46 92826192 - POINT DRINK HAUS LTD Janela de atendimento Gr…" at bounding box center [352, 167] width 704 height 334
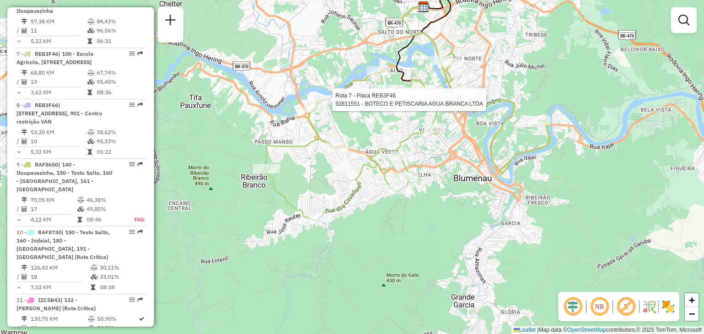
select select "**********"
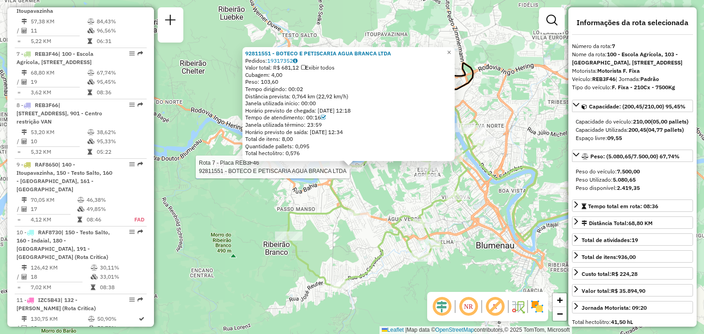
click at [312, 229] on div "Rota 7 - Placa REB3F46 92811551 - BOTECO E PETISCARIA AGUA BRANCA LTDA 92811551…" at bounding box center [352, 167] width 704 height 334
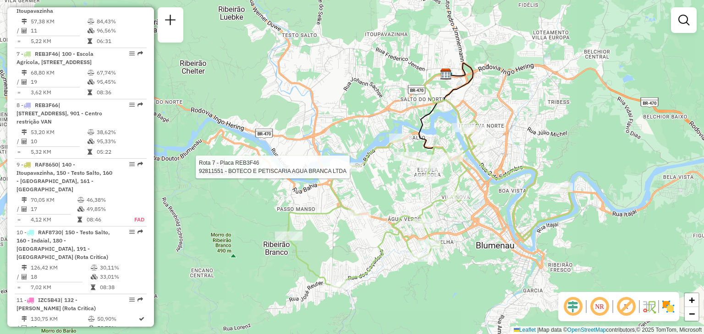
select select "**********"
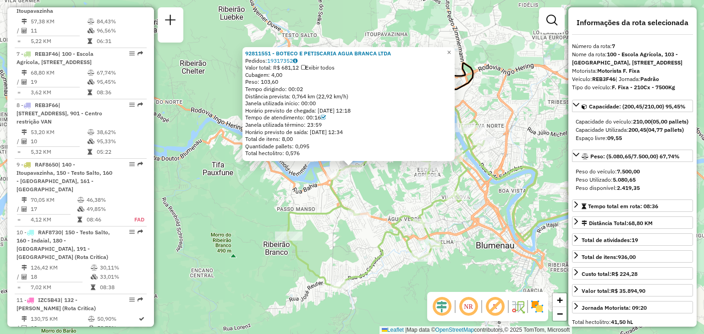
click at [351, 183] on div "Rota 7 - Placa REB3F46 92811551 - BOTECO E PETISCARIA AGUA BRANCA LTDA 92811551…" at bounding box center [352, 167] width 704 height 334
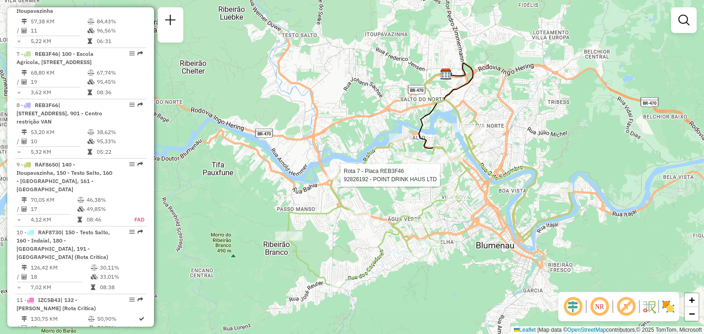
select select "**********"
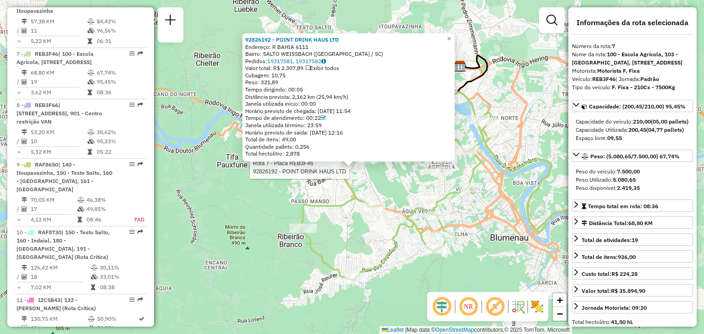
click at [335, 193] on div "Rota 7 - Placa REB3F46 92826192 - POINT DRINK HAUS LTD 92826192 - POINT DRINK H…" at bounding box center [352, 167] width 704 height 334
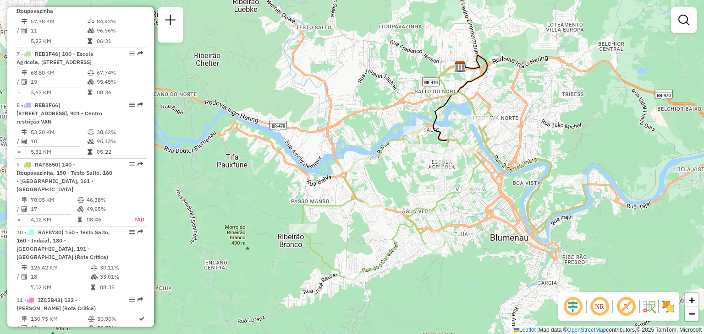
drag, startPoint x: 335, startPoint y: 197, endPoint x: 334, endPoint y: 172, distance: 24.3
click at [334, 174] on div "Janela de atendimento Grade de atendimento Capacidade Transportadoras Veículos …" at bounding box center [352, 167] width 704 height 334
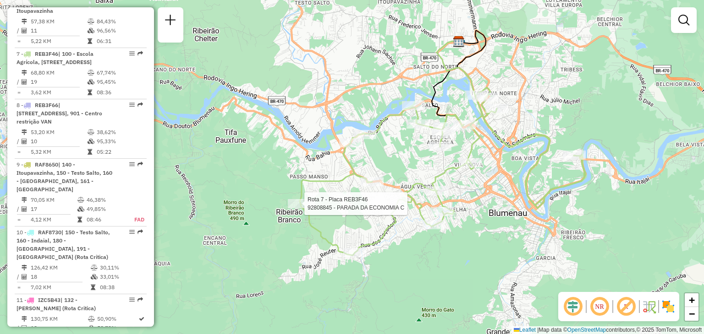
select select "**********"
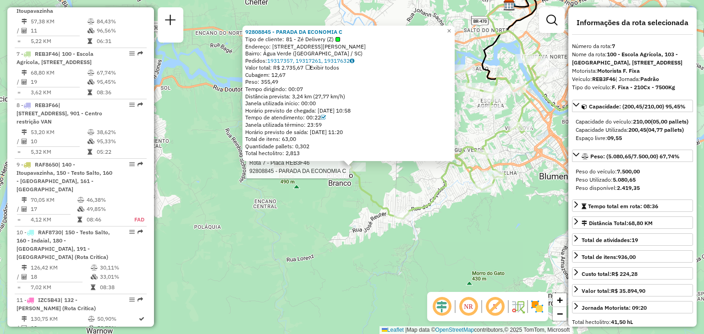
click at [350, 234] on div "Rota 7 - Placa REB3F46 92808845 - PARADA DA ECONOMIA C 92808845 - PARADA DA ECO…" at bounding box center [352, 167] width 704 height 334
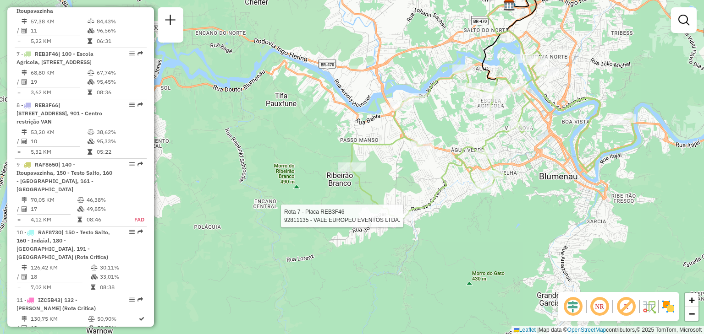
select select "**********"
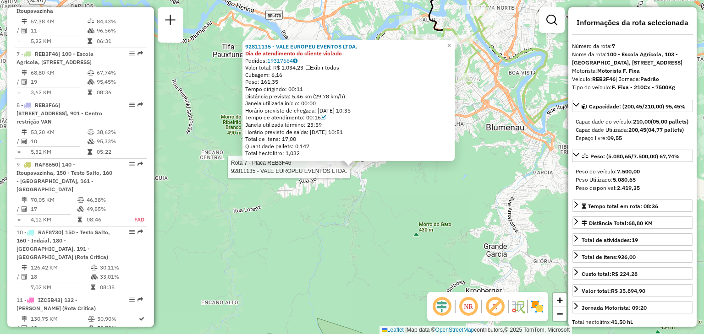
click at [361, 220] on div "Rota 7 - Placa REB3F46 92811135 - VALE EUROPEU EVENTOS LTDA. 92811135 - VALE EU…" at bounding box center [352, 167] width 704 height 334
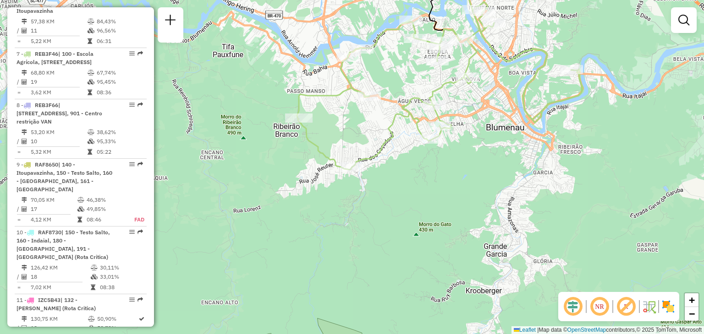
drag, startPoint x: 376, startPoint y: 198, endPoint x: 359, endPoint y: 219, distance: 27.1
click at [359, 219] on div "Janela de atendimento Grade de atendimento Capacidade Transportadoras Veículos …" at bounding box center [352, 167] width 704 height 334
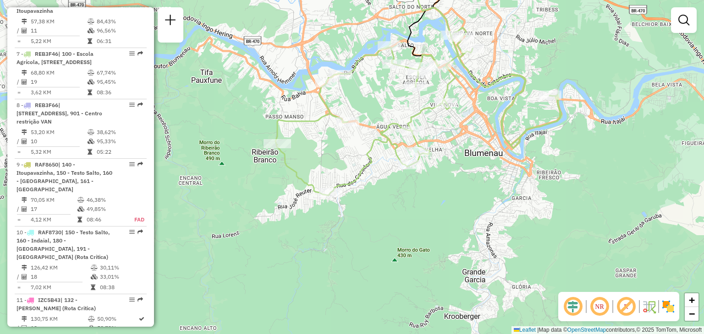
drag, startPoint x: 368, startPoint y: 202, endPoint x: 346, endPoint y: 211, distance: 24.2
click at [350, 209] on div "Janela de atendimento Grade de atendimento Capacidade Transportadoras Veículos …" at bounding box center [352, 167] width 704 height 334
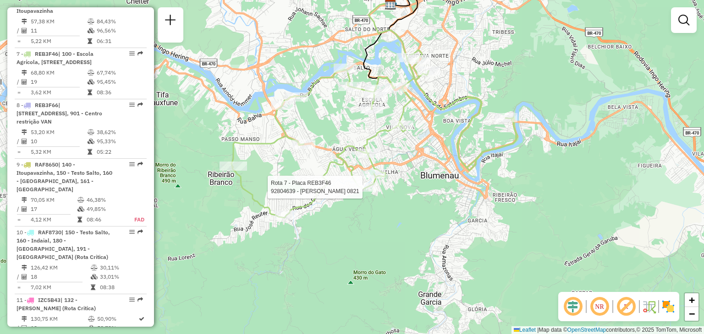
select select "**********"
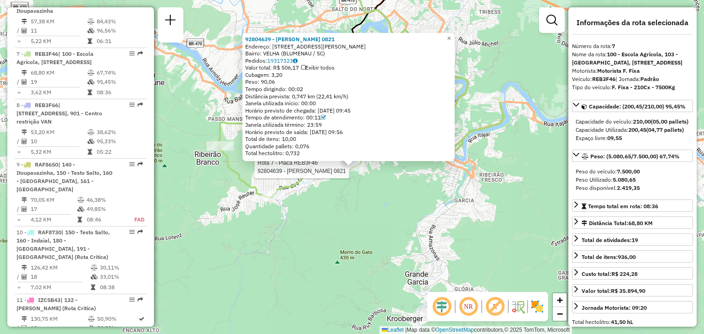
click at [364, 194] on div "Rota 7 - Placa REB3F46 92804639 - [PERSON_NAME] 0821 92804639 - [PERSON_NAME] 0…" at bounding box center [352, 167] width 704 height 334
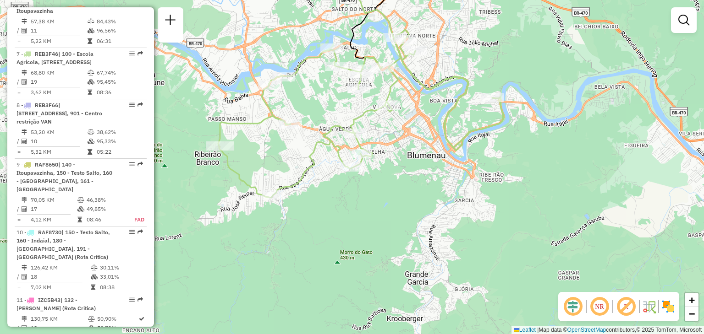
drag, startPoint x: 364, startPoint y: 188, endPoint x: 366, endPoint y: 200, distance: 12.1
click at [366, 201] on div "Janela de atendimento Grade de atendimento Capacidade Transportadoras Veículos …" at bounding box center [352, 167] width 704 height 334
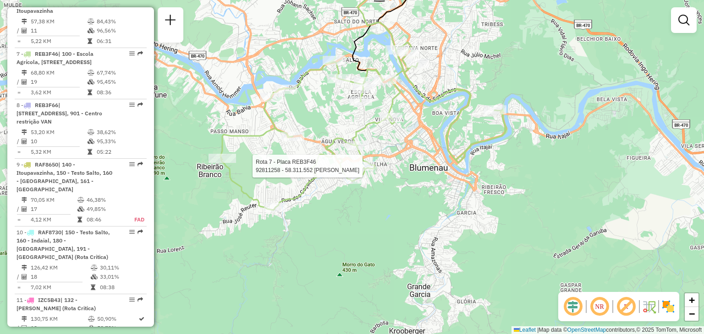
select select "**********"
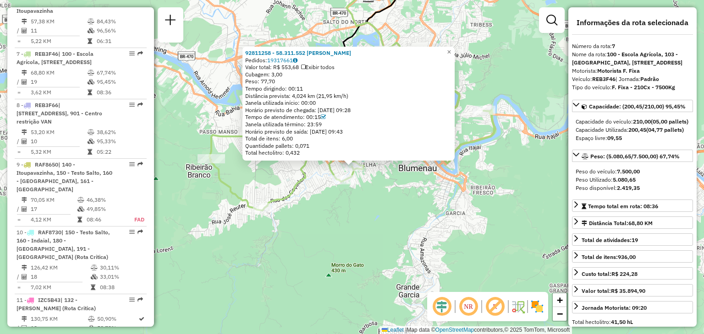
click at [342, 220] on div "Rota 7 - Placa REB3F46 92811258 - 58.311.552 [PERSON_NAME] 92811258 - 58.311.55…" at bounding box center [352, 167] width 704 height 334
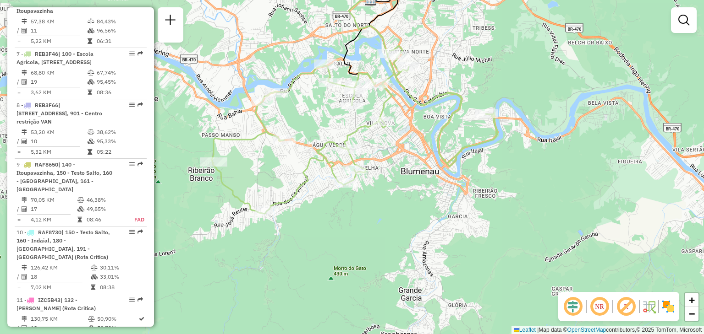
click at [365, 210] on div "Janela de atendimento Grade de atendimento Capacidade Transportadoras Veículos …" at bounding box center [352, 167] width 704 height 334
select select "**********"
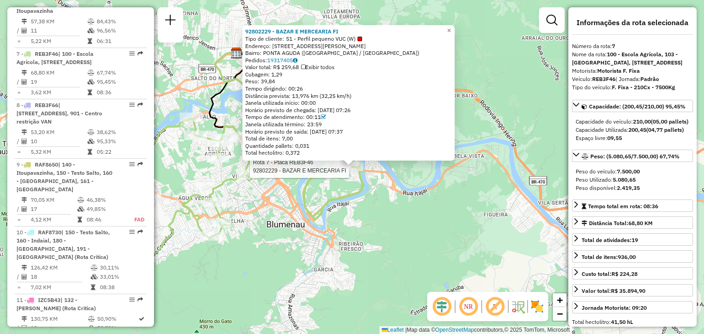
click at [258, 215] on div "Rota 7 - Placa REB3F46 92802229 - [GEOGRAPHIC_DATA] FI 92802229 - BAZAR E MERCE…" at bounding box center [352, 167] width 704 height 334
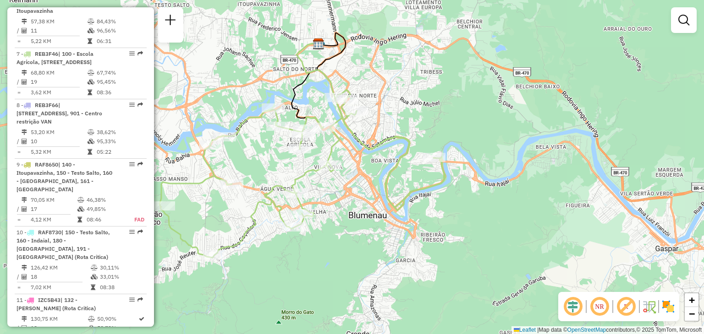
drag, startPoint x: 296, startPoint y: 215, endPoint x: 343, endPoint y: 211, distance: 46.4
click at [343, 211] on div "Janela de atendimento Grade de atendimento Capacidade Transportadoras Veículos …" at bounding box center [352, 167] width 704 height 334
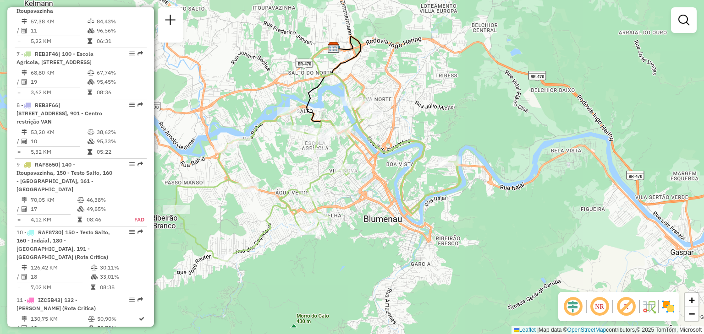
drag, startPoint x: 338, startPoint y: 208, endPoint x: 353, endPoint y: 211, distance: 15.6
click at [353, 211] on div "Janela de atendimento Grade de atendimento Capacidade Transportadoras Veículos …" at bounding box center [352, 167] width 704 height 334
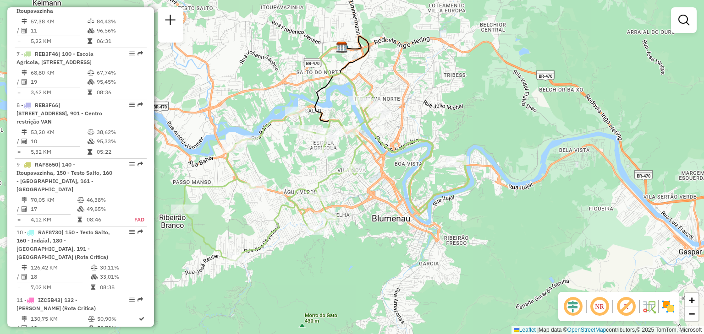
drag, startPoint x: 345, startPoint y: 198, endPoint x: 354, endPoint y: 198, distance: 8.3
click at [354, 198] on div "Janela de atendimento Grade de atendimento Capacidade Transportadoras Veículos …" at bounding box center [352, 167] width 704 height 334
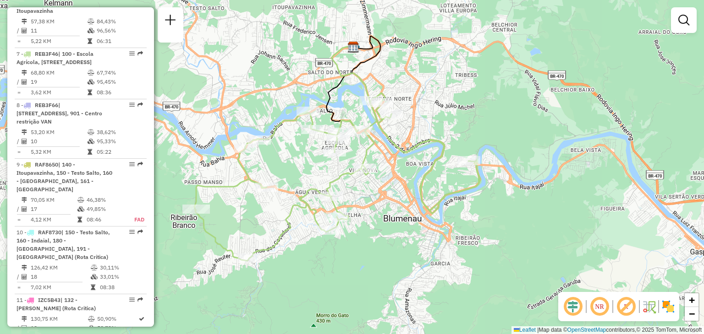
drag, startPoint x: 333, startPoint y: 179, endPoint x: 337, endPoint y: 178, distance: 4.7
click at [337, 179] on icon at bounding box center [336, 177] width 284 height 168
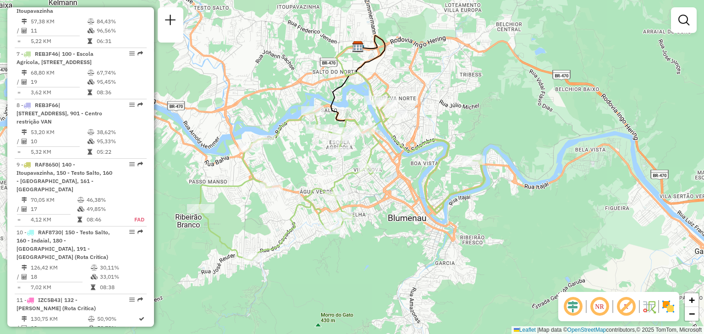
drag, startPoint x: 315, startPoint y: 184, endPoint x: 328, endPoint y: 176, distance: 15.2
click at [328, 176] on icon at bounding box center [341, 177] width 284 height 168
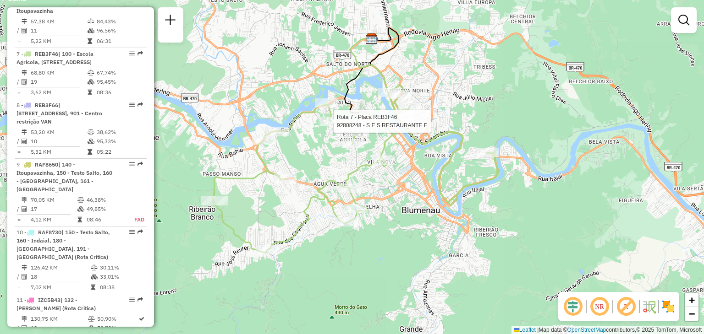
select select "**********"
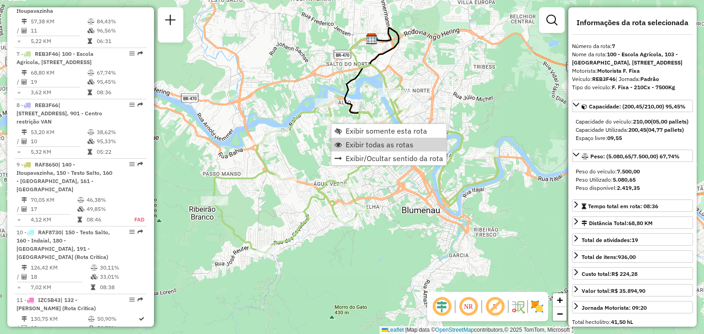
click at [488, 135] on div "Janela de atendimento Grade de atendimento Capacidade Transportadoras Veículos …" at bounding box center [352, 167] width 704 height 334
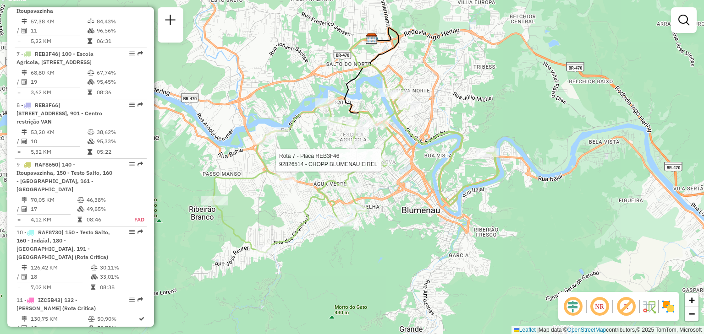
select select "**********"
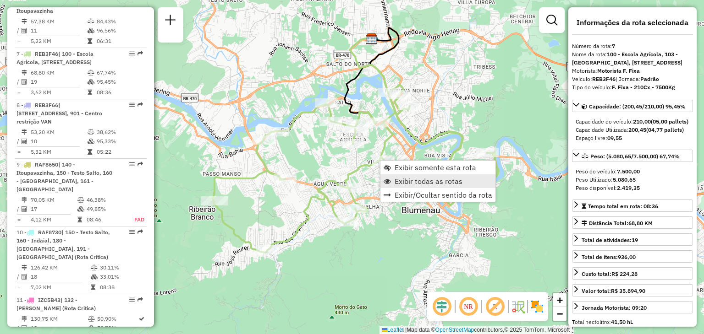
click at [410, 179] on span "Exibir todas as rotas" at bounding box center [428, 181] width 68 height 7
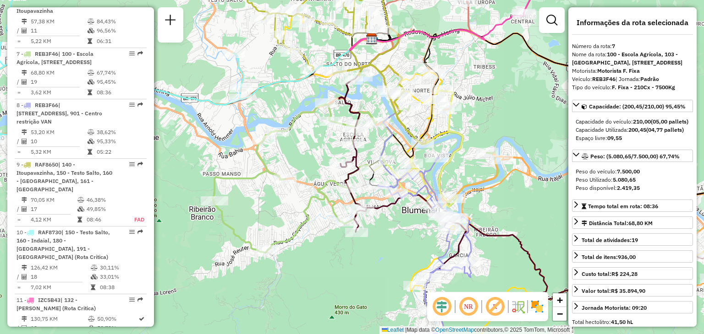
drag, startPoint x: 322, startPoint y: 154, endPoint x: 361, endPoint y: 181, distance: 46.9
click at [360, 181] on div "Janela de atendimento Grade de atendimento Capacidade Transportadoras Veículos …" at bounding box center [352, 167] width 704 height 334
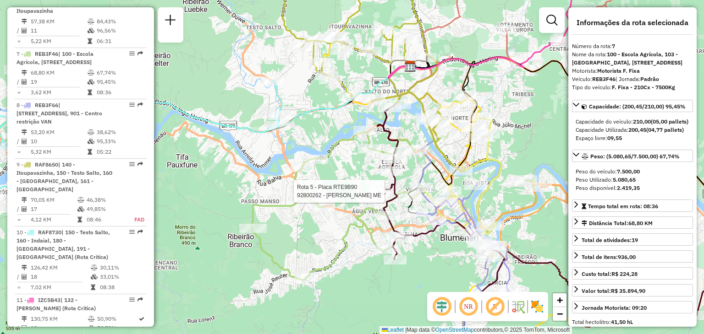
click at [323, 117] on div "Rota 5 - Placa RTE9B90 92800262 - [PERSON_NAME] ME Janela de atendimento Grade …" at bounding box center [352, 167] width 704 height 334
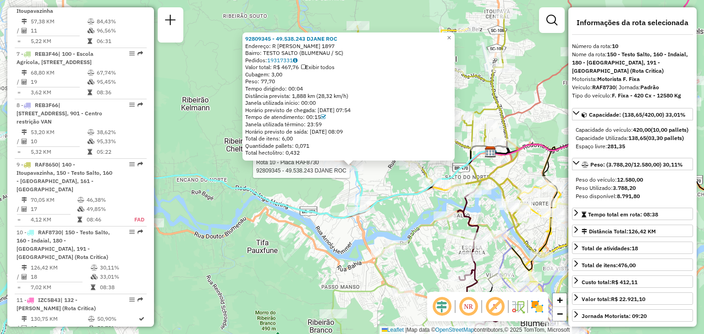
click at [252, 220] on div "Rota 10 - Placa RAF8730 92809345 - 49.538.243 DJANE ROC 92809345 - 49.538.243 D…" at bounding box center [352, 167] width 704 height 334
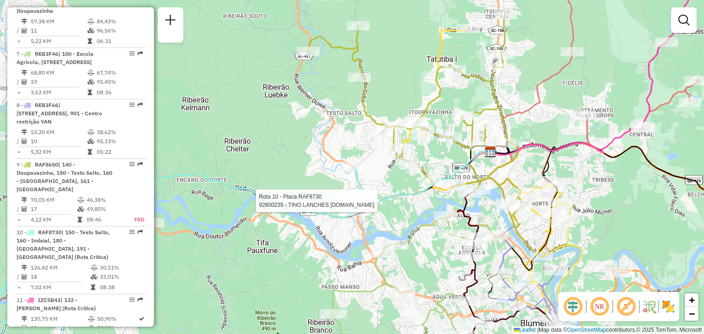
select select "**********"
